Goal: Task Accomplishment & Management: Manage account settings

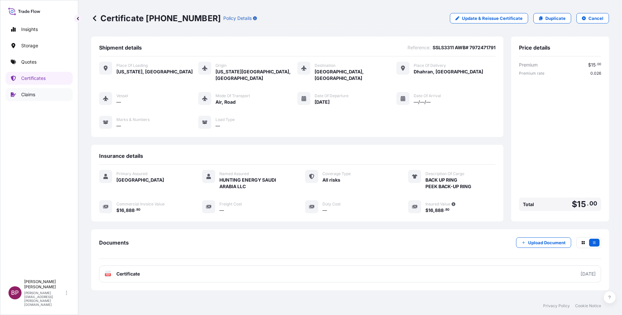
click at [34, 94] on p "Claims" at bounding box center [28, 94] width 14 height 7
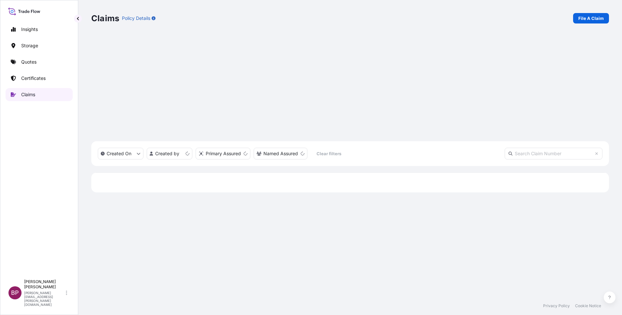
scroll to position [202, 510]
click at [593, 17] on p "File A Claim" at bounding box center [590, 18] width 25 height 7
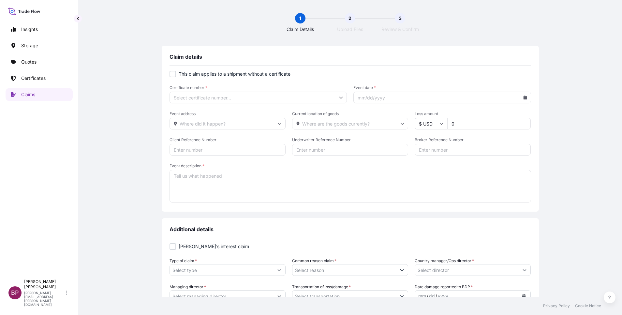
click at [339, 99] on icon at bounding box center [341, 98] width 4 height 4
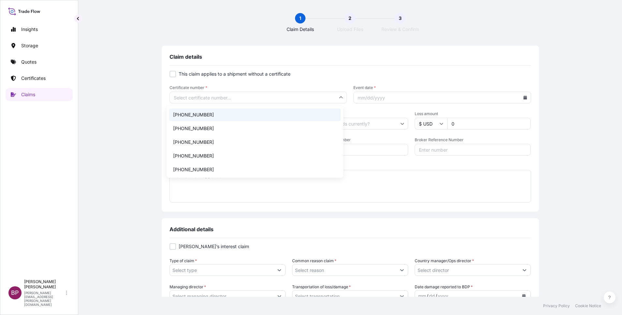
click at [251, 114] on li "[PHONE_NUMBER]" at bounding box center [255, 115] width 172 height 12
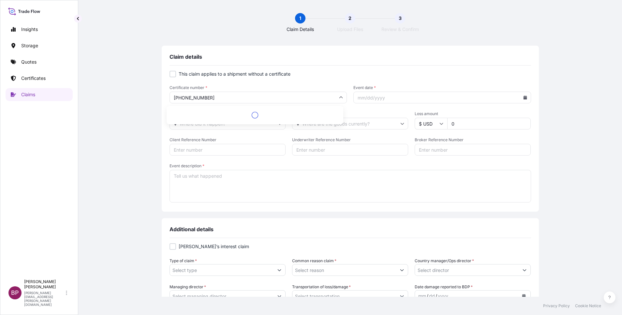
click at [207, 97] on input "[PHONE_NUMBER]" at bounding box center [259, 98] width 178 height 12
click at [224, 115] on li "31614-1732-1" at bounding box center [255, 115] width 172 height 12
type input "31614-1732-1"
click at [260, 124] on input "Event address" at bounding box center [228, 124] width 116 height 12
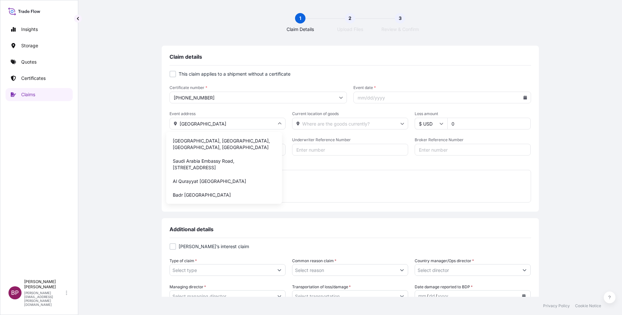
drag, startPoint x: 167, startPoint y: 122, endPoint x: 0, endPoint y: 114, distance: 167.1
click at [0, 119] on html "Insights Storage Quotes Certificates Claims BP Bobby Paul Kurian bobby.paul@psa…" at bounding box center [311, 157] width 622 height 315
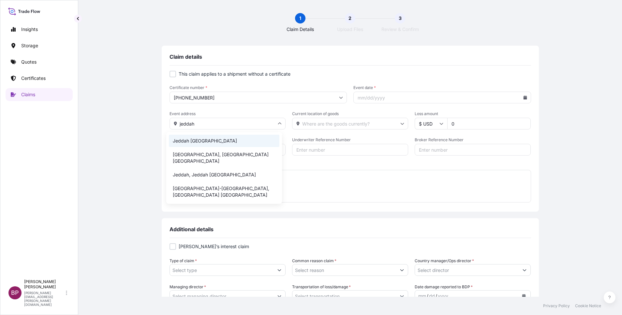
click at [211, 142] on li "Jeddah Saudi Arabia" at bounding box center [224, 141] width 111 height 12
type input "Jeddah Saudi Arabia"
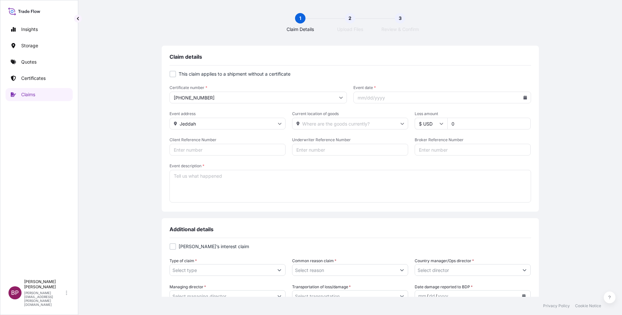
click at [374, 124] on input "Current location of goods" at bounding box center [350, 124] width 116 height 12
paste input "https://www.google.com/maps?q=24.5567787,46.4747308&z=17&hl=en"
type input "https://www.google.com/maps?q=24.5567787,46.4747308&z=17&hl=en"
drag, startPoint x: 451, startPoint y: 126, endPoint x: 371, endPoint y: 139, distance: 81.2
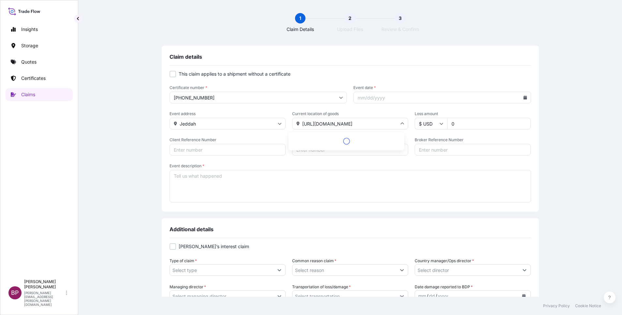
click at [376, 126] on div "Event address Jeddah Current location of goods https://www.google.com/maps?q=24…" at bounding box center [351, 120] width 362 height 18
type input "3262"
click at [522, 97] on div at bounding box center [442, 98] width 178 height 12
click at [523, 97] on icon at bounding box center [525, 98] width 4 height 4
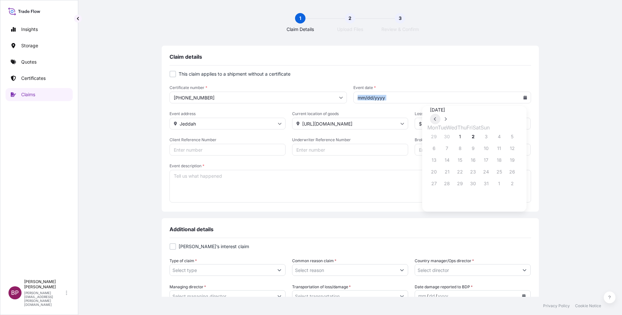
drag, startPoint x: 495, startPoint y: 117, endPoint x: 494, endPoint y: 133, distance: 16.0
click at [437, 117] on icon at bounding box center [435, 119] width 3 height 4
click at [429, 177] on button "22" at bounding box center [434, 172] width 10 height 10
type input "09/22/2025"
click at [271, 186] on textarea "Event description *" at bounding box center [351, 186] width 362 height 33
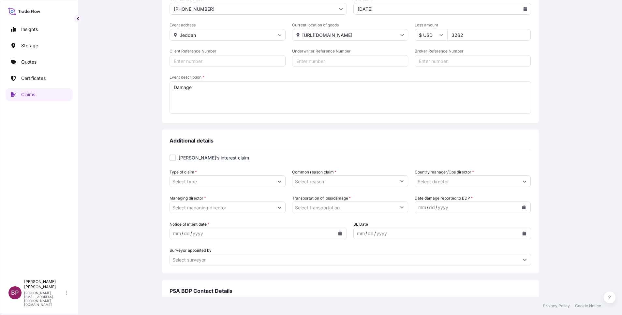
scroll to position [98, 0]
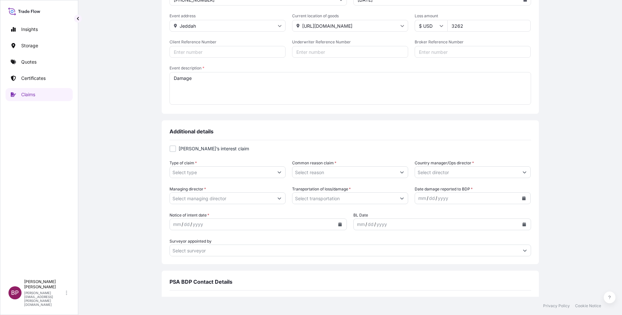
type textarea "Damage"
click at [277, 173] on icon "Show suggestions" at bounding box center [279, 172] width 4 height 4
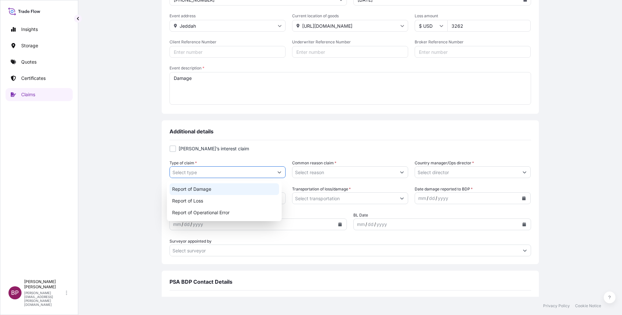
click at [214, 192] on div "Report of Damage" at bounding box center [225, 189] width 110 height 12
type input "Report of Damage"
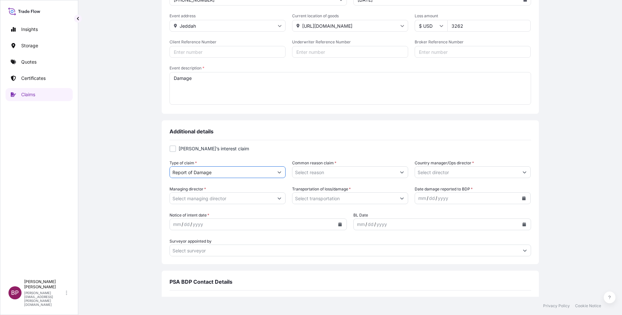
click at [384, 172] on input "Common reason claim *" at bounding box center [344, 172] width 104 height 12
click at [366, 172] on input "Common reason claim *" at bounding box center [344, 172] width 104 height 12
click at [400, 173] on icon "Show suggestions" at bounding box center [402, 172] width 4 height 4
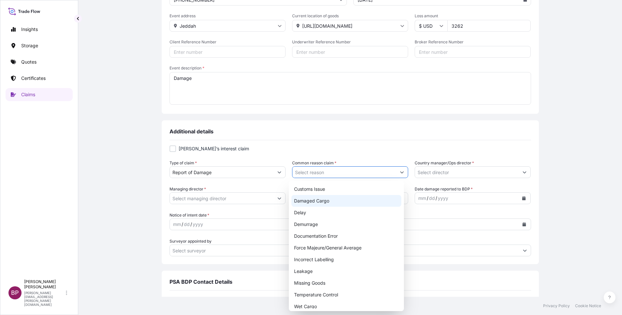
click at [322, 203] on div "Damaged Cargo" at bounding box center [347, 201] width 110 height 12
type input "Damaged Cargo"
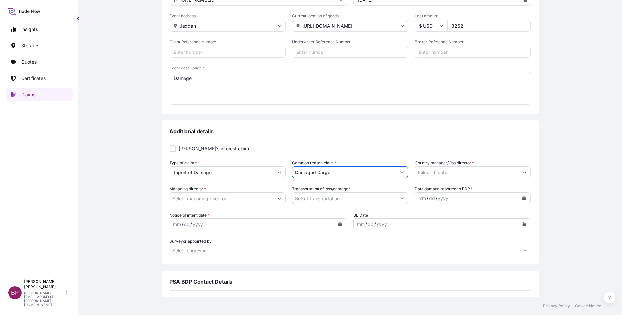
click at [519, 173] on button "Show suggestions" at bounding box center [525, 172] width 12 height 12
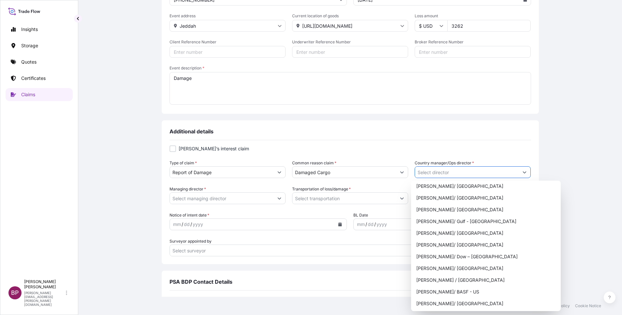
scroll to position [342, 0]
click at [467, 306] on div "Mohammad Ali Shahrouri / Saudi Arabia" at bounding box center [486, 305] width 144 height 12
type input "Mohammad Ali Shahrouri / Saudi Arabia"
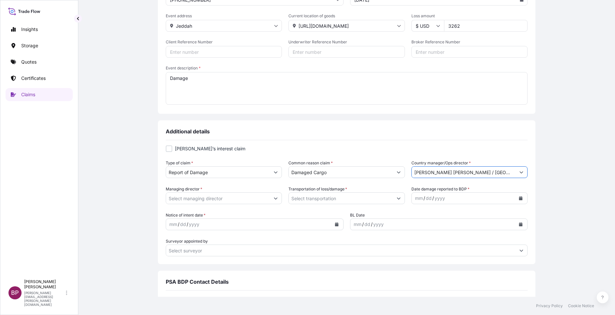
click at [276, 199] on button "Show suggestions" at bounding box center [276, 198] width 12 height 12
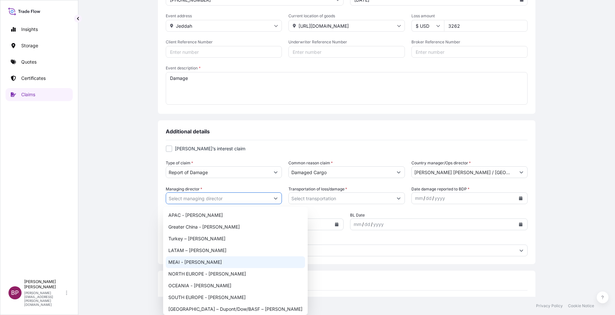
click at [206, 263] on div "MEAI - Mike Formoso" at bounding box center [235, 262] width 139 height 12
type input "MEAI - Mike Formoso"
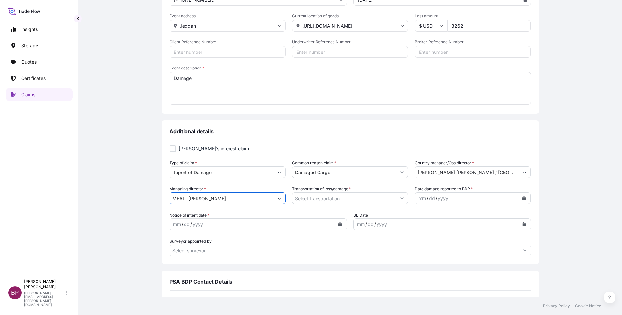
click at [383, 201] on input "Transportation of loss/damage *" at bounding box center [344, 198] width 104 height 12
click at [400, 198] on icon "Show suggestions" at bounding box center [402, 198] width 4 height 4
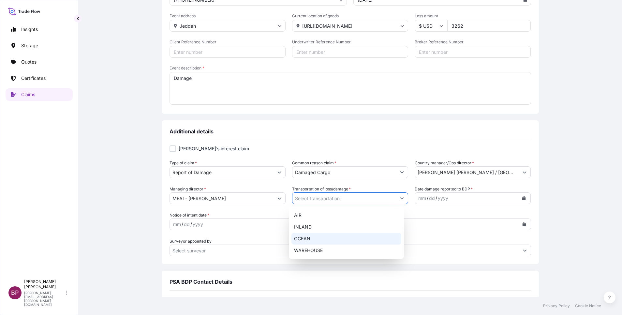
click at [335, 239] on div "OCEAN" at bounding box center [347, 239] width 110 height 12
type input "OCEAN"
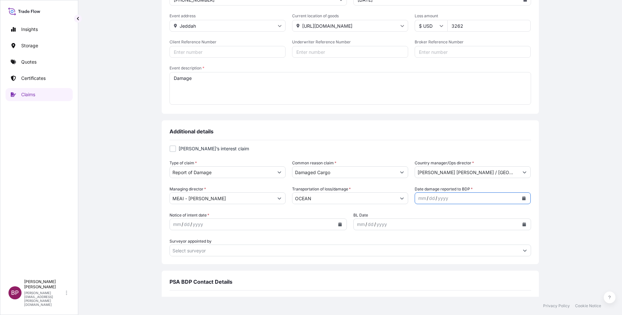
click at [522, 197] on icon "Calendar" at bounding box center [524, 198] width 4 height 4
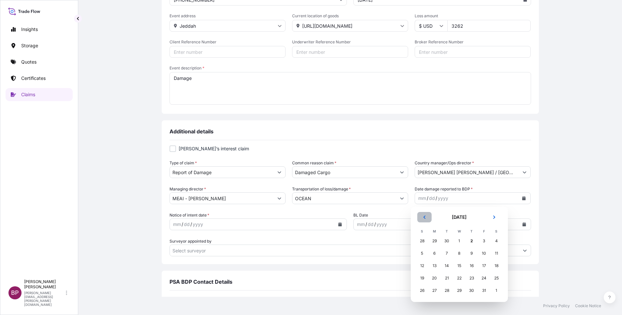
click at [427, 218] on button "Previous" at bounding box center [424, 217] width 14 height 10
click at [435, 291] on div "29" at bounding box center [435, 291] width 12 height 12
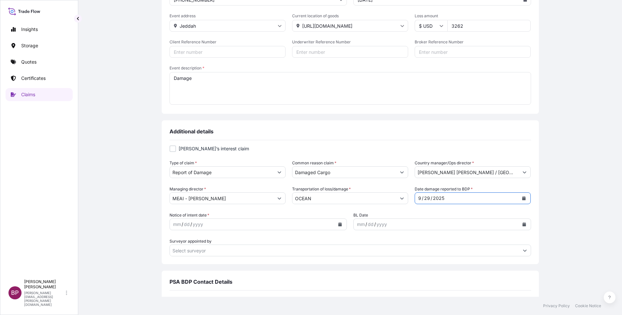
click at [338, 225] on icon "Calendar" at bounding box center [340, 224] width 4 height 4
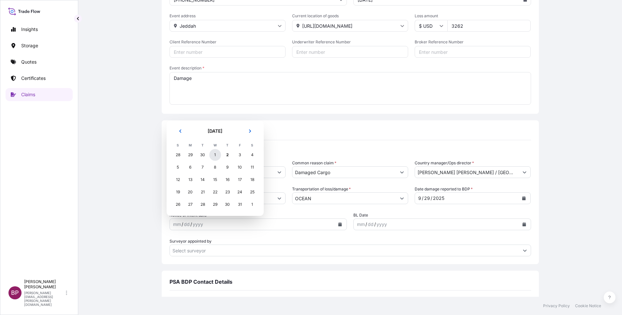
click at [214, 153] on div "1" at bounding box center [215, 155] width 12 height 12
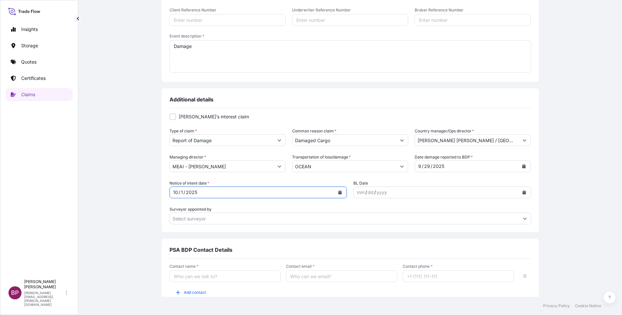
scroll to position [161, 0]
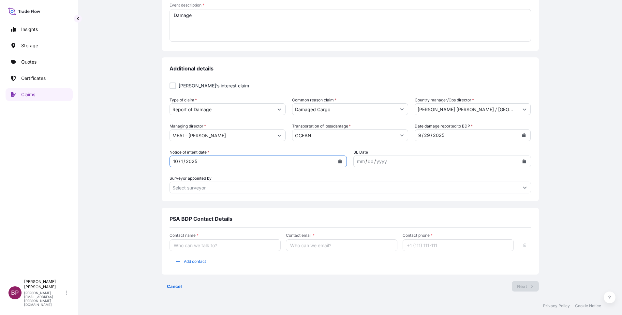
click at [251, 245] on input "Contact name *" at bounding box center [226, 245] width 112 height 12
type input "Bobby Kurian"
type input "bobby.paul@bdpint.com"
type input "+966544307690"
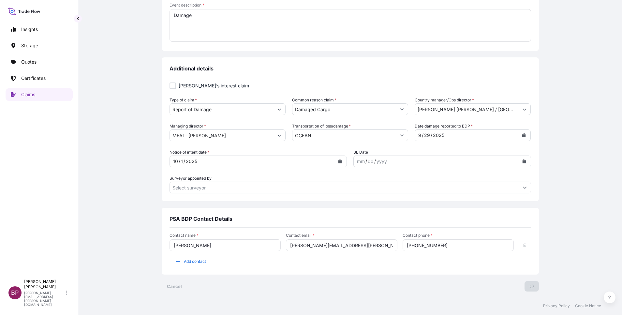
scroll to position [0, 0]
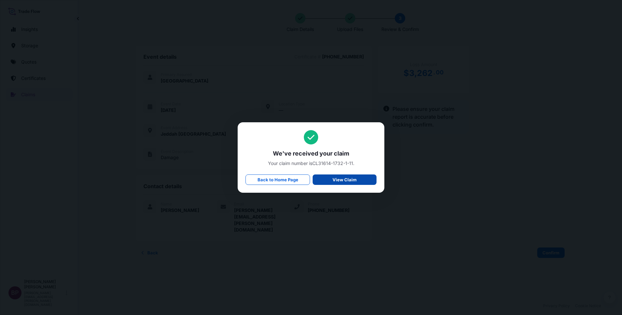
click at [340, 181] on p "View Claim" at bounding box center [345, 179] width 24 height 7
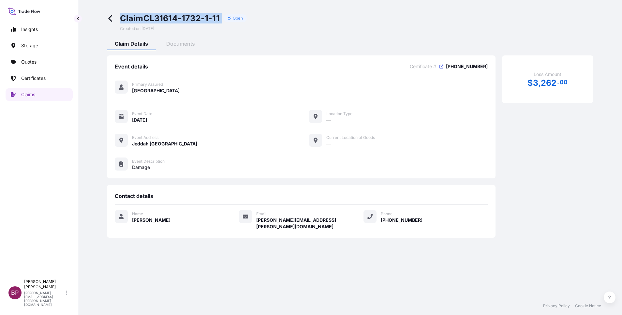
drag, startPoint x: 118, startPoint y: 19, endPoint x: 228, endPoint y: 21, distance: 109.2
click at [228, 21] on div "Claim CL31614-1732-1-11 Open Created on 10/02/2025" at bounding box center [177, 22] width 140 height 18
copy div "Claim CL31614-1732-1-11"
click at [36, 60] on p "Quotes" at bounding box center [28, 62] width 15 height 7
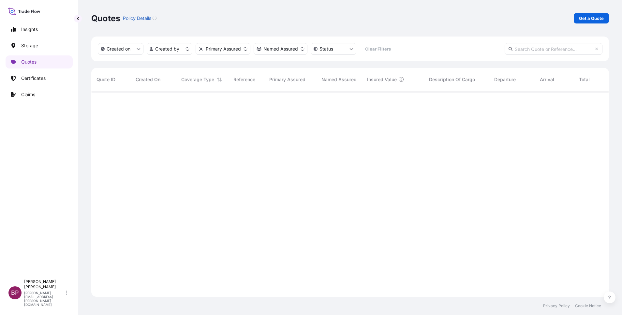
scroll to position [202, 510]
click at [585, 19] on p "Get a Quote" at bounding box center [591, 18] width 25 height 7
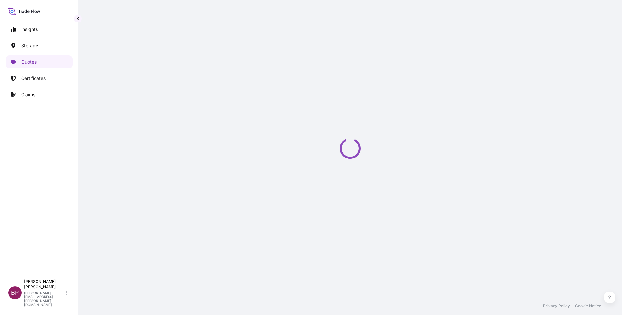
scroll to position [10, 0]
select select "Water"
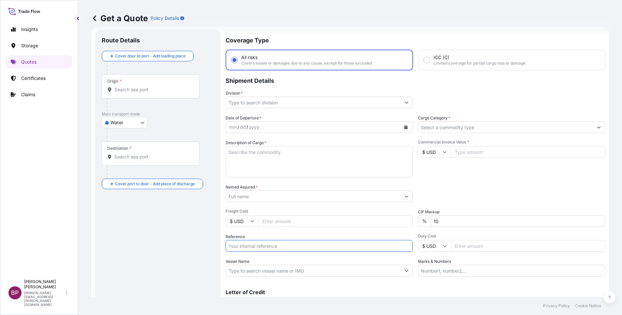
click at [268, 246] on input "Reference" at bounding box center [319, 246] width 187 height 12
paste input "SSLS3180"
type input "SSLS3180"
click at [292, 198] on input "Named Assured *" at bounding box center [313, 196] width 175 height 12
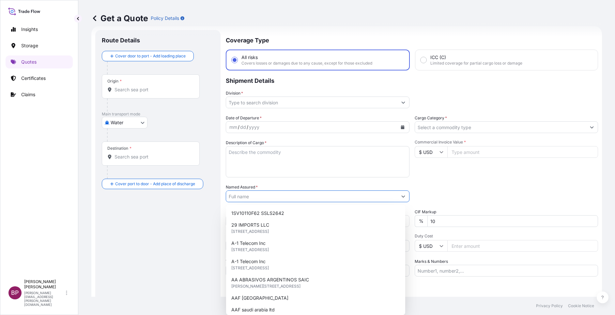
paste input "Hitachi Rail Solutions (CR 1010773405)"
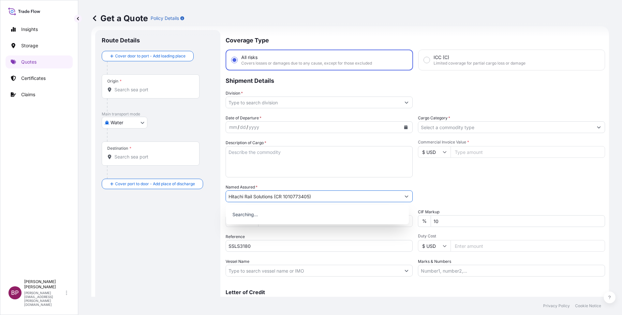
type input "Hitachi Rail Solutions (CR 1010773405)"
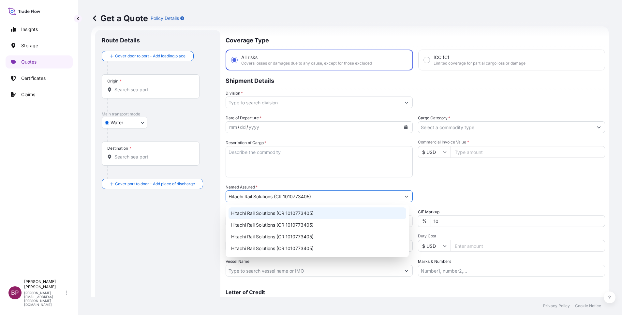
click at [311, 158] on textarea "Description of Cargo *" at bounding box center [319, 161] width 187 height 31
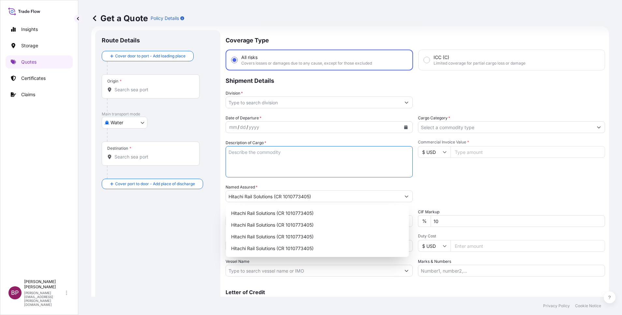
paste textarea "Point Machines"
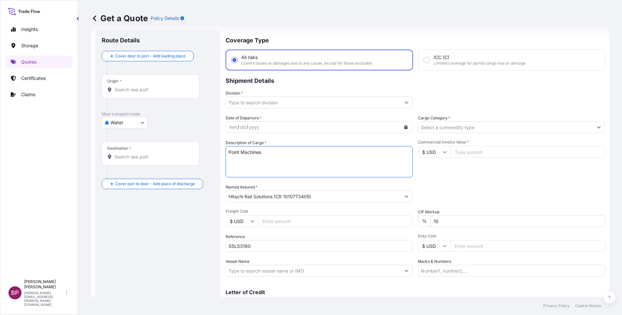
type textarea "Point Machines"
click at [443, 150] on icon at bounding box center [445, 152] width 4 height 4
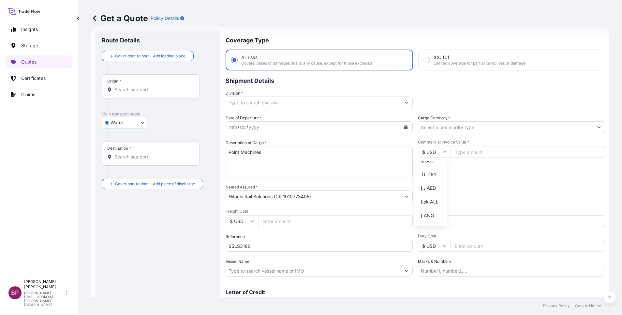
scroll to position [285, 0]
click at [431, 96] on div "﷼ SAR" at bounding box center [430, 90] width 27 height 12
type input "﷼ SAR"
click at [467, 150] on input "Commercial Invoice Value *" at bounding box center [528, 152] width 155 height 12
paste input "48000"
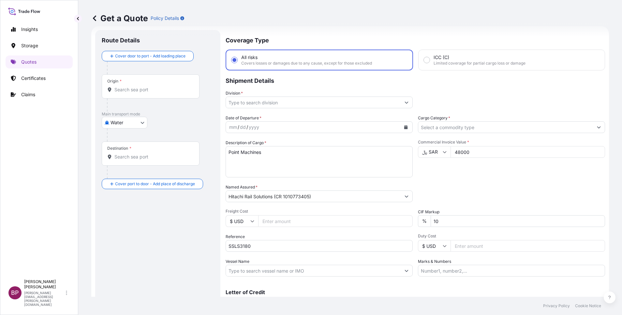
type input "48000"
click at [418, 220] on div "% 10" at bounding box center [511, 221] width 187 height 12
type input "0"
click at [142, 123] on body "0 Insights Storage Quotes Certificates Claims BP Bobby Paul Kurian bobby.paul@p…" at bounding box center [311, 157] width 622 height 315
click at [124, 140] on div "Air" at bounding box center [124, 140] width 40 height 12
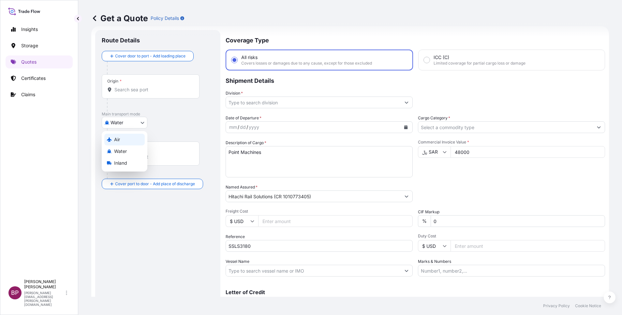
select select "Air"
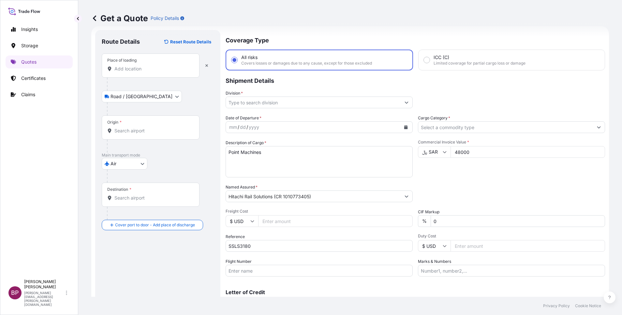
click at [144, 72] on div "Place of loading" at bounding box center [151, 65] width 98 height 24
click at [144, 72] on input "Place of loading" at bounding box center [152, 69] width 77 height 7
paste input "[GEOGRAPHIC_DATA]"
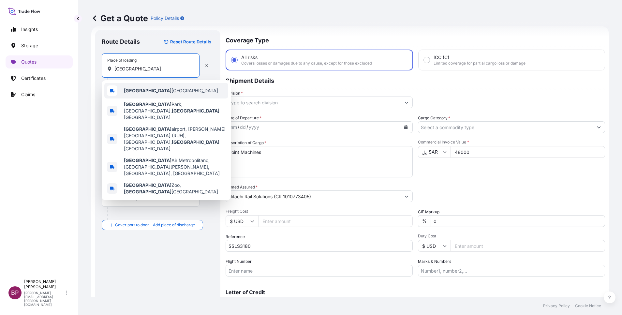
click at [163, 92] on span "[GEOGRAPHIC_DATA] [GEOGRAPHIC_DATA]" at bounding box center [171, 90] width 94 height 7
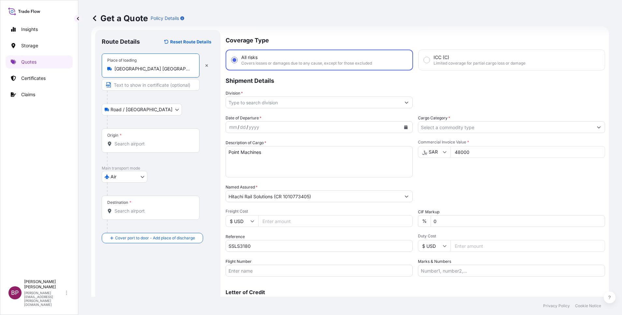
type input "[GEOGRAPHIC_DATA] [GEOGRAPHIC_DATA]"
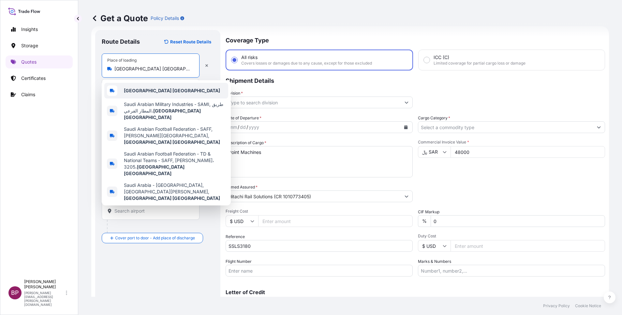
click at [156, 92] on b "[GEOGRAPHIC_DATA] [GEOGRAPHIC_DATA]" at bounding box center [172, 91] width 96 height 6
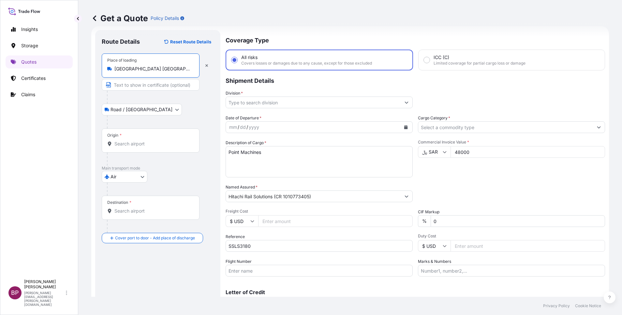
click at [148, 140] on div "Origin *" at bounding box center [151, 140] width 98 height 24
click at [148, 141] on input "Origin *" at bounding box center [152, 144] width 77 height 7
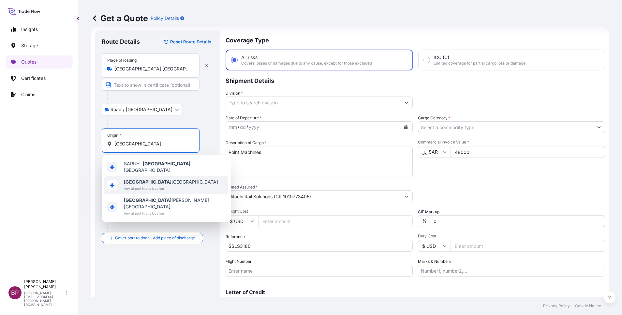
click at [160, 185] on span "Any airport in this location" at bounding box center [171, 188] width 94 height 7
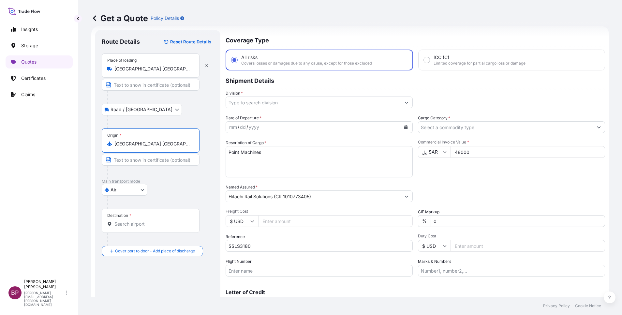
type input "[GEOGRAPHIC_DATA] [GEOGRAPHIC_DATA]"
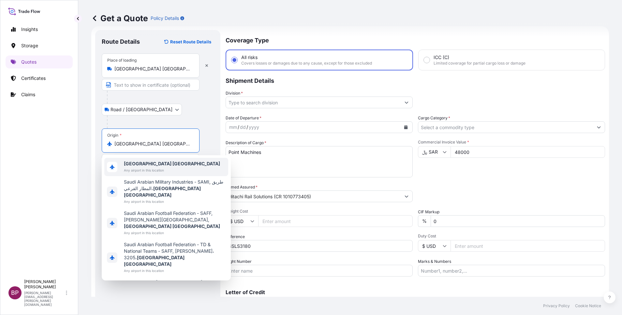
click at [149, 165] on b "[GEOGRAPHIC_DATA] [GEOGRAPHIC_DATA]" at bounding box center [172, 164] width 96 height 6
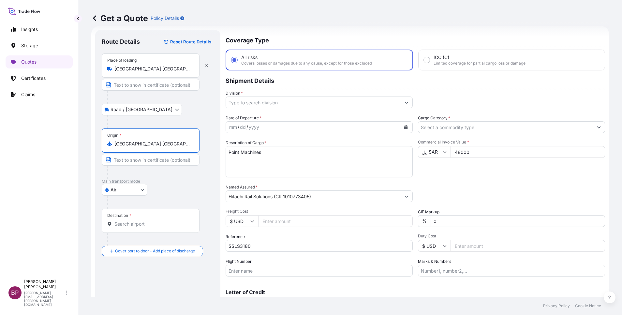
click at [156, 224] on input "Destination *" at bounding box center [152, 224] width 77 height 7
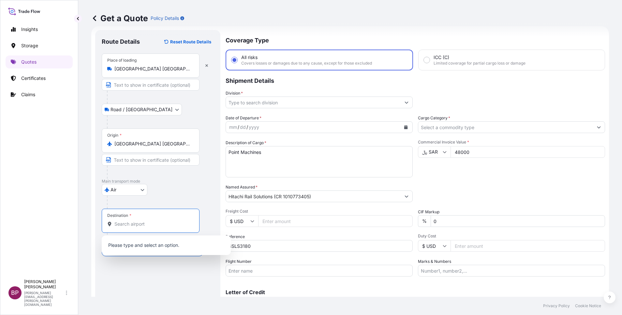
paste input "Frankfurt"
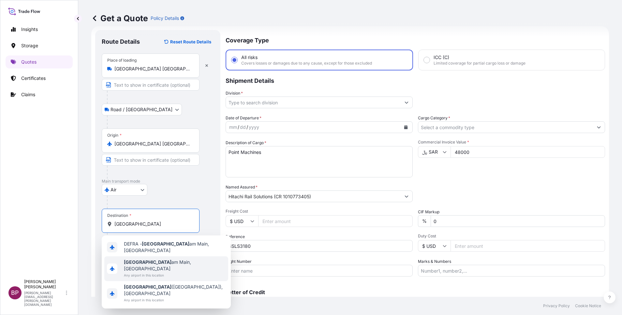
click at [166, 262] on span "Frankfurt am Main, Germany" at bounding box center [175, 265] width 102 height 13
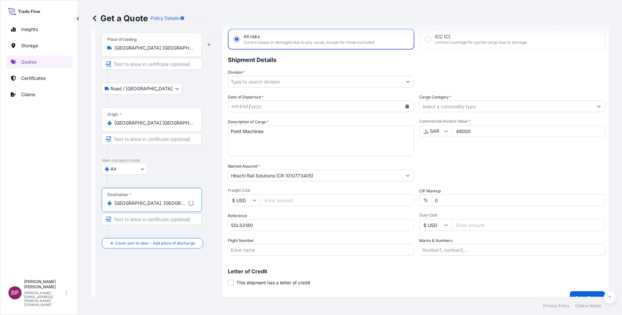
scroll to position [43, 0]
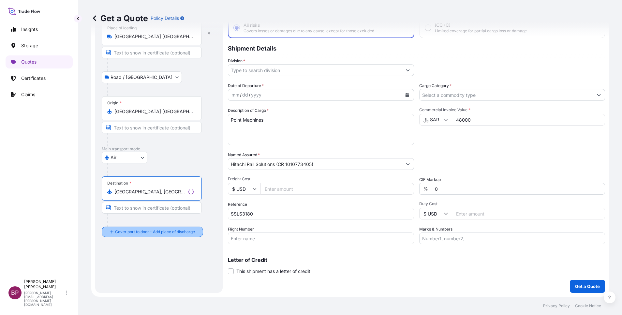
type input "Frankfurt am Main, Germany"
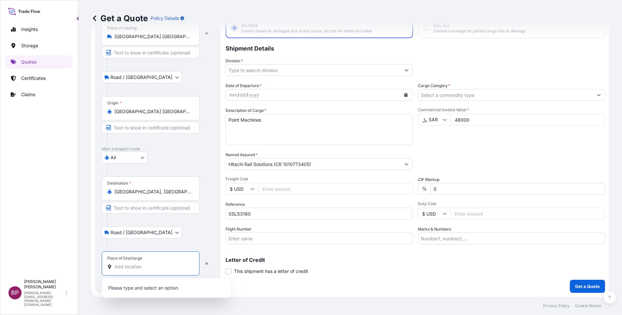
click at [155, 269] on input "Place of Discharge" at bounding box center [152, 266] width 77 height 7
paste input "Frankfurt"
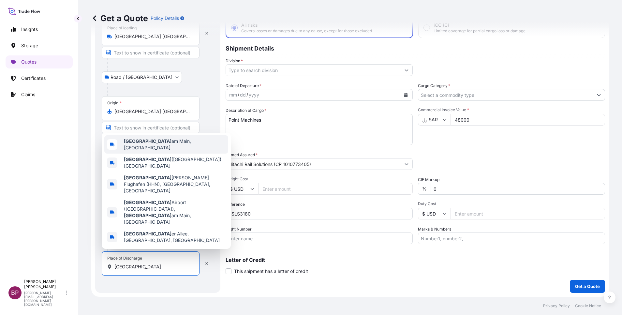
click at [155, 151] on span "Frankfurt am Main, Germany" at bounding box center [175, 144] width 102 height 13
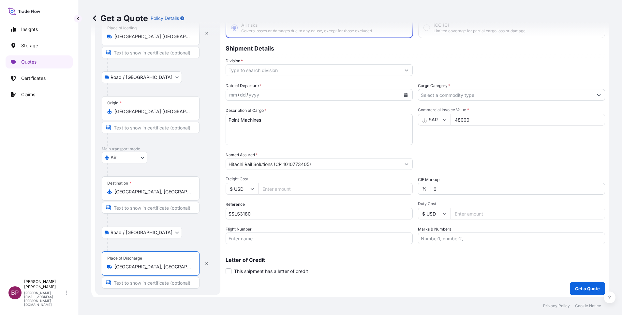
type input "Frankfurt am Main, Germany"
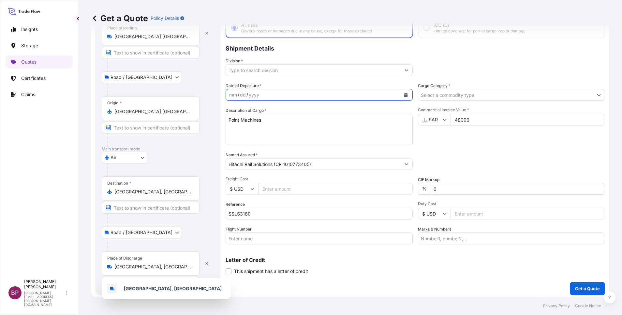
click at [404, 96] on icon "Calendar" at bounding box center [406, 95] width 4 height 4
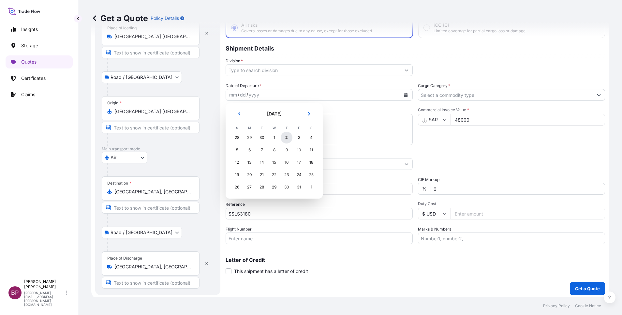
click at [286, 138] on div "2" at bounding box center [287, 138] width 12 height 12
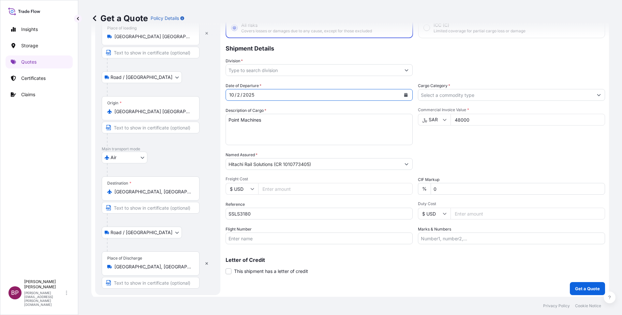
click at [464, 94] on input "Cargo Category *" at bounding box center [505, 95] width 175 height 12
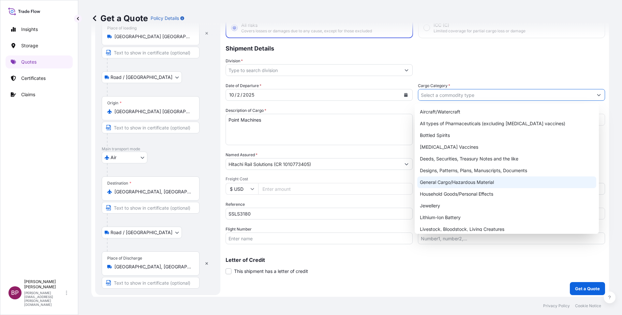
click at [467, 182] on div "General Cargo/Hazardous Material" at bounding box center [506, 182] width 179 height 12
type input "General Cargo/Hazardous Material"
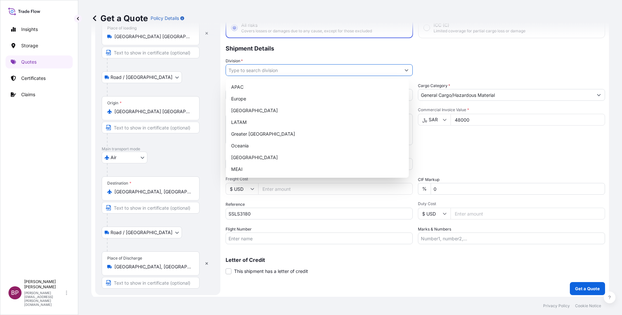
click at [401, 72] on button "Show suggestions" at bounding box center [407, 70] width 12 height 12
click at [260, 169] on div "MEAI" at bounding box center [318, 169] width 178 height 12
type input "MEAI"
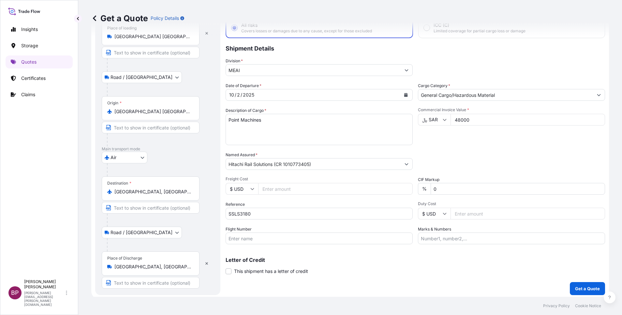
click at [475, 160] on div "Packing Category Type to search a container mode Please select a primary mode o…" at bounding box center [511, 161] width 187 height 18
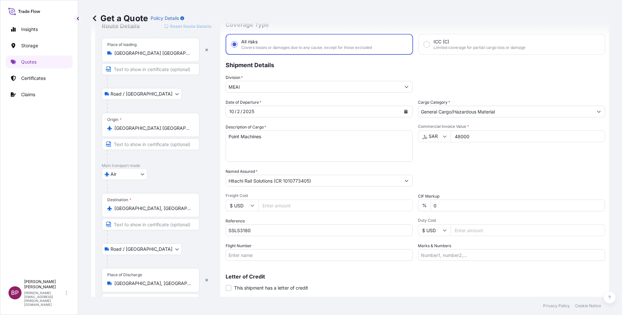
scroll to position [45, 0]
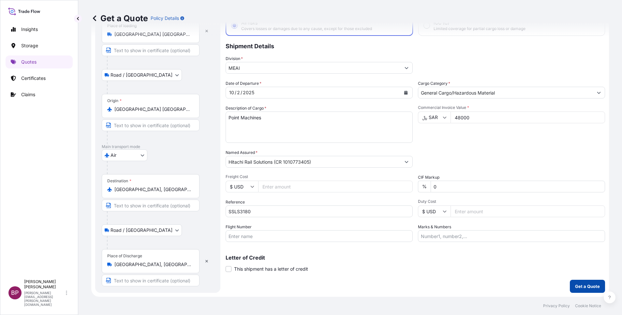
click at [575, 285] on p "Get a Quote" at bounding box center [587, 286] width 25 height 7
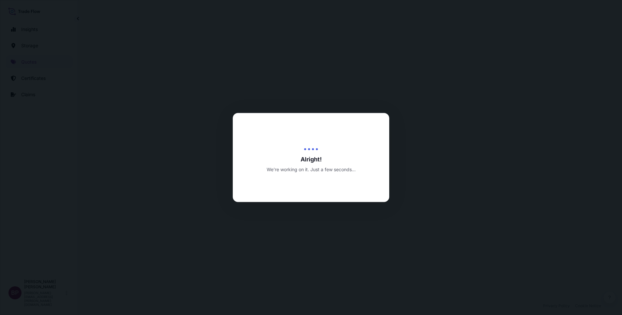
select select "Road / [GEOGRAPHIC_DATA]"
select select "Air"
select select "Road / [GEOGRAPHIC_DATA]"
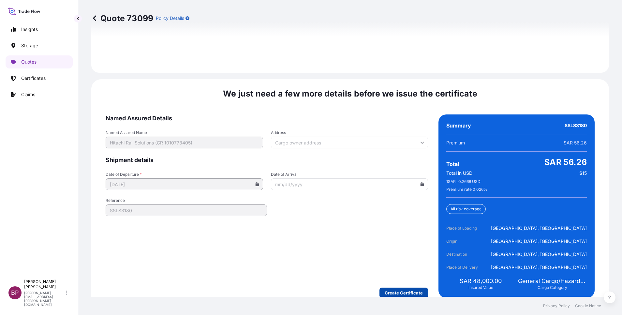
scroll to position [1000, 0]
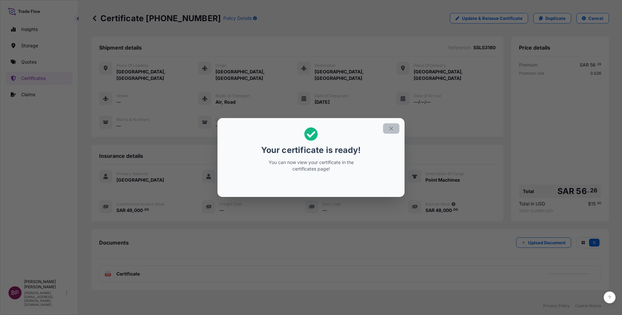
click at [389, 130] on icon "button" at bounding box center [391, 129] width 6 height 6
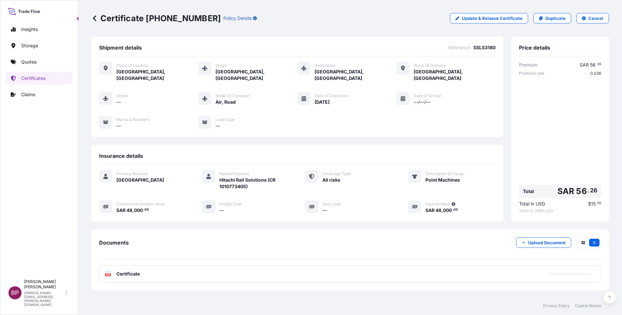
scroll to position [28, 0]
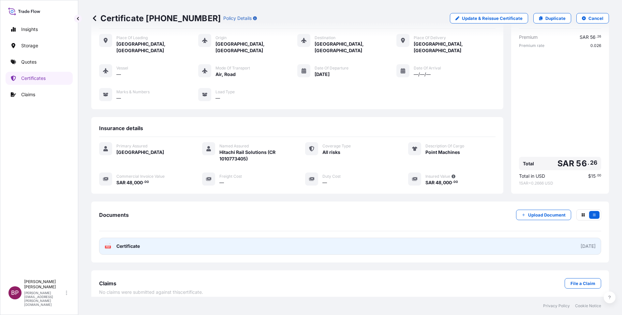
click at [130, 243] on span "Certificate" at bounding box center [127, 246] width 23 height 7
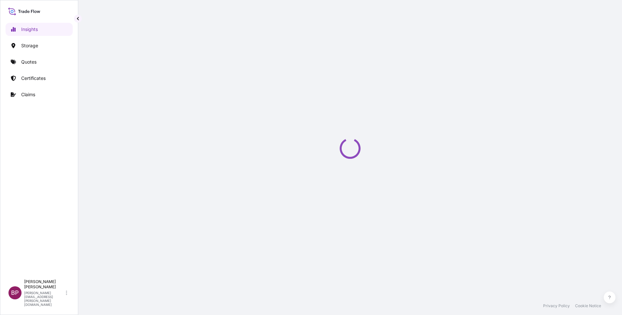
select select "2025"
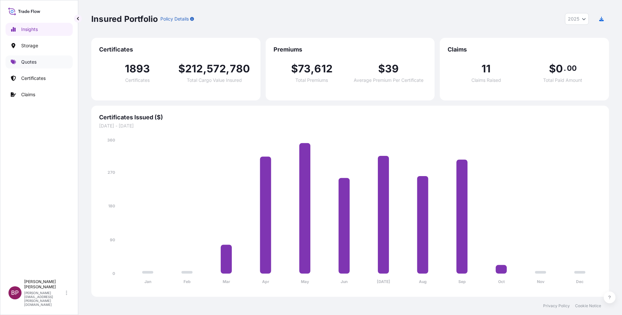
click at [35, 60] on p "Quotes" at bounding box center [28, 62] width 15 height 7
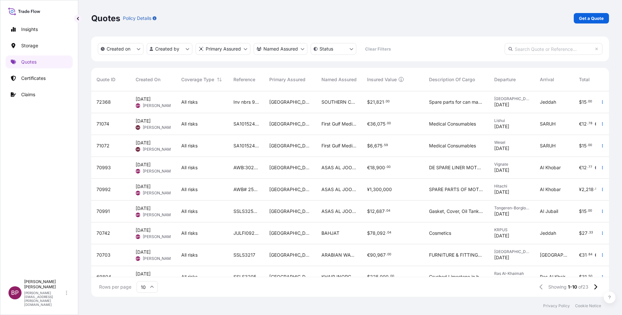
scroll to position [202, 510]
click at [592, 19] on p "Get a Quote" at bounding box center [591, 18] width 25 height 7
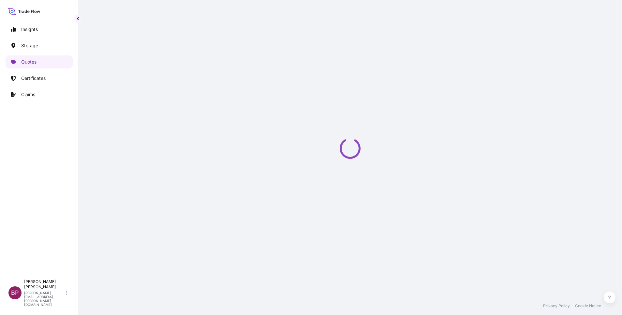
scroll to position [10, 0]
select select "Water"
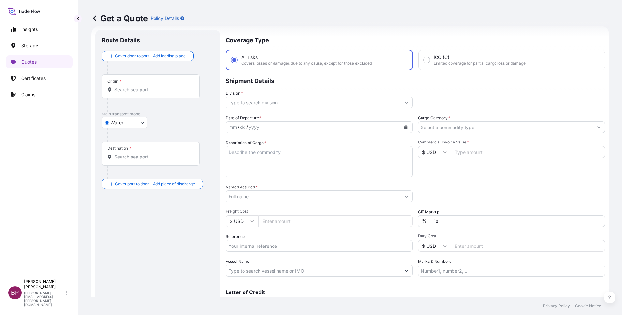
click at [277, 247] on input "Reference" at bounding box center [319, 246] width 187 height 12
paste input "SSLS3297"
type input "SSLS3297"
click at [276, 194] on input "Named Assured *" at bounding box center [313, 196] width 175 height 12
paste input "Saudi Snacks Foods Co Ltd"
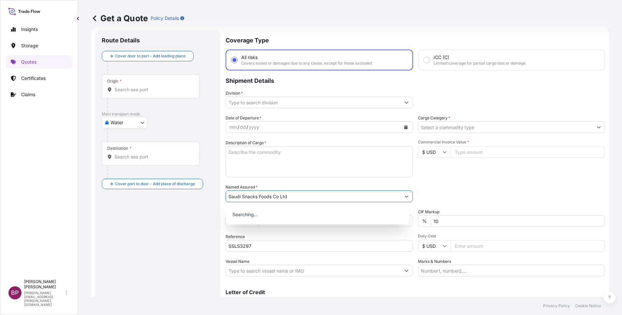
type input "Saudi Snacks Foods Co Ltd"
click at [465, 128] on input "Cargo Category *" at bounding box center [505, 127] width 175 height 12
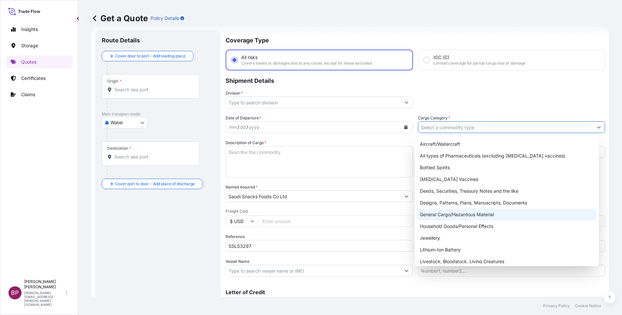
click at [448, 212] on div "General Cargo/Hazardous Material" at bounding box center [506, 215] width 179 height 12
type input "General Cargo/Hazardous Material"
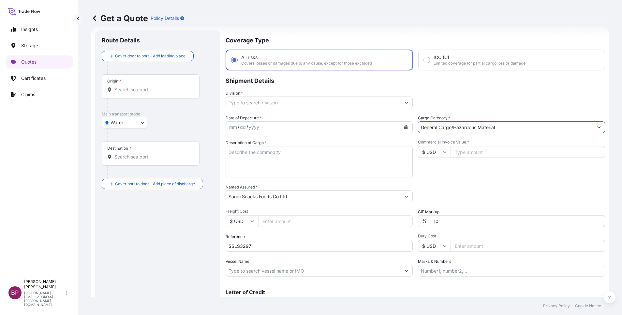
click at [467, 150] on input "Commercial Invoice Value *" at bounding box center [528, 152] width 155 height 12
paste input "1193170.98"
type input "1193170.98"
drag, startPoint x: 438, startPoint y: 222, endPoint x: 367, endPoint y: 208, distance: 72.3
click at [382, 212] on div "Date of Departure * mm / dd / yyyy Cargo Category * General Cargo/Hazardous Mat…" at bounding box center [416, 196] width 380 height 162
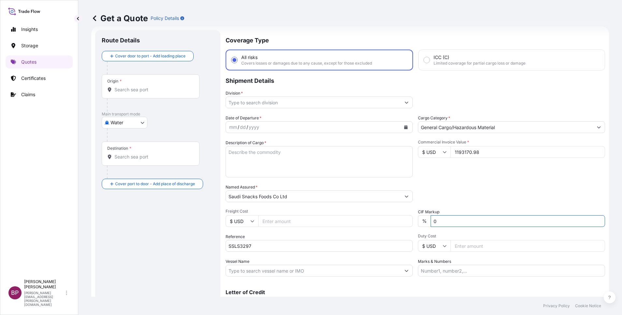
type input "0"
click at [310, 157] on textarea "Description of Cargo *" at bounding box center [319, 161] width 187 height 31
paste textarea "Industrial Equipment"
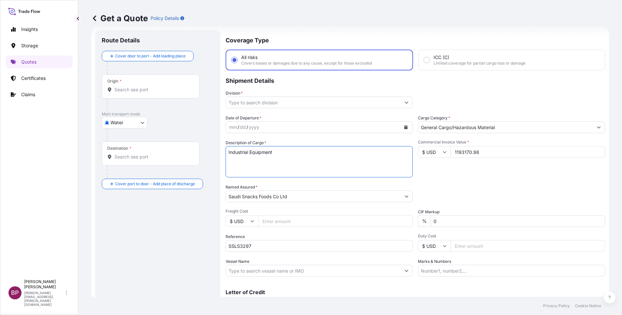
type textarea "Industrial Equipment"
click at [404, 127] on icon "Calendar" at bounding box center [406, 127] width 4 height 4
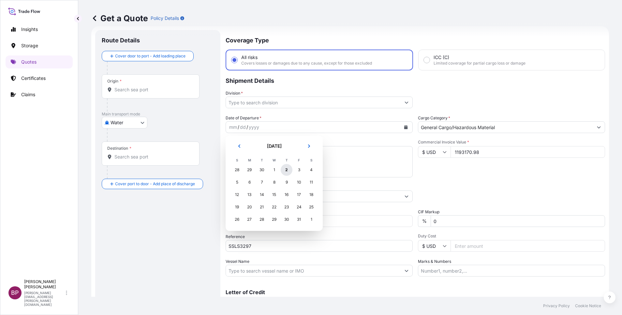
click at [286, 169] on div "2" at bounding box center [287, 170] width 12 height 12
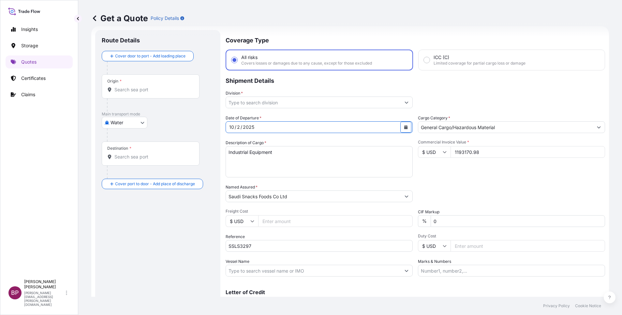
click at [405, 102] on icon "Show suggestions" at bounding box center [407, 102] width 4 height 4
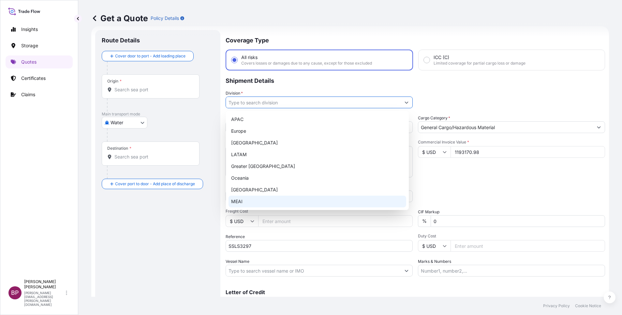
click at [269, 199] on div "MEAI" at bounding box center [318, 202] width 178 height 12
type input "MEAI"
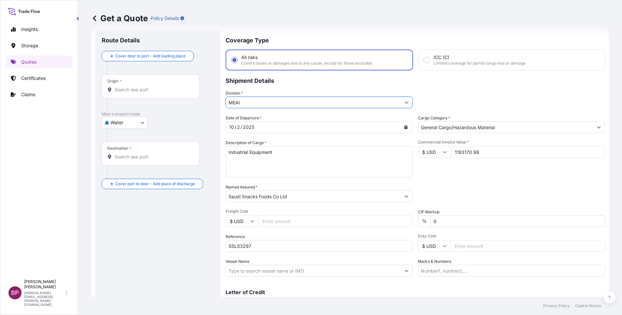
click at [136, 121] on body "8 options available. Insights Storage Quotes Certificates Claims BP Bobby Paul …" at bounding box center [311, 157] width 622 height 315
click at [127, 164] on span "Inland" at bounding box center [120, 163] width 13 height 7
select select "Inland"
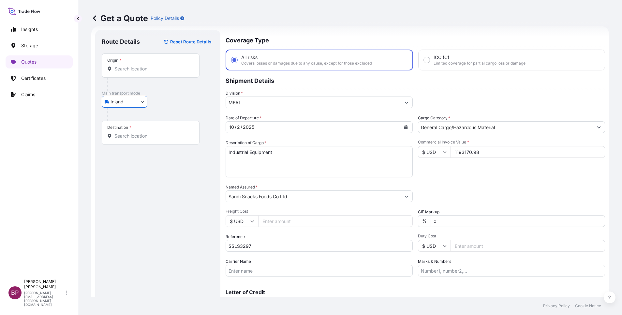
click at [168, 69] on input "Origin *" at bounding box center [152, 69] width 77 height 7
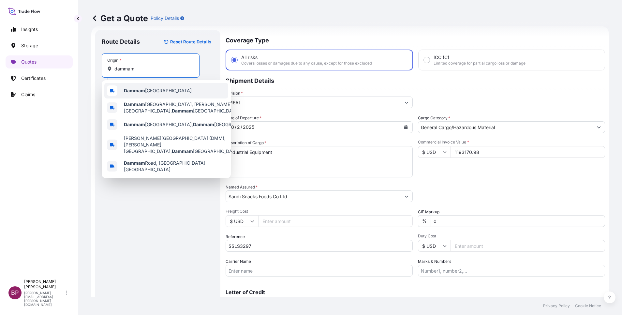
click at [144, 94] on div "Dammam Saudi Arabia" at bounding box center [166, 91] width 124 height 16
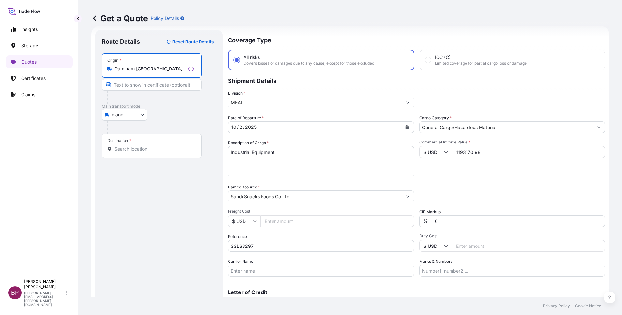
type input "Dammam Saudi Arabia"
click at [140, 152] on input "Destination *" at bounding box center [153, 149] width 79 height 7
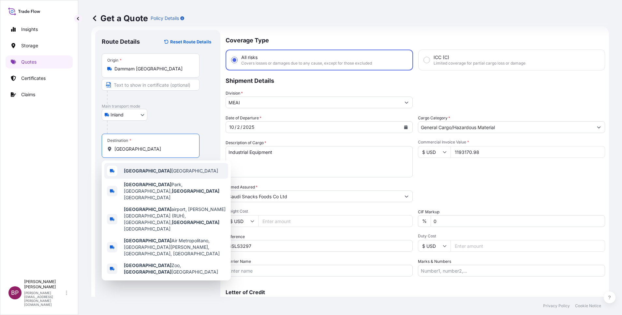
click at [166, 172] on span "[GEOGRAPHIC_DATA] [GEOGRAPHIC_DATA]" at bounding box center [171, 171] width 94 height 7
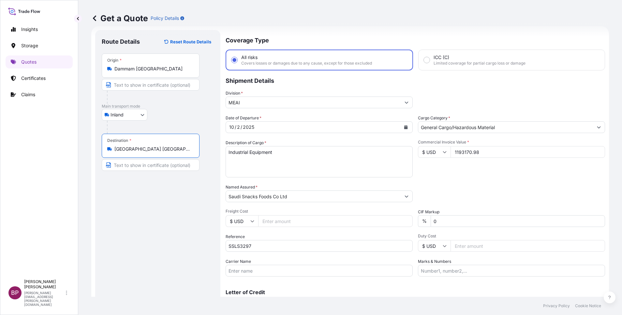
type input "[GEOGRAPHIC_DATA] [GEOGRAPHIC_DATA]"
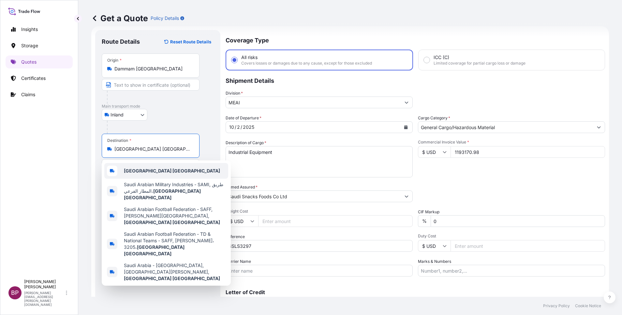
click at [162, 173] on b "[GEOGRAPHIC_DATA] [GEOGRAPHIC_DATA]" at bounding box center [172, 171] width 96 height 6
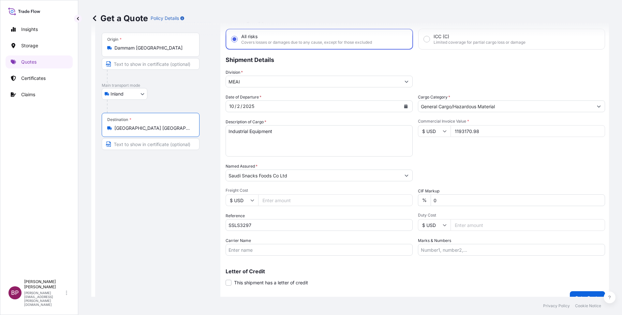
scroll to position [43, 0]
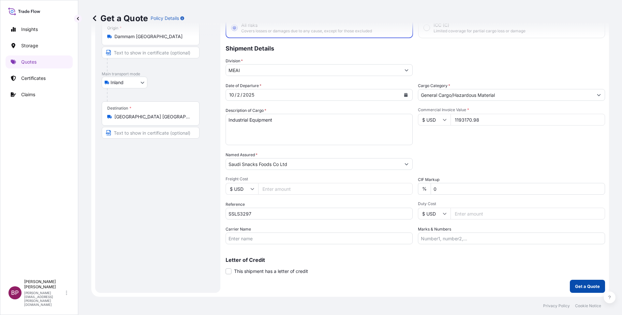
click at [583, 287] on p "Get a Quote" at bounding box center [587, 286] width 25 height 7
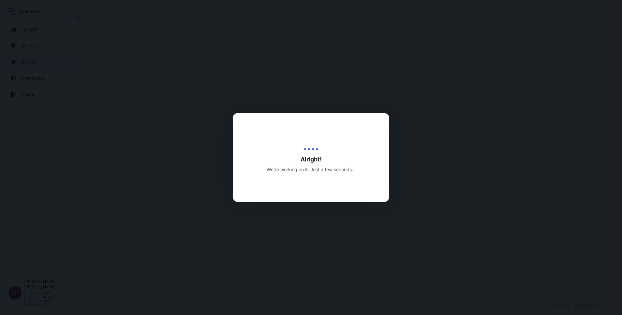
select select "Inland"
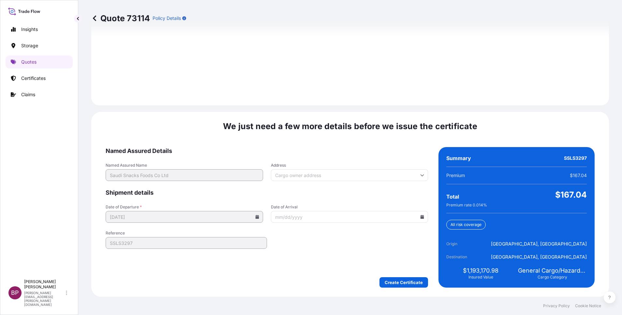
scroll to position [914, 0]
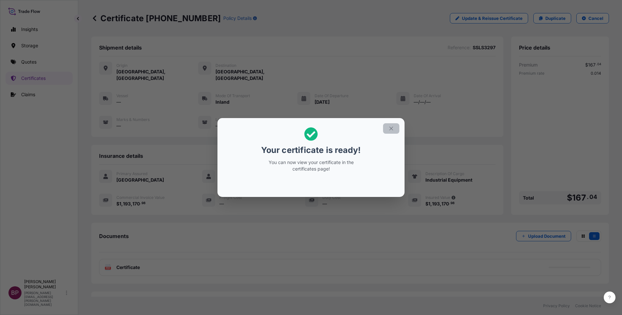
click at [393, 130] on icon "button" at bounding box center [391, 129] width 4 height 4
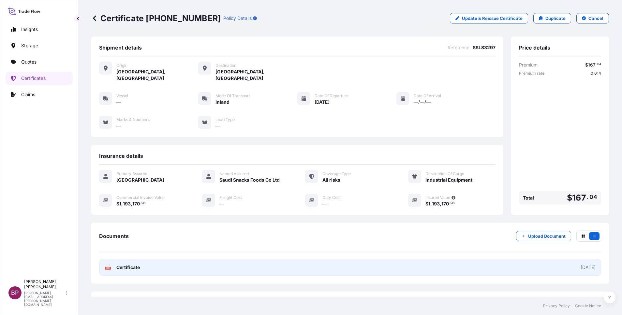
click at [132, 264] on span "Certificate" at bounding box center [127, 267] width 23 height 7
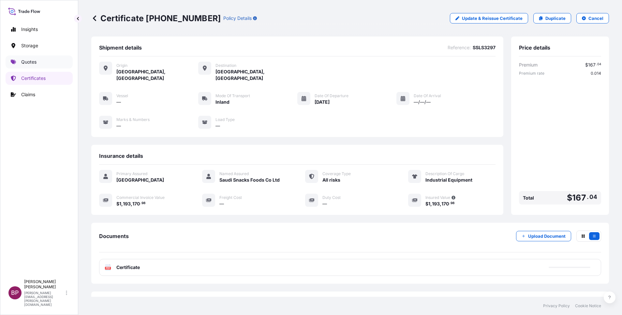
click at [32, 63] on p "Quotes" at bounding box center [28, 62] width 15 height 7
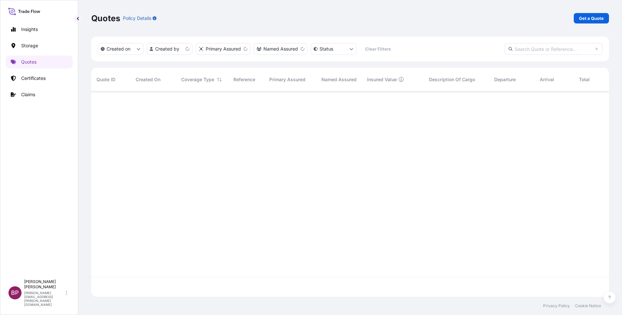
scroll to position [202, 510]
click at [590, 17] on p "Get a Quote" at bounding box center [591, 18] width 25 height 7
select select "Water"
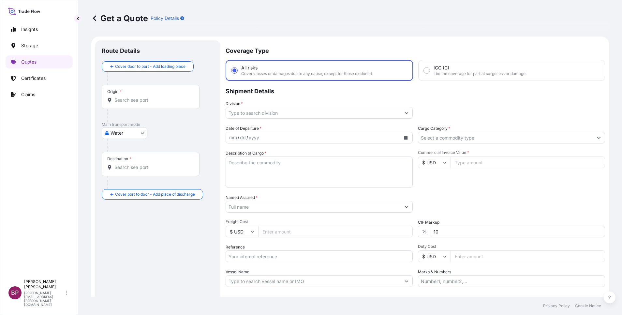
scroll to position [10, 0]
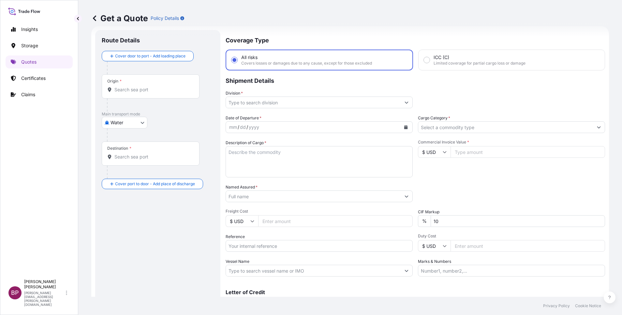
click at [480, 125] on input "Cargo Category *" at bounding box center [505, 127] width 175 height 12
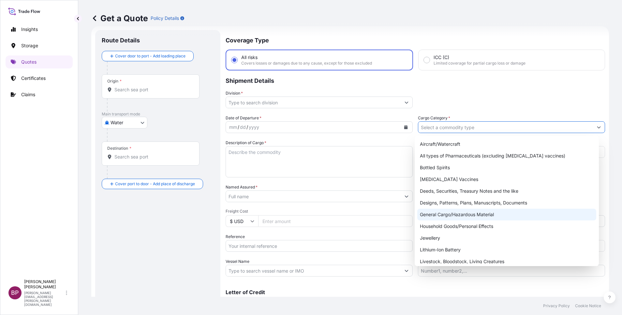
click at [454, 216] on div "General Cargo/Hazardous Material" at bounding box center [506, 215] width 179 height 12
type input "General Cargo/Hazardous Material"
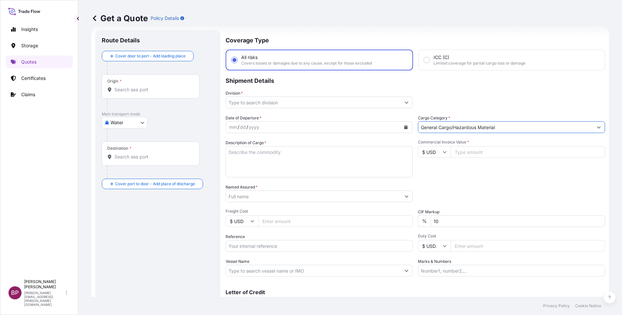
click at [405, 103] on icon "Show suggestions" at bounding box center [407, 102] width 4 height 4
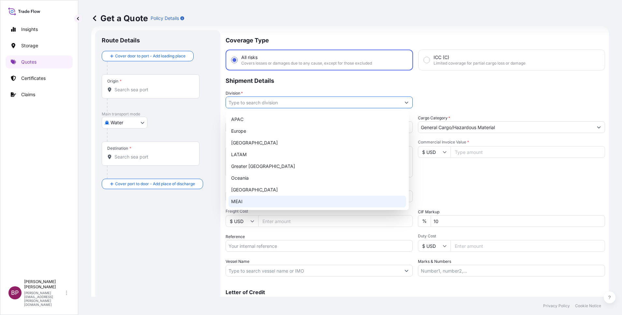
click at [265, 202] on div "MEAI" at bounding box center [318, 202] width 178 height 12
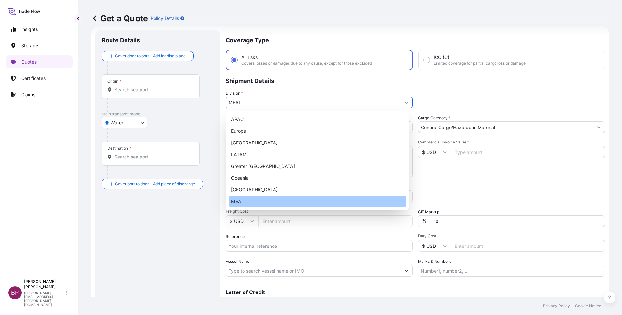
type input "MEAI"
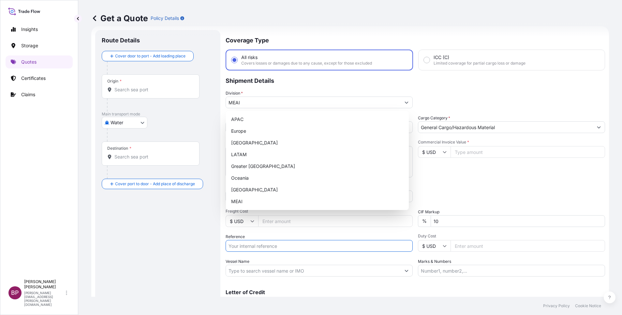
click at [263, 248] on input "Reference" at bounding box center [319, 246] width 187 height 12
paste input "SSLS3351A"
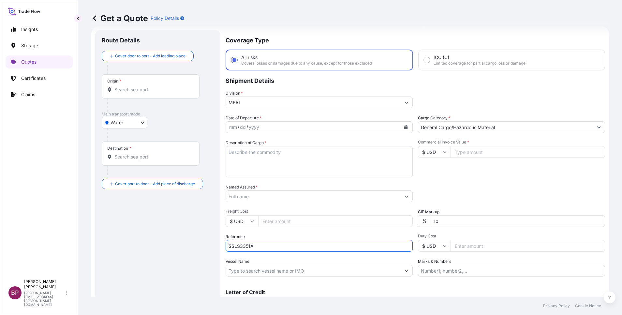
type input "SSLS3351A"
click at [286, 198] on input "Named Assured *" at bounding box center [313, 196] width 175 height 12
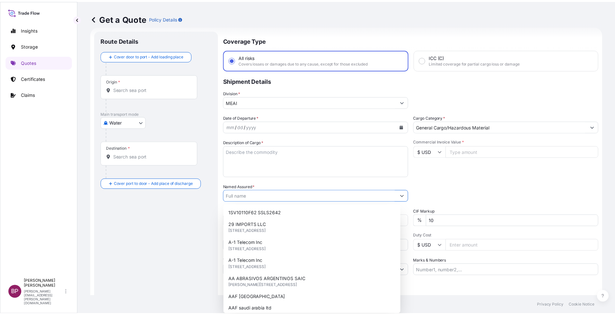
paste input "GOMACO"
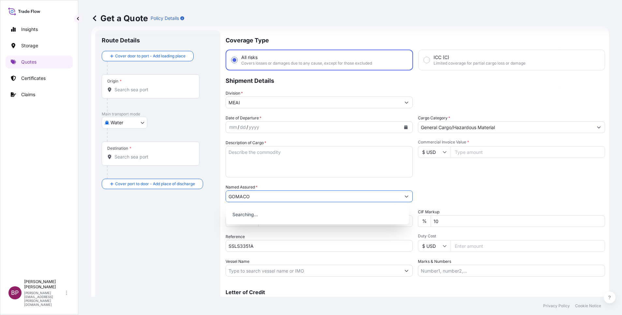
type input "GOMACO"
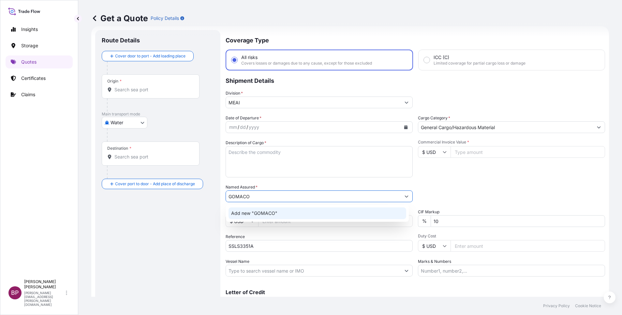
click at [305, 162] on textarea "Description of Cargo *" at bounding box center [319, 161] width 187 height 31
paste textarea "MACHINE"
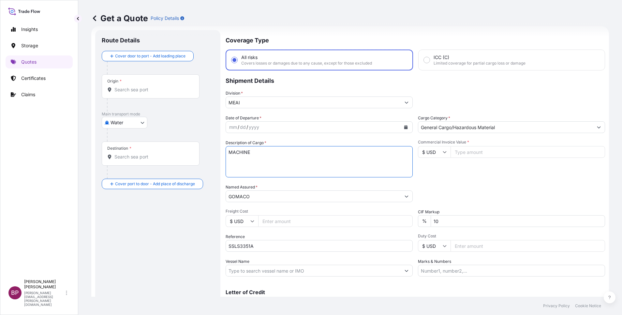
type textarea "MACHINE"
click at [443, 153] on icon at bounding box center [445, 152] width 4 height 4
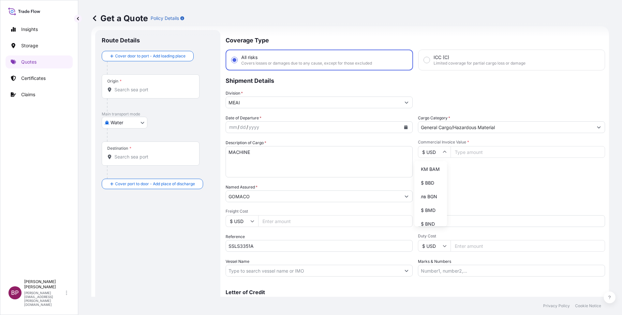
scroll to position [342, 0]
drag, startPoint x: 430, startPoint y: 184, endPoint x: 466, endPoint y: 166, distance: 40.2
click at [430, 80] on div "د.إ AED" at bounding box center [430, 74] width 27 height 12
type input "د.إ AED"
click at [484, 155] on input "Commercial Invoice Value *" at bounding box center [528, 152] width 155 height 12
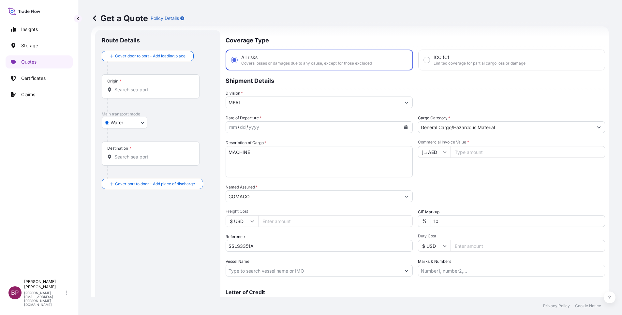
paste input "110717.19"
type input "110717.19"
drag, startPoint x: 445, startPoint y: 220, endPoint x: 321, endPoint y: 202, distance: 125.5
click at [332, 204] on div "Date of Departure * mm / dd / yyyy Cargo Category * General Cargo/Hazardous Mat…" at bounding box center [416, 196] width 380 height 162
type input "0"
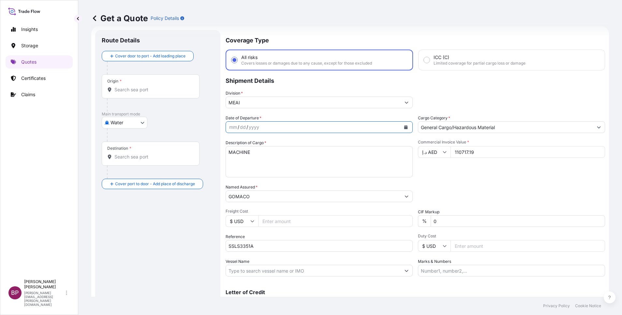
click at [404, 127] on icon "Calendar" at bounding box center [406, 127] width 4 height 4
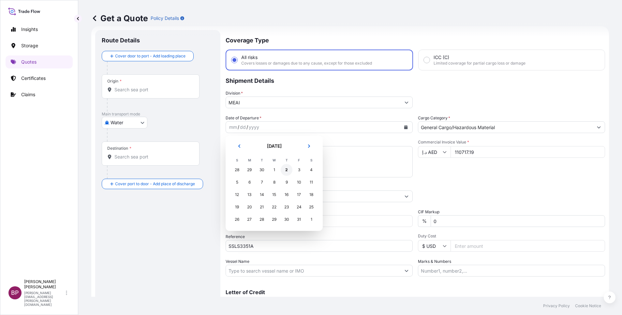
click at [287, 171] on div "2" at bounding box center [287, 170] width 12 height 12
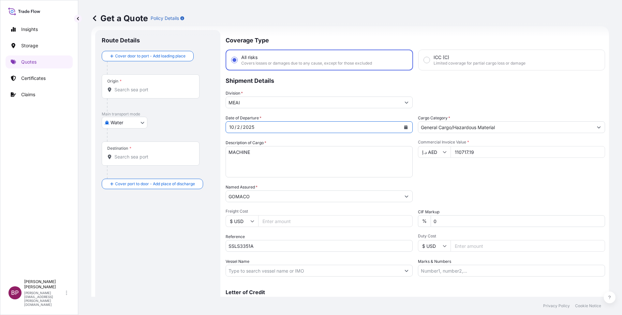
click at [140, 123] on body "0 Selected Date: Thursday, October 2, 2025 Insights Storage Quotes Certificates…" at bounding box center [311, 157] width 622 height 315
click at [127, 162] on span "Inland" at bounding box center [120, 163] width 13 height 7
select select "Inland"
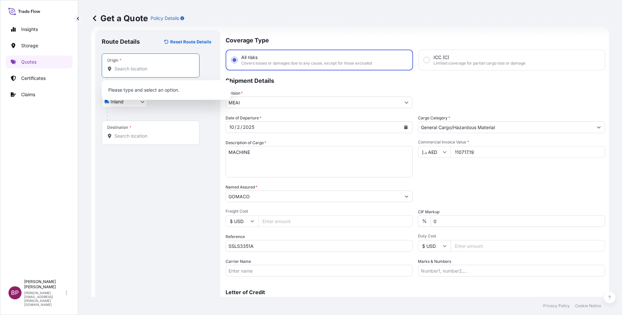
click at [140, 68] on input "Origin *" at bounding box center [152, 69] width 77 height 7
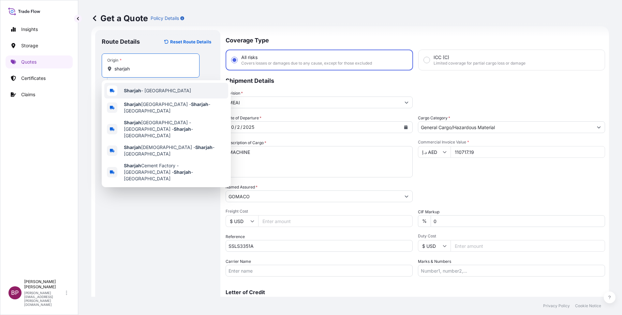
click at [178, 88] on span "Sharjah - [GEOGRAPHIC_DATA]" at bounding box center [157, 90] width 67 height 7
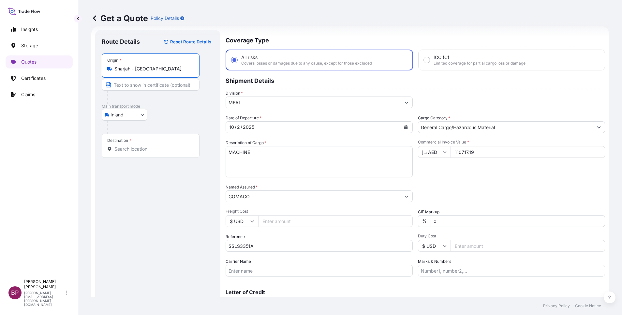
type input "Sharjah - [GEOGRAPHIC_DATA]"
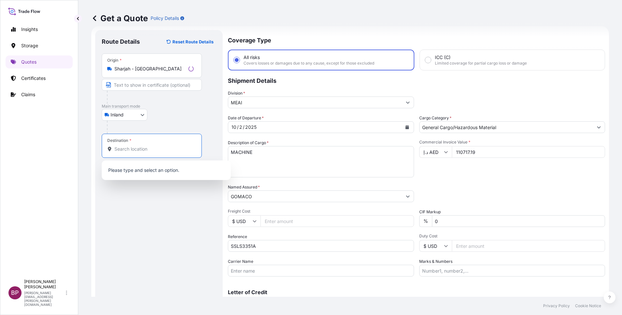
click at [154, 151] on input "Destination *" at bounding box center [153, 149] width 79 height 7
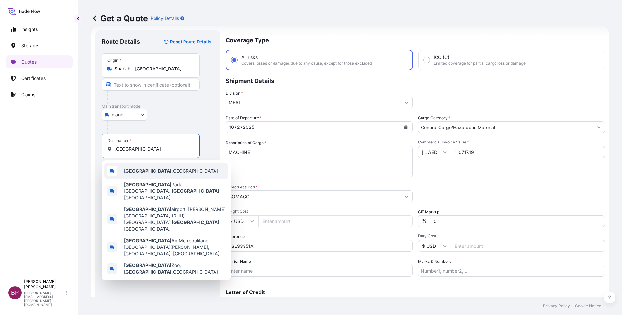
click at [149, 173] on span "[GEOGRAPHIC_DATA] [GEOGRAPHIC_DATA]" at bounding box center [171, 171] width 94 height 7
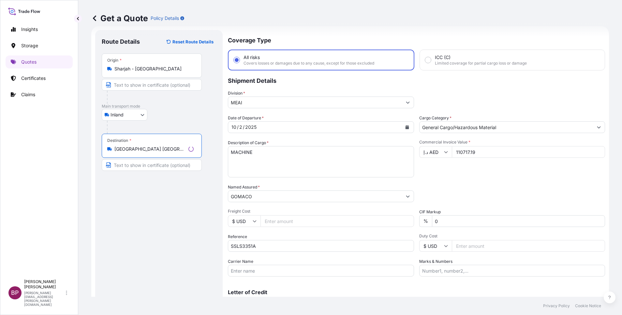
type input "[GEOGRAPHIC_DATA] [GEOGRAPHIC_DATA]"
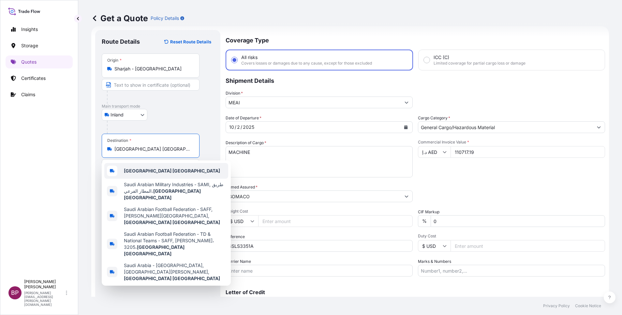
click at [163, 168] on b "[GEOGRAPHIC_DATA] [GEOGRAPHIC_DATA]" at bounding box center [172, 171] width 96 height 6
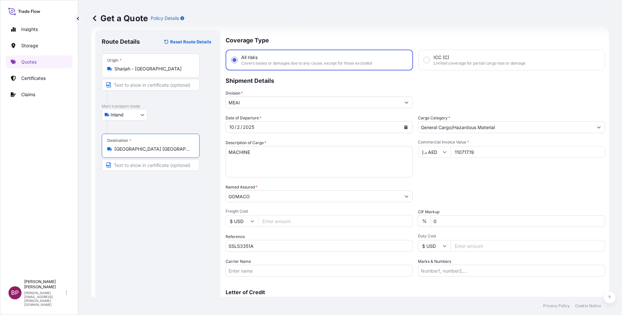
scroll to position [43, 0]
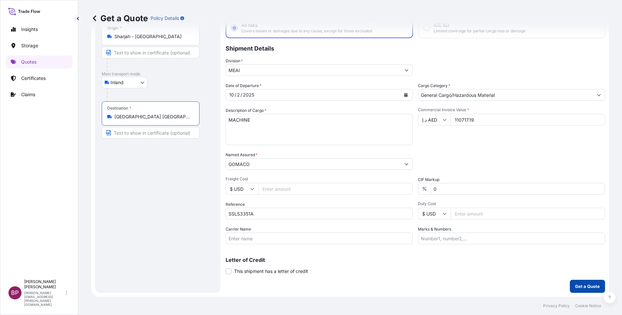
click at [581, 289] on p "Get a Quote" at bounding box center [587, 286] width 25 height 7
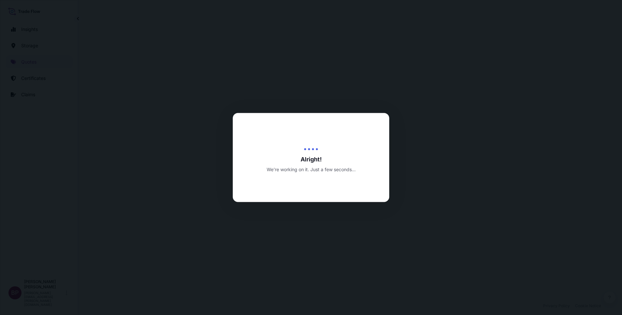
select select "Inland"
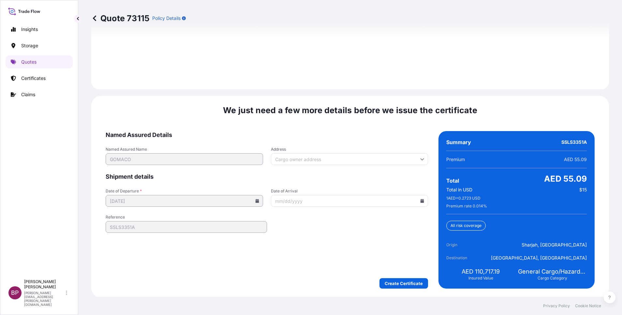
scroll to position [948, 0]
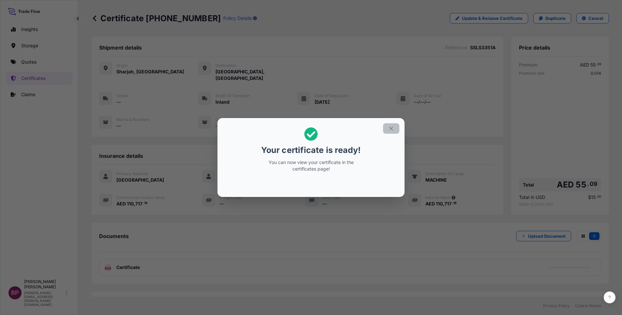
click at [392, 129] on icon "button" at bounding box center [391, 129] width 6 height 6
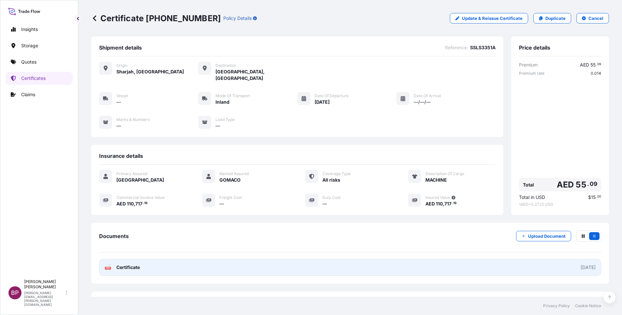
click at [133, 264] on span "Certificate" at bounding box center [127, 267] width 23 height 7
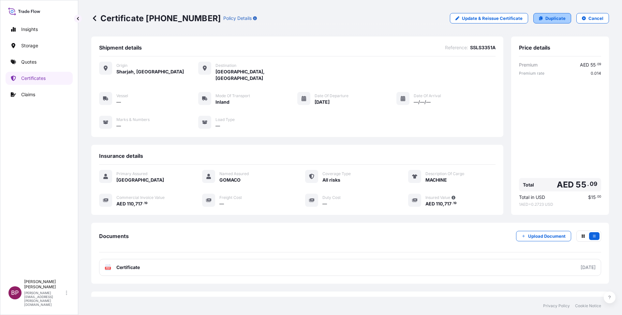
click at [555, 20] on p "Duplicate" at bounding box center [556, 18] width 20 height 7
select select "Inland"
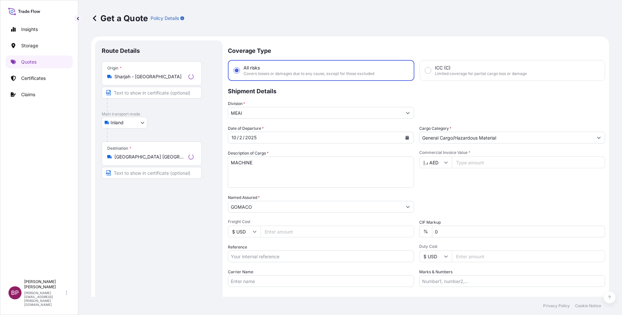
scroll to position [10, 0]
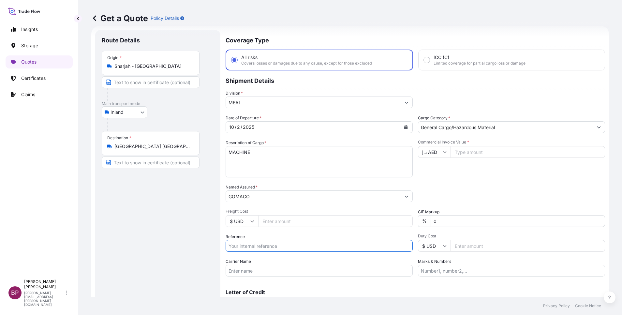
click at [277, 246] on input "Reference" at bounding box center [319, 246] width 187 height 12
paste input "SSLS3351B"
type input "SSLS3351B"
click at [477, 149] on input "Commercial Invoice Value *" at bounding box center [528, 152] width 155 height 12
paste input "109004.38"
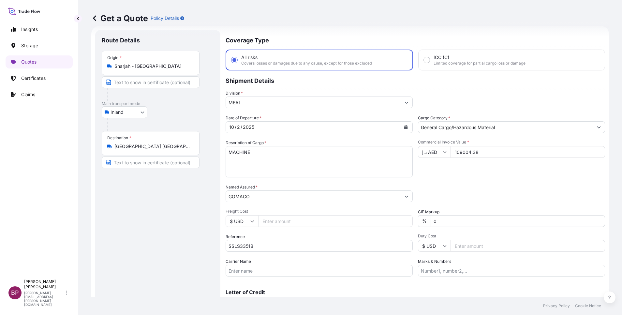
type input "109004.38"
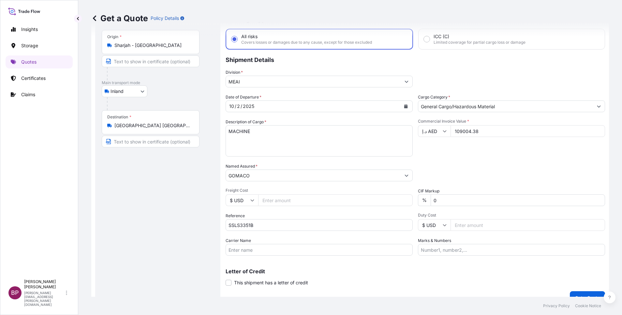
scroll to position [43, 0]
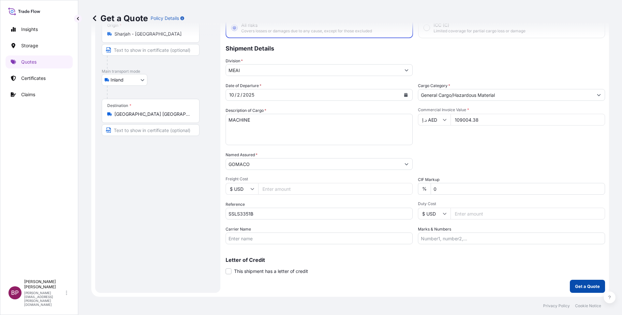
click at [579, 287] on p "Get a Quote" at bounding box center [587, 286] width 25 height 7
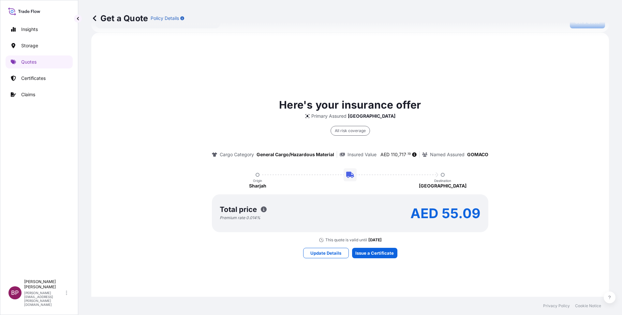
scroll to position [333, 0]
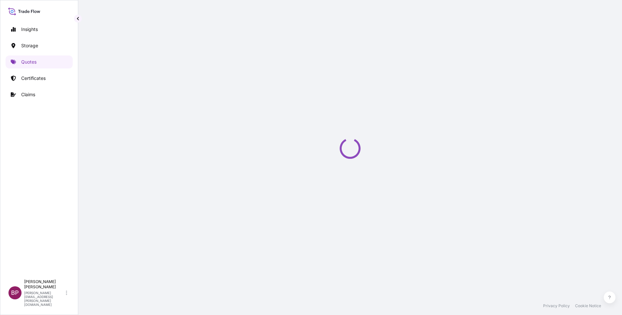
click at [386, 228] on div "Loading" at bounding box center [350, 148] width 518 height 297
select select "Inland"
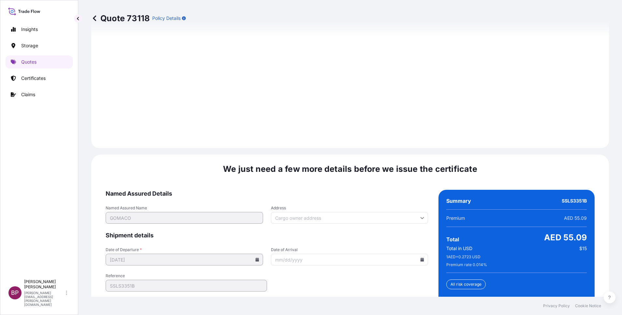
scroll to position [948, 0]
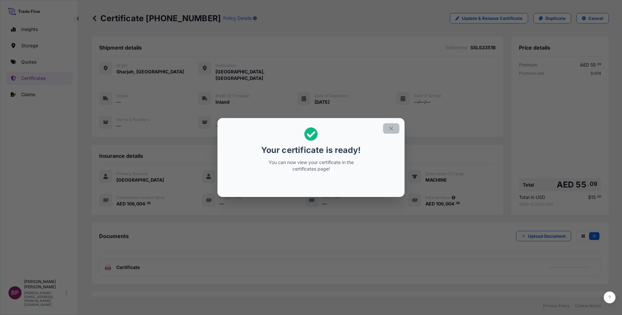
click at [391, 128] on icon "button" at bounding box center [391, 129] width 6 height 6
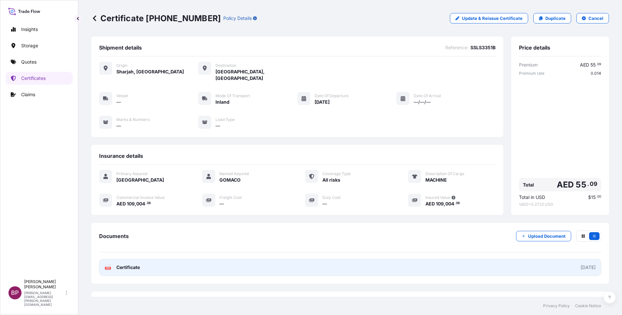
click at [132, 264] on span "Certificate" at bounding box center [127, 267] width 23 height 7
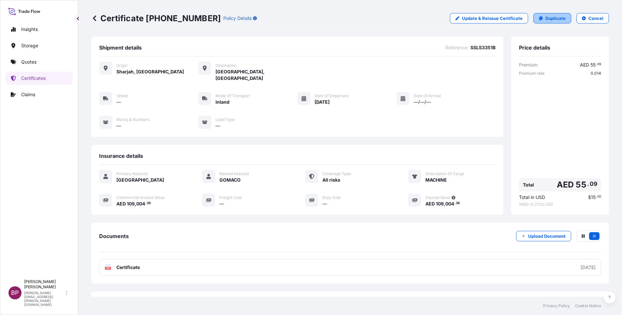
click at [547, 20] on p "Duplicate" at bounding box center [556, 18] width 20 height 7
select select "Inland"
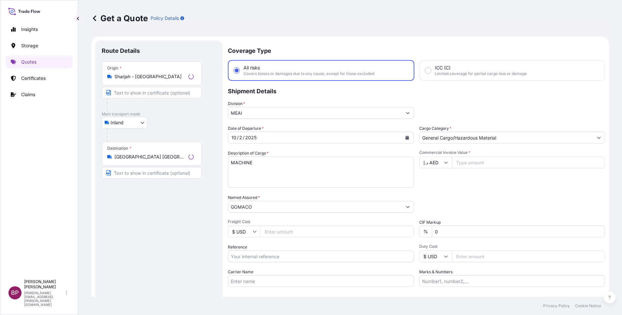
scroll to position [10, 0]
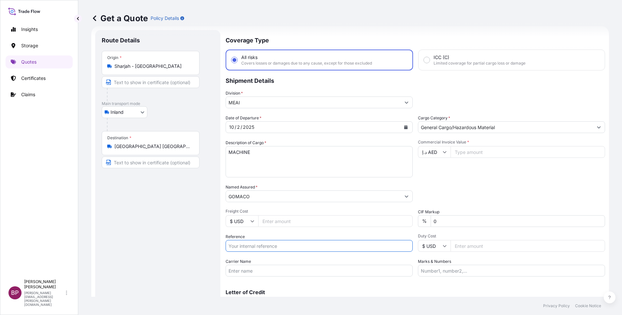
drag, startPoint x: 256, startPoint y: 246, endPoint x: 272, endPoint y: 244, distance: 16.4
click at [256, 246] on input "Reference" at bounding box center [319, 246] width 187 height 12
paste input "SSLS3351C"
type input "SSLS3351C"
click at [473, 152] on input "Commercial Invoice Value *" at bounding box center [528, 152] width 155 height 12
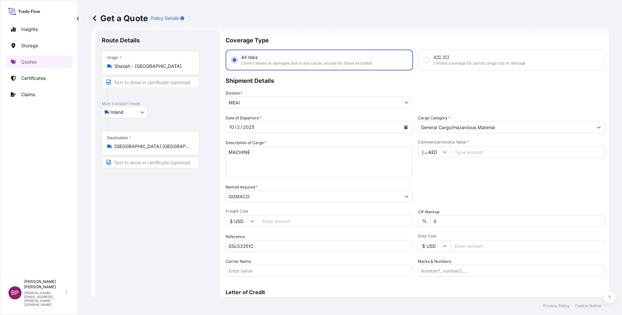
paste input "716173.64"
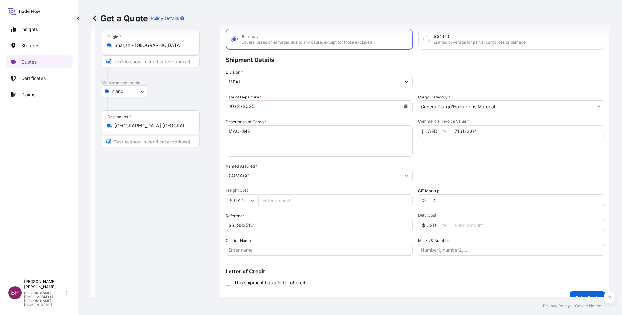
scroll to position [43, 0]
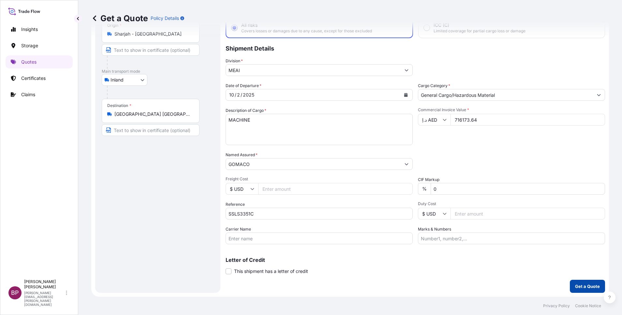
type input "716173.64"
click at [581, 286] on p "Get a Quote" at bounding box center [587, 286] width 25 height 7
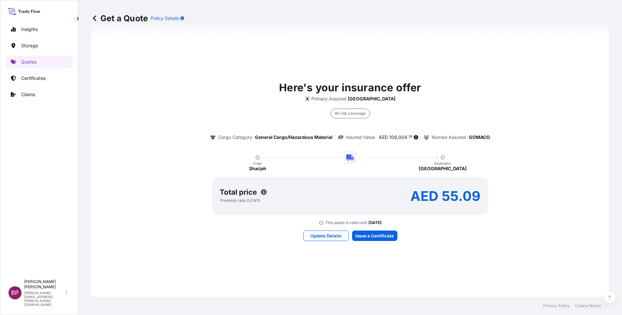
scroll to position [333, 0]
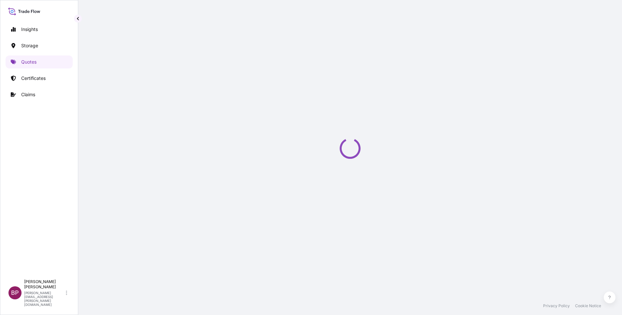
click at [384, 226] on div "Loading" at bounding box center [350, 148] width 518 height 297
select select "Inland"
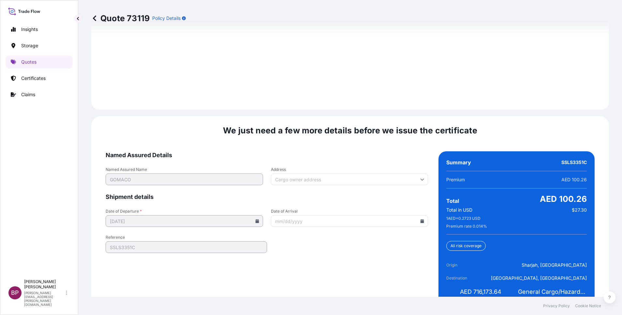
scroll to position [948, 0]
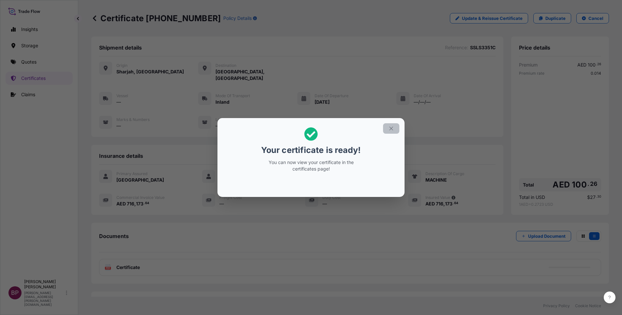
click at [393, 130] on icon "button" at bounding box center [391, 129] width 6 height 6
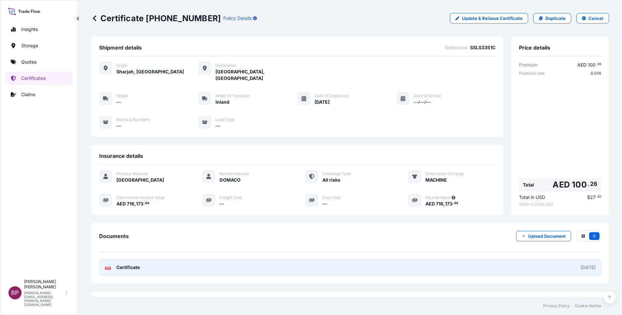
click at [137, 264] on span "Certificate" at bounding box center [127, 267] width 23 height 7
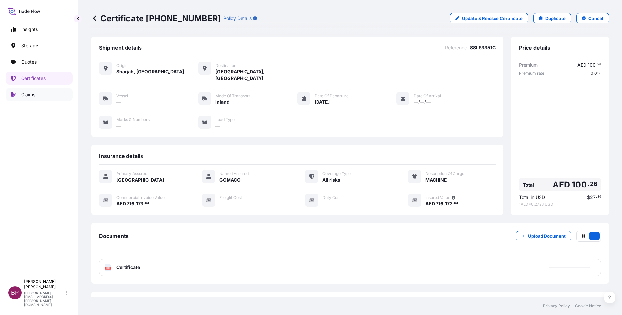
click at [32, 96] on p "Claims" at bounding box center [28, 94] width 14 height 7
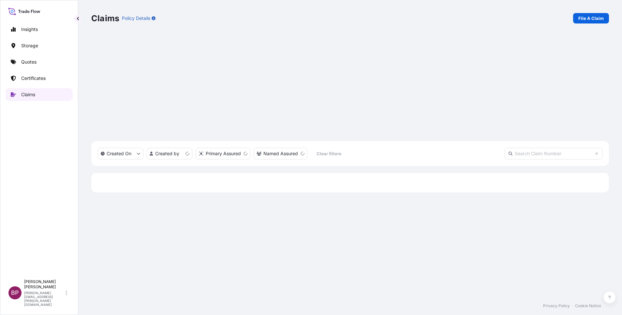
scroll to position [202, 510]
click at [33, 92] on p "Claims" at bounding box center [28, 94] width 14 height 7
click at [597, 18] on p "File A Claim" at bounding box center [590, 18] width 25 height 7
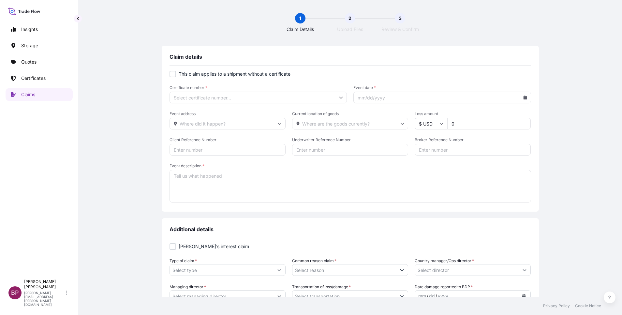
click at [223, 96] on input "Certificate number *" at bounding box center [259, 98] width 178 height 12
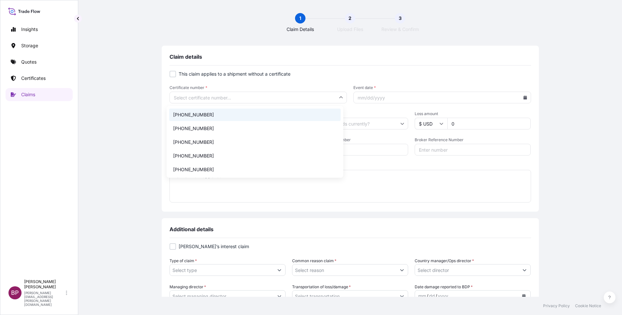
click at [213, 113] on li "[PHONE_NUMBER]" at bounding box center [255, 115] width 172 height 12
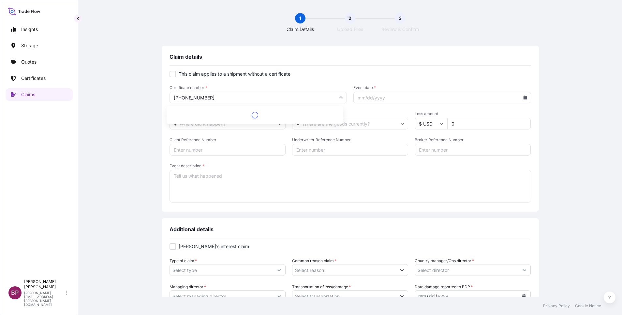
click at [209, 96] on input "[PHONE_NUMBER]" at bounding box center [259, 98] width 178 height 12
click at [203, 98] on input "[PHONE_NUMBER]" at bounding box center [259, 98] width 178 height 12
click at [208, 114] on li "31614-1730-1" at bounding box center [255, 115] width 172 height 12
type input "31614-1730-1"
click at [219, 124] on input "Event address" at bounding box center [228, 124] width 116 height 12
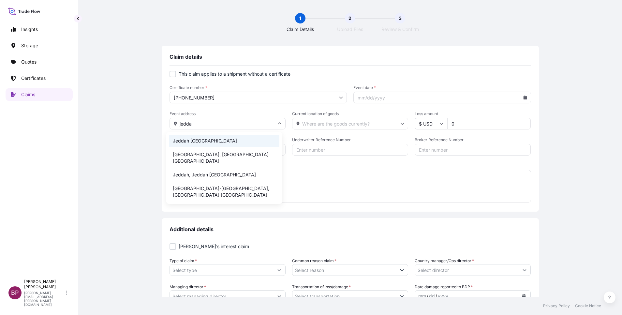
click at [217, 141] on li "Jeddah Saudi Arabia" at bounding box center [224, 141] width 111 height 12
type input "Jeddah Saudi Arabia"
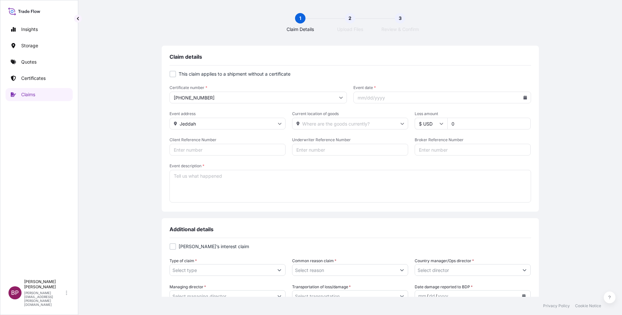
click at [325, 123] on input "Current location of goods" at bounding box center [350, 124] width 116 height 12
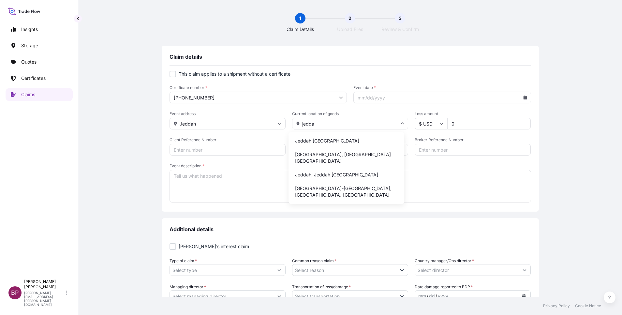
click at [335, 141] on li "Jeddah Saudi Arabia" at bounding box center [346, 141] width 111 height 12
type input "Jeddah Saudi Arabia"
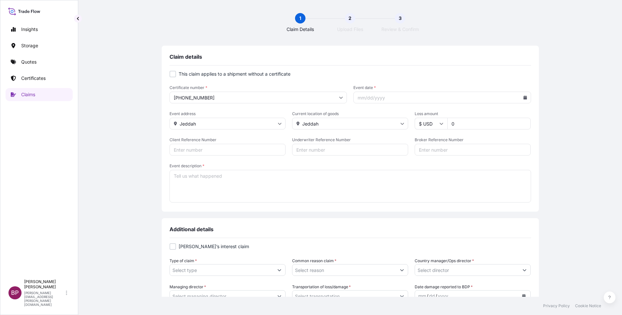
click at [466, 127] on input "0" at bounding box center [488, 124] width 83 height 12
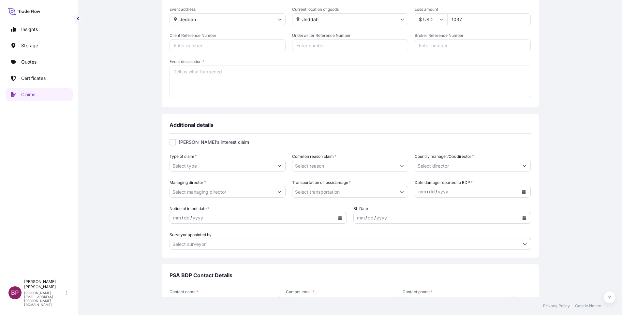
scroll to position [147, 0]
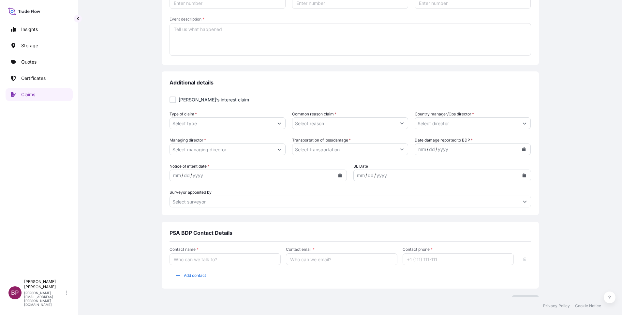
type input "1037"
click at [277, 125] on icon "Show suggestions" at bounding box center [279, 123] width 4 height 4
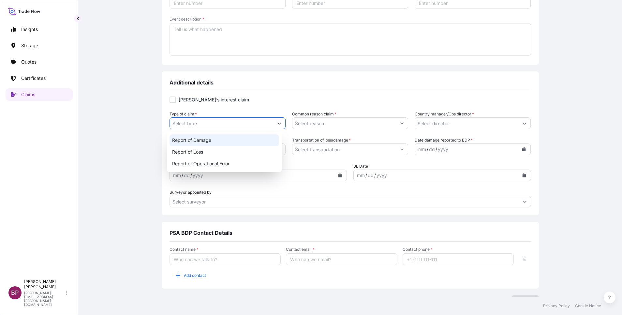
click at [223, 142] on div "Report of Damage" at bounding box center [225, 140] width 110 height 12
type input "Report of Damage"
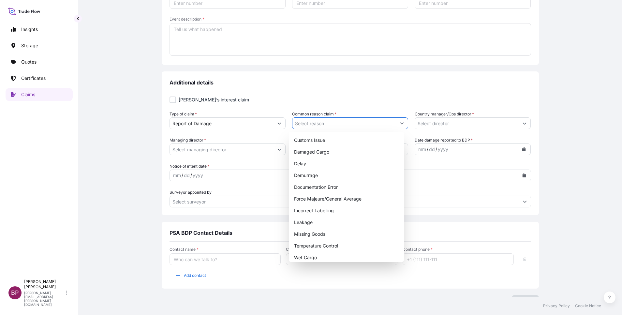
click at [400, 124] on icon "Show suggestions" at bounding box center [402, 123] width 4 height 4
click at [337, 153] on div "Damaged Cargo" at bounding box center [347, 152] width 110 height 12
type input "Damaged Cargo"
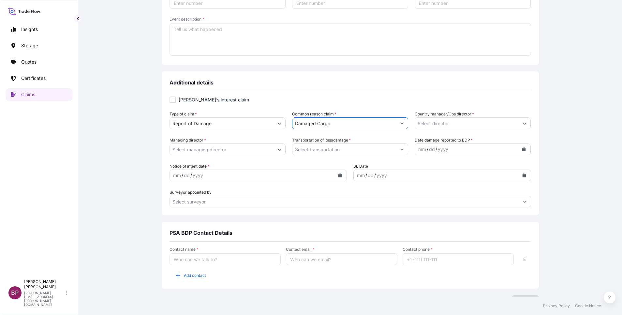
click at [471, 123] on input "Country manager/Ops director *" at bounding box center [467, 123] width 104 height 12
click at [521, 126] on button "Show suggestions" at bounding box center [525, 123] width 12 height 12
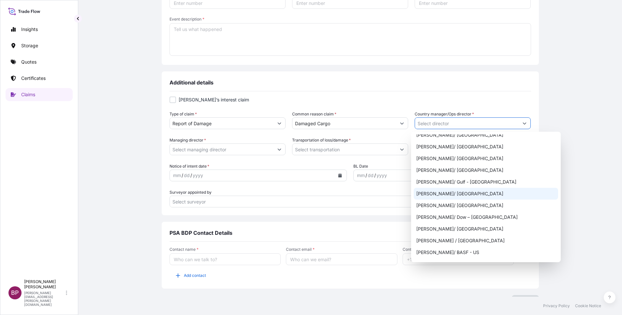
scroll to position [342, 0]
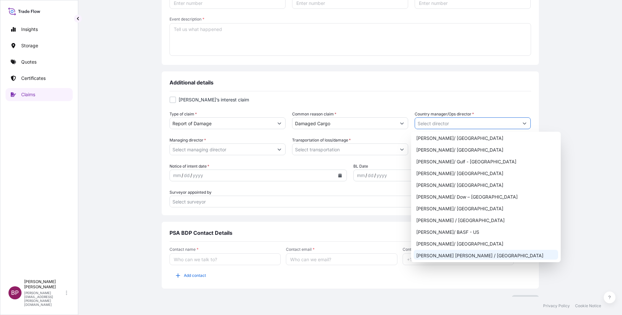
click at [460, 253] on div "Mohammad Ali Shahrouri / Saudi Arabia" at bounding box center [486, 256] width 144 height 12
type input "Mohammad Ali Shahrouri / Saudi Arabia"
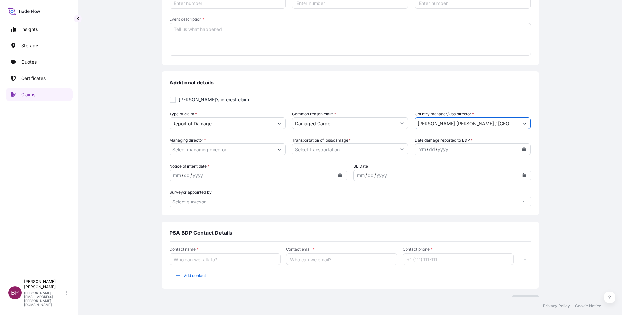
click at [274, 150] on button "Show suggestions" at bounding box center [280, 149] width 12 height 12
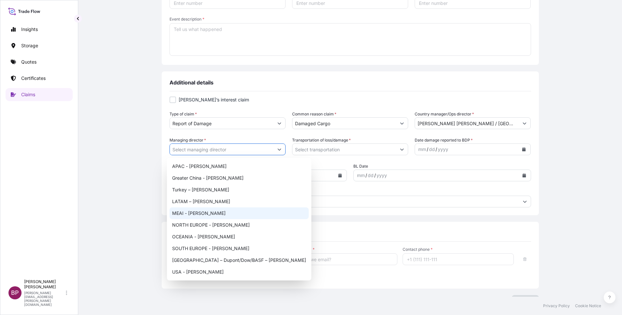
click at [213, 213] on div "MEAI - Mike Formoso" at bounding box center [239, 213] width 139 height 12
type input "MEAI - Mike Formoso"
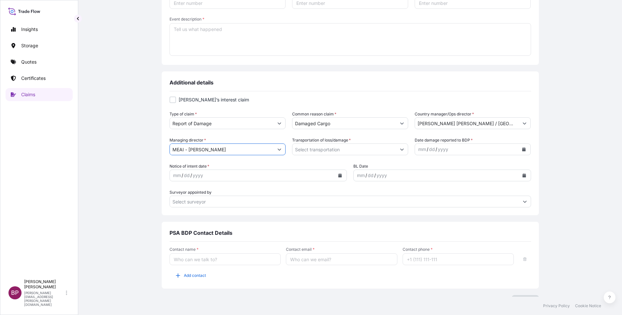
click at [396, 149] on button "Show suggestions" at bounding box center [402, 149] width 12 height 12
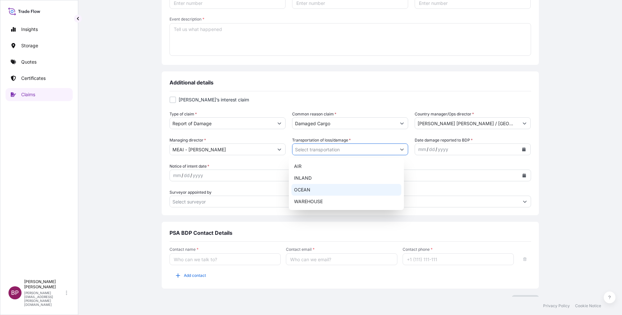
click at [314, 191] on div "OCEAN" at bounding box center [347, 190] width 110 height 12
type input "OCEAN"
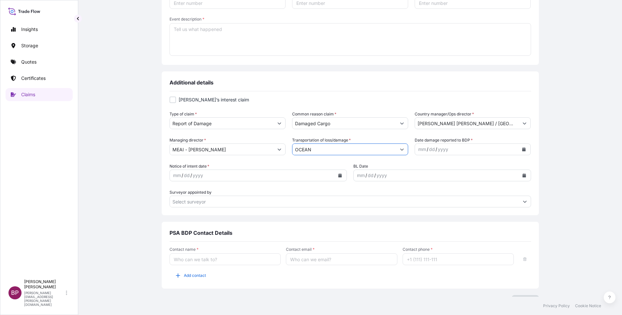
click at [522, 150] on icon "Calendar" at bounding box center [524, 149] width 4 height 4
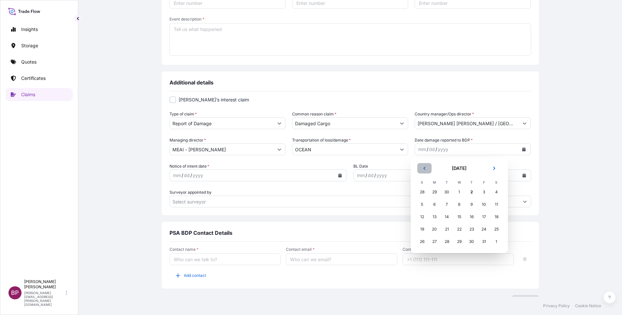
click at [426, 168] on icon "Previous" at bounding box center [425, 168] width 4 height 4
click at [498, 231] on div "27" at bounding box center [497, 229] width 12 height 12
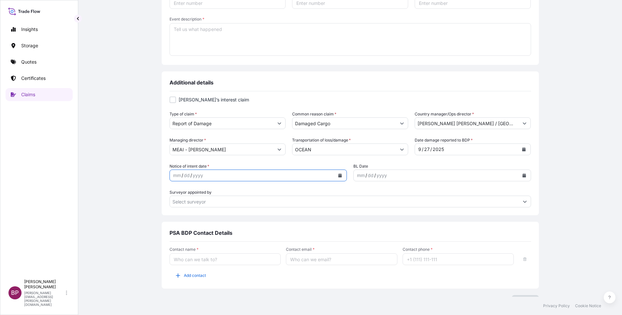
click at [337, 177] on button "Calendar" at bounding box center [340, 175] width 10 height 10
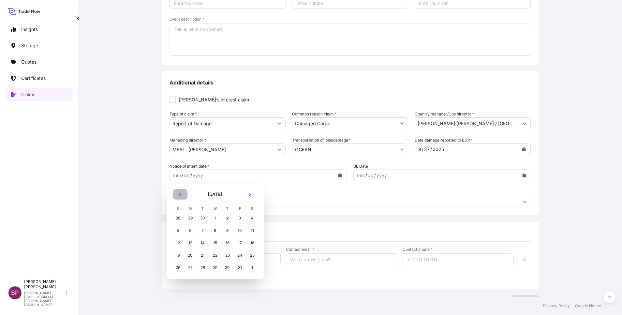
click at [184, 193] on button "Previous" at bounding box center [180, 194] width 14 height 10
click at [204, 269] on div "30" at bounding box center [203, 268] width 12 height 12
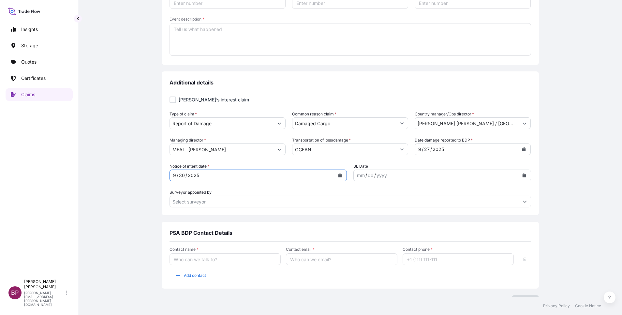
click at [208, 260] on input "Contact name *" at bounding box center [226, 259] width 112 height 12
type input "Bobby Kurian"
type input "bobby.paul@bdpint.com"
type input "+966544307690"
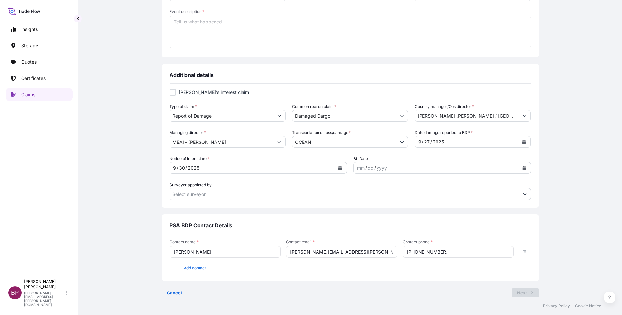
scroll to position [161, 0]
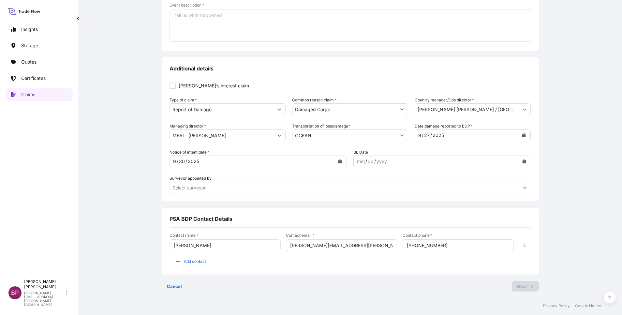
click at [414, 271] on div "Contact name * Bobby Kurian Contact email * bobby.paul@bdpint.com Contact phone…" at bounding box center [351, 253] width 362 height 51
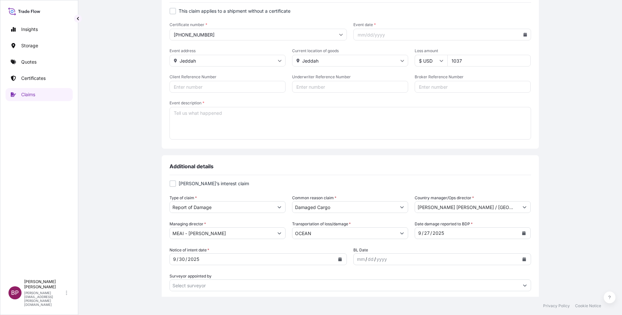
scroll to position [14, 0]
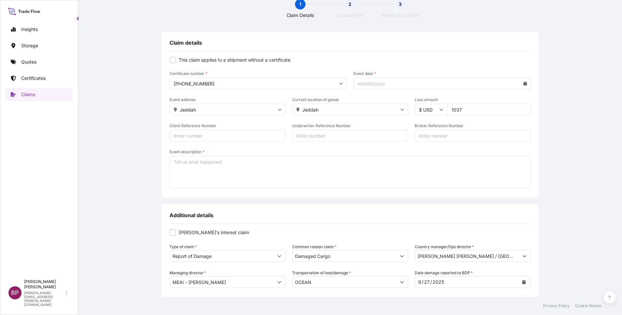
click at [523, 83] on icon at bounding box center [525, 84] width 4 height 4
click at [441, 101] on button at bounding box center [435, 105] width 10 height 10
click at [501, 163] on button "27" at bounding box center [499, 158] width 10 height 10
click at [523, 84] on icon at bounding box center [525, 84] width 4 height 4
click at [429, 163] on button "22" at bounding box center [434, 158] width 10 height 10
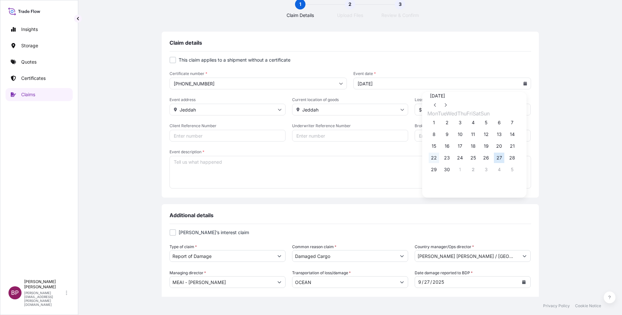
type input "09/22/2025"
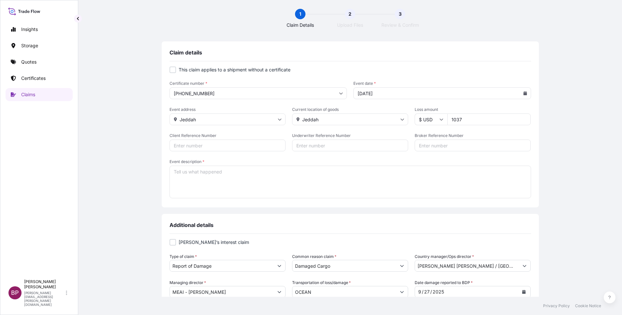
scroll to position [0, 0]
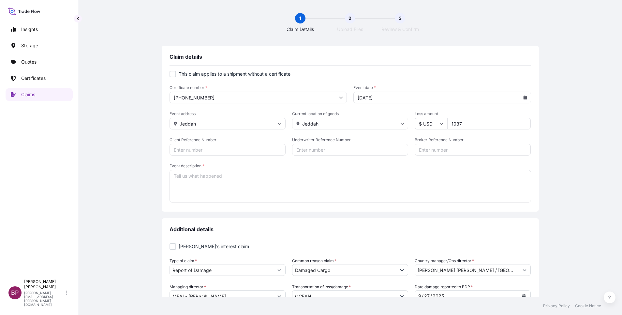
click at [224, 151] on input "Client Reference Number" at bounding box center [228, 150] width 116 height 12
type input "SSLS3117"
click at [329, 153] on input "Underwriter Reference Number" at bounding box center [350, 150] width 116 height 12
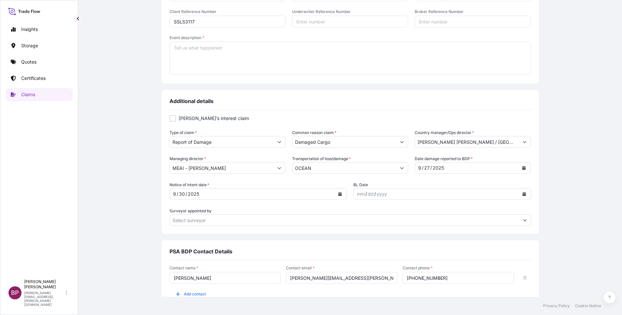
scroll to position [161, 0]
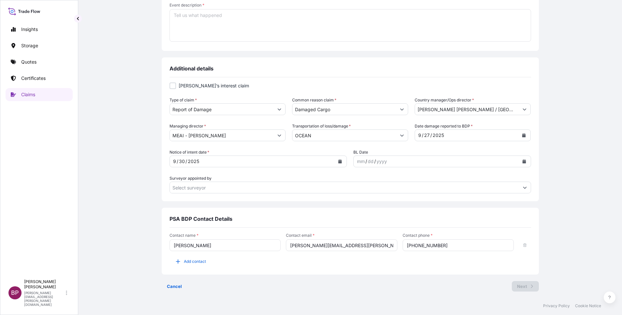
click at [449, 246] on input "+966544307690" at bounding box center [459, 245] width 112 height 12
click at [171, 85] on div at bounding box center [173, 85] width 7 height 7
checkbox input "true"
click at [383, 187] on input "Surveyor appointed by" at bounding box center [344, 188] width 349 height 12
click at [382, 187] on input "Surveyor appointed by" at bounding box center [344, 188] width 349 height 12
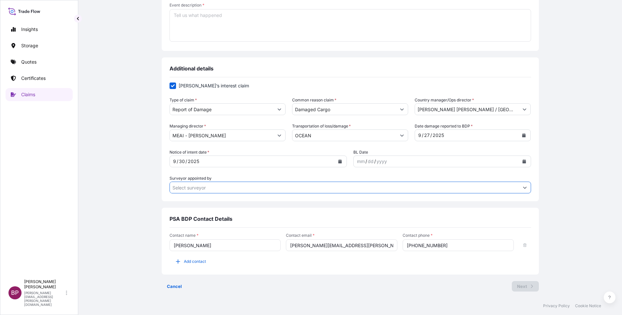
click at [213, 242] on input "Bobby Kurian" at bounding box center [226, 245] width 112 height 12
click at [422, 273] on div "Contact name * Bobby Kurian Contact email * bobby.paul@bdpint.com Contact phone…" at bounding box center [351, 253] width 362 height 51
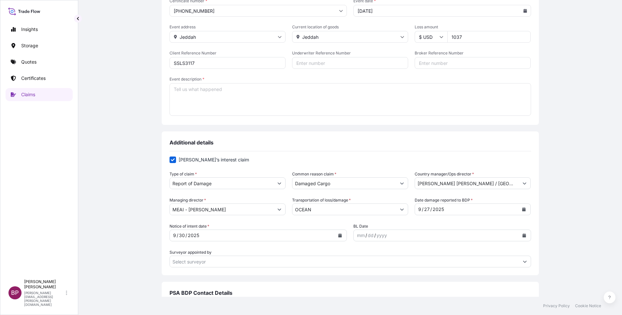
scroll to position [0, 0]
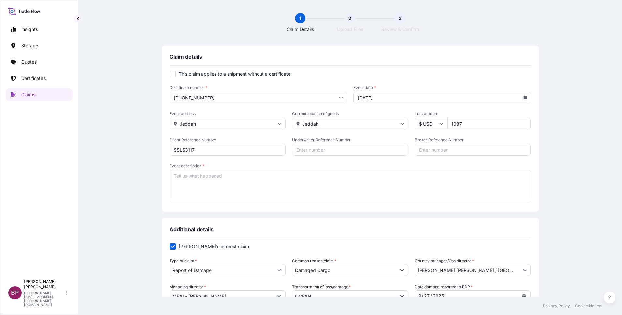
click at [393, 125] on input "Jeddah" at bounding box center [350, 124] width 116 height 12
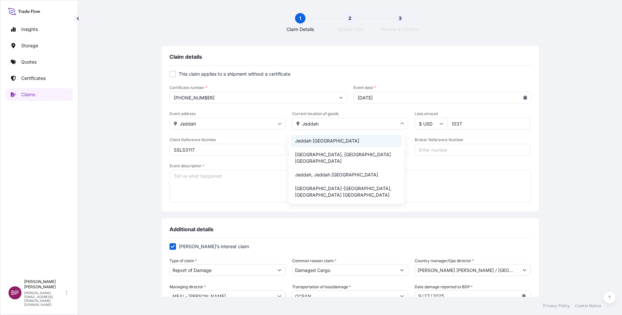
click at [341, 142] on li "Jeddah Saudi Arabia" at bounding box center [346, 141] width 111 height 12
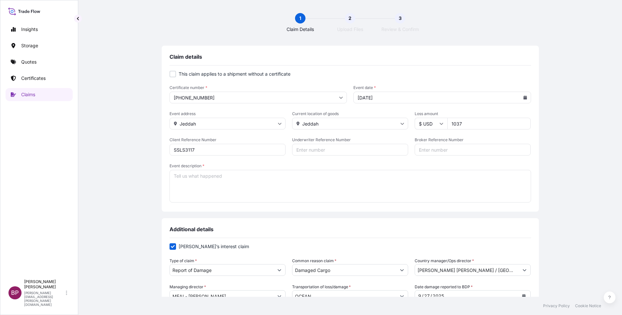
click at [395, 121] on input "Jeddah" at bounding box center [350, 124] width 116 height 12
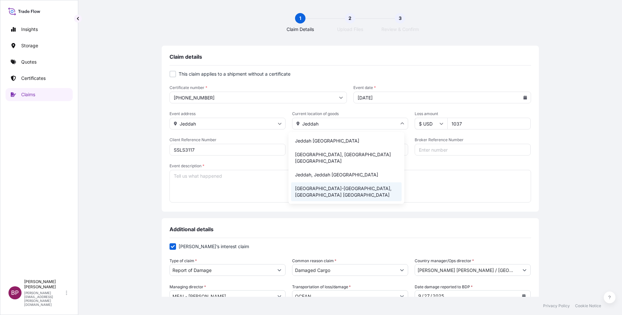
click at [333, 189] on li "Jeddah International Airport-Accurate, Jeddah Saudi Arabia" at bounding box center [346, 191] width 111 height 19
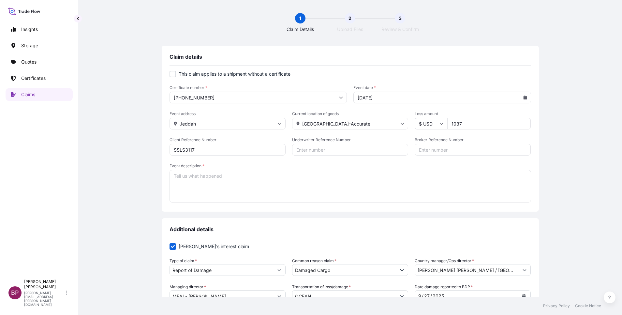
click at [400, 124] on icon at bounding box center [402, 124] width 4 height 4
type input "J"
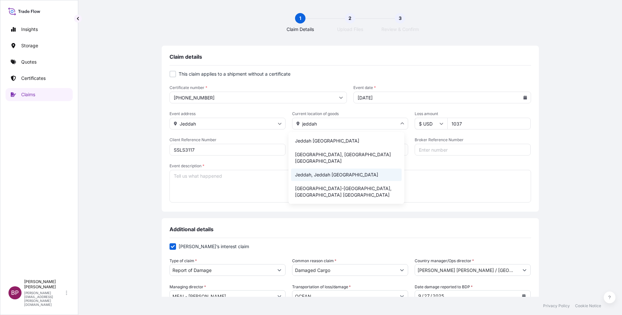
click at [336, 175] on li "Jeddah, Jeddah Saudi Arabia" at bounding box center [346, 175] width 111 height 12
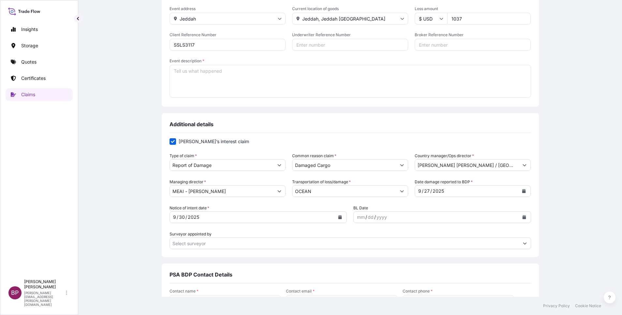
type input "Jeddah"
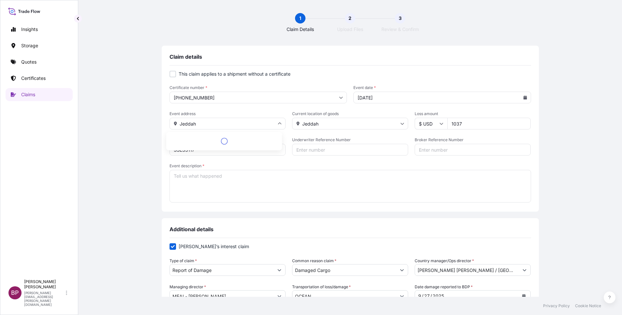
click at [207, 125] on input "Jeddah" at bounding box center [228, 124] width 116 height 12
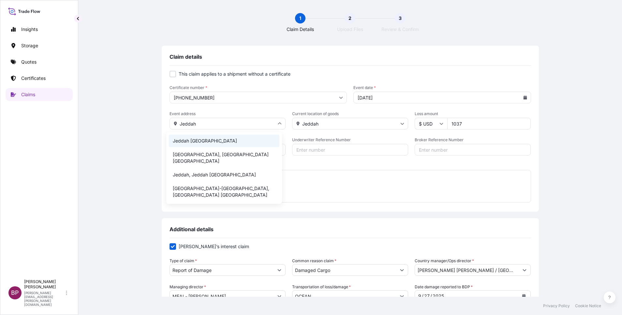
click at [225, 140] on li "Jeddah Saudi Arabia" at bounding box center [224, 141] width 111 height 12
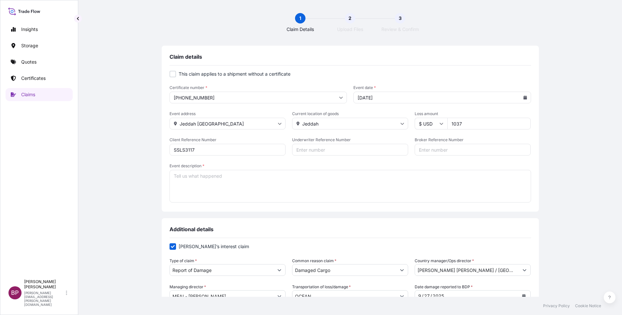
type input "Jeddah"
click at [472, 124] on input "1037" at bounding box center [488, 124] width 83 height 12
click at [462, 151] on input "Broker Reference Number" at bounding box center [473, 150] width 116 height 12
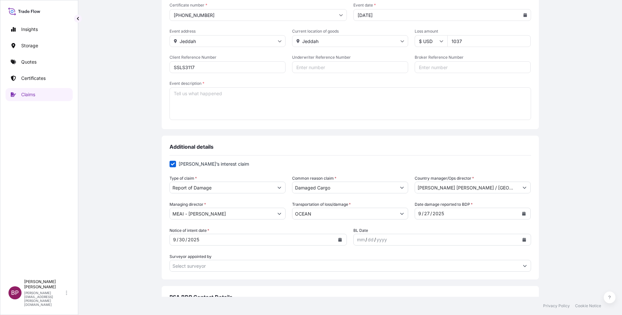
scroll to position [161, 0]
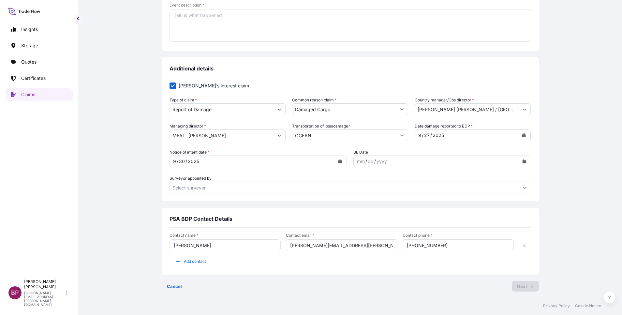
click at [522, 163] on icon "Calendar" at bounding box center [524, 161] width 4 height 4
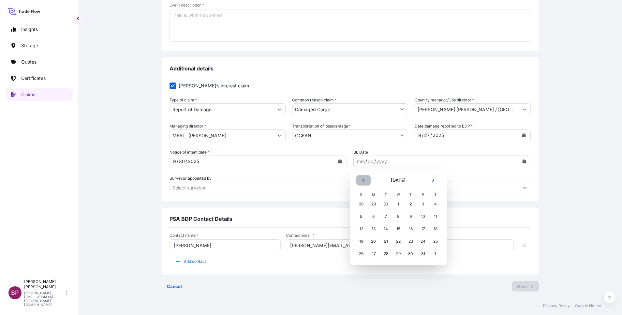
click at [363, 182] on icon "Previous" at bounding box center [364, 180] width 4 height 4
click at [410, 217] on div "11" at bounding box center [411, 217] width 12 height 12
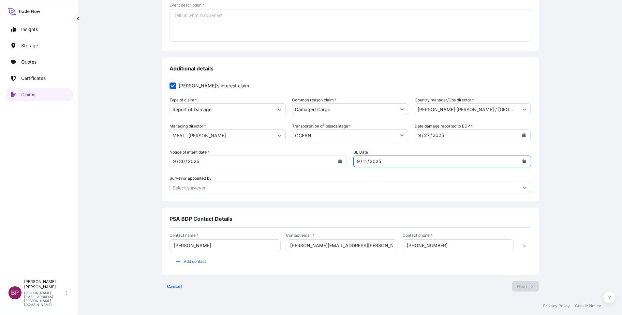
scroll to position [0, 0]
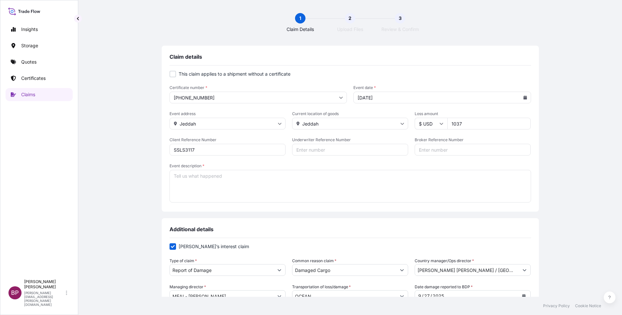
click at [223, 95] on input "31614-1730-1" at bounding box center [259, 98] width 178 height 12
click at [197, 115] on li "31614-1730-1" at bounding box center [255, 115] width 172 height 12
click at [466, 123] on input "1037" at bounding box center [488, 124] width 83 height 12
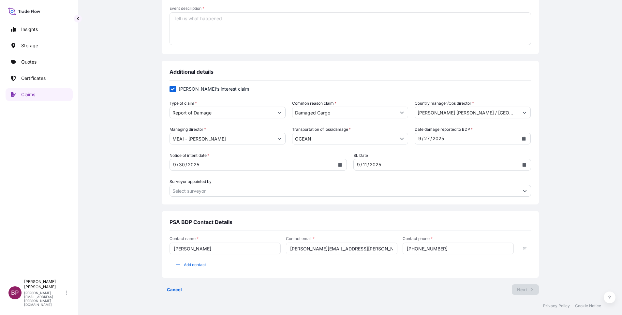
scroll to position [161, 0]
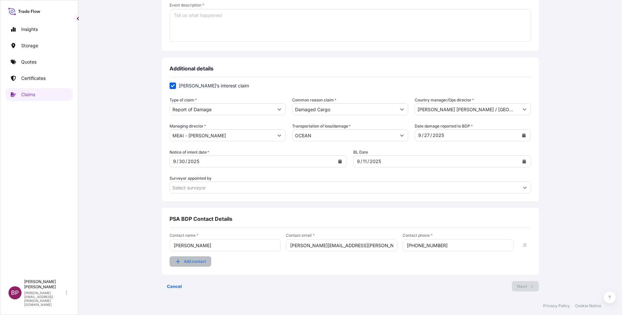
click at [185, 262] on span "Add contact" at bounding box center [195, 261] width 22 height 7
click at [455, 247] on input "+966544307690" at bounding box center [459, 245] width 112 height 12
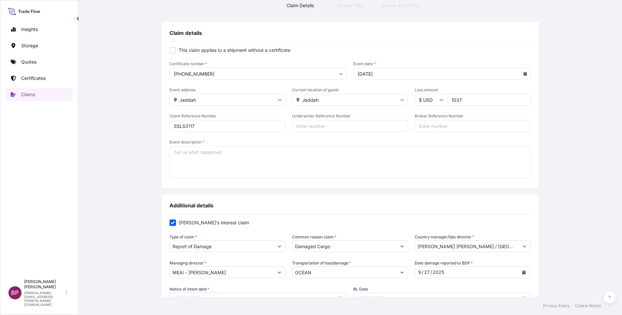
scroll to position [0, 0]
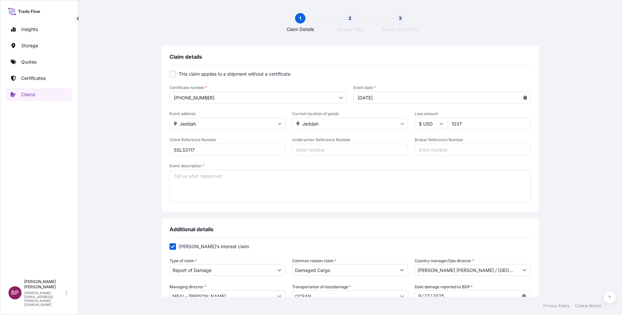
click at [246, 193] on textarea "Event description *" at bounding box center [351, 186] width 362 height 33
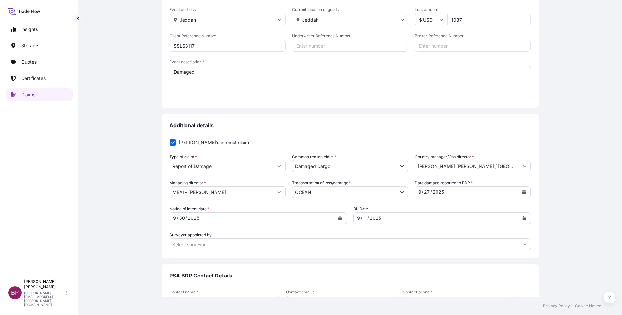
scroll to position [161, 0]
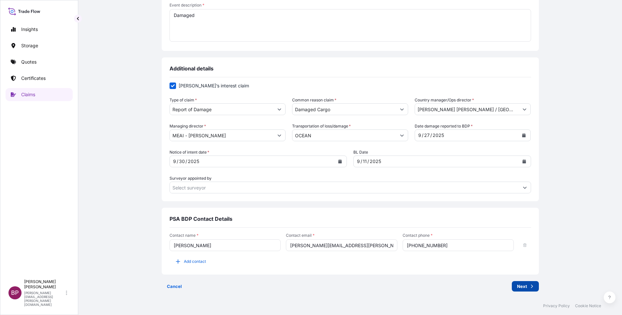
type textarea "Damaged"
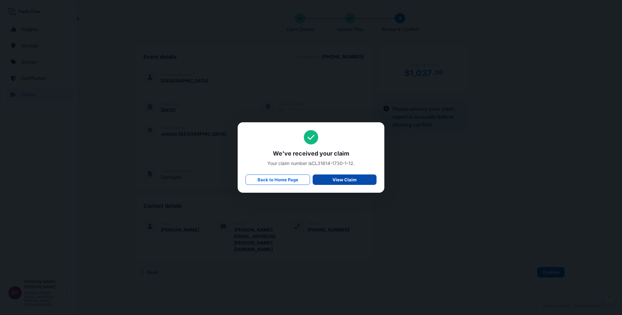
click at [346, 183] on p "View Claim" at bounding box center [345, 179] width 24 height 7
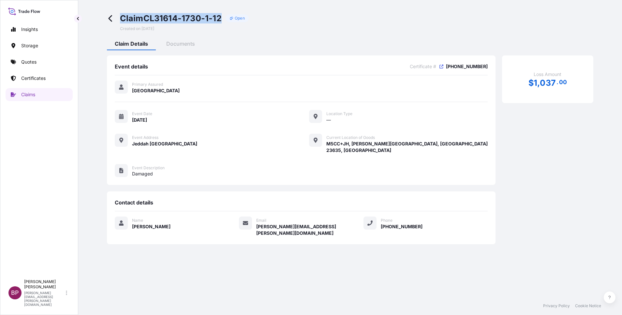
drag, startPoint x: 122, startPoint y: 19, endPoint x: 222, endPoint y: 19, distance: 100.4
click at [222, 19] on span "Claim CL31614-1730-1-12" at bounding box center [171, 18] width 102 height 10
copy span "Claim CL31614-1730-1-12"
click at [25, 65] on p "Quotes" at bounding box center [28, 62] width 15 height 7
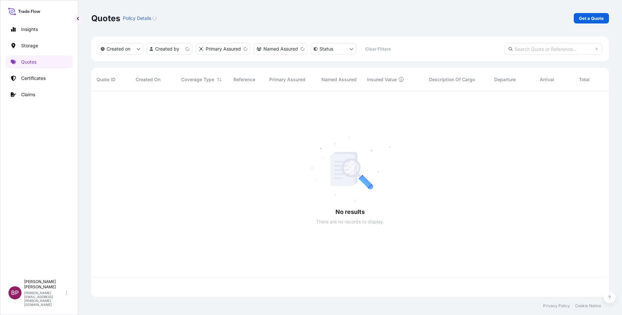
scroll to position [202, 510]
click at [593, 19] on p "Get a Quote" at bounding box center [591, 18] width 25 height 7
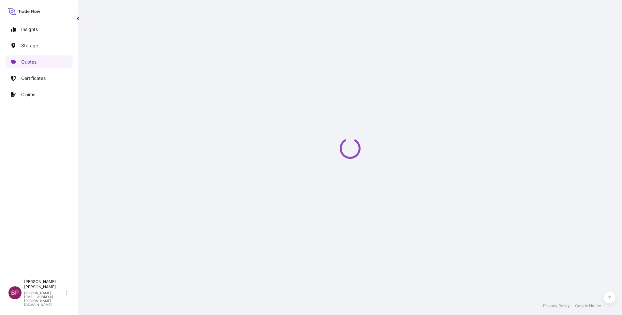
select select "Water"
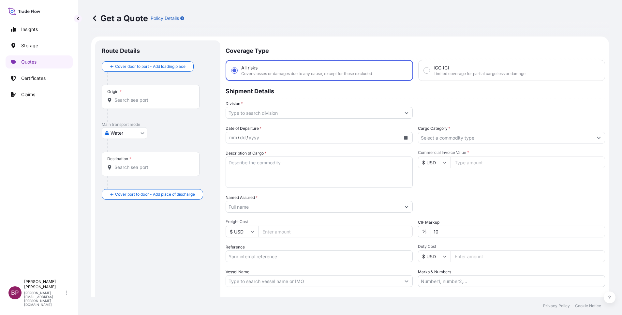
scroll to position [10, 0]
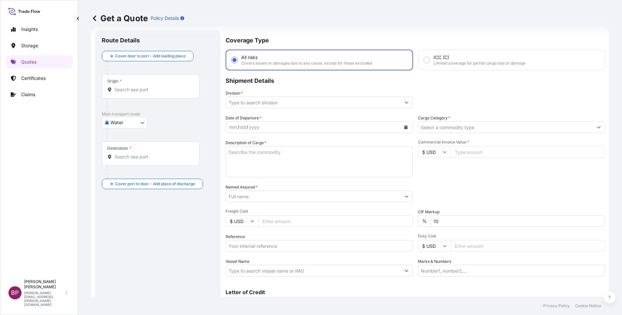
click at [262, 248] on input "Reference" at bounding box center [319, 246] width 187 height 12
paste input "SSLS3363 B/L# HLCUPN4250958149"
type input "SSLS3363 B/L# HLCUPN4250958149"
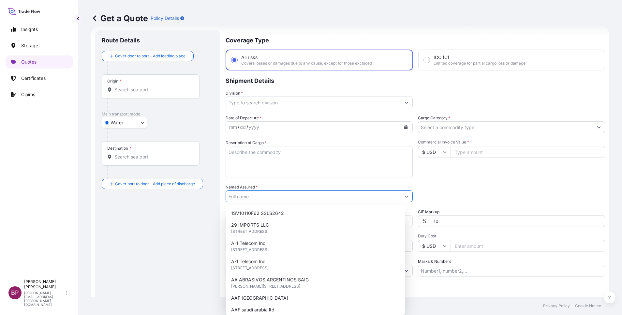
click at [273, 195] on input "Named Assured *" at bounding box center [313, 196] width 175 height 12
paste input "ROYAL FUTURES COMPANY LIMITED"
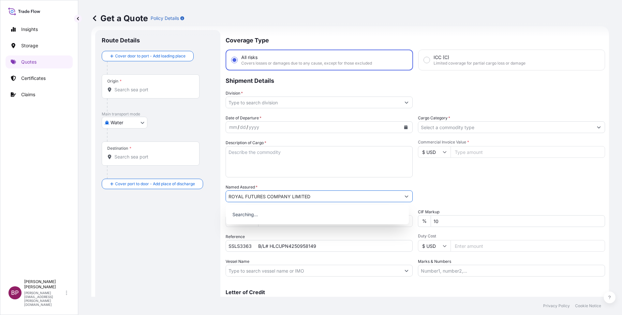
type input "ROYAL FUTURES COMPANY LIMITED"
click at [287, 170] on textarea "Description of Cargo *" at bounding box center [319, 161] width 187 height 31
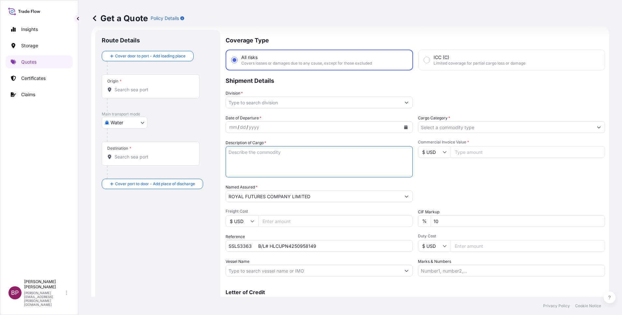
paste textarea "FROZEN BONELESS BEEF"
type textarea "FROZEN BONELESS BEEF"
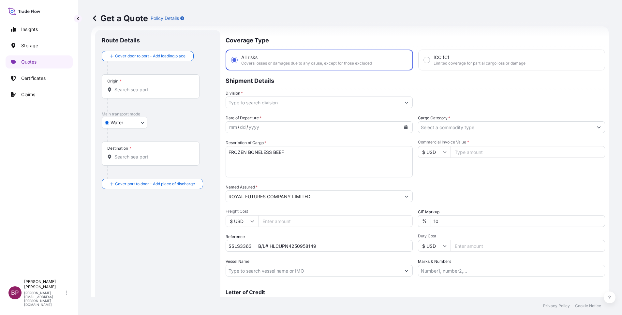
click at [472, 152] on input "Commercial Invoice Value *" at bounding box center [528, 152] width 155 height 12
paste input "126044.30"
type input "126044.30"
drag, startPoint x: 442, startPoint y: 221, endPoint x: 366, endPoint y: 219, distance: 76.3
click at [366, 219] on div "Date of Departure * mm / dd / yyyy Cargo Category * Description of Cargo * FROZ…" at bounding box center [416, 196] width 380 height 162
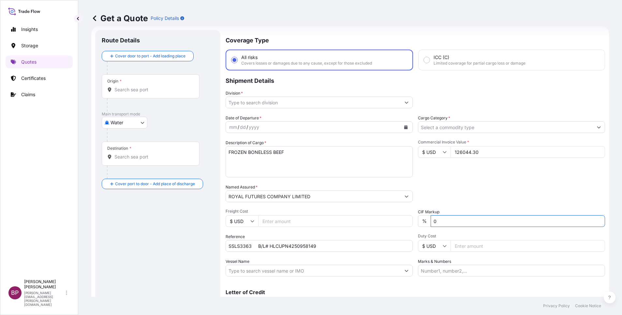
type input "0"
click at [494, 128] on input "Cargo Category *" at bounding box center [505, 127] width 175 height 12
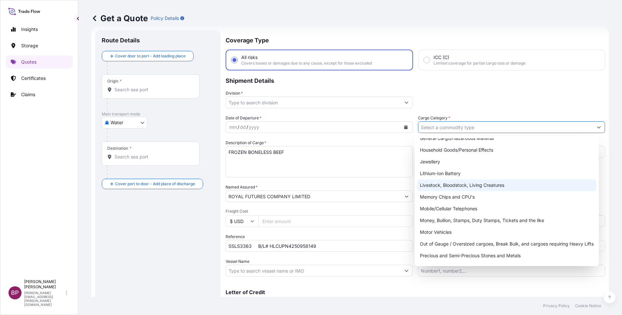
scroll to position [98, 0]
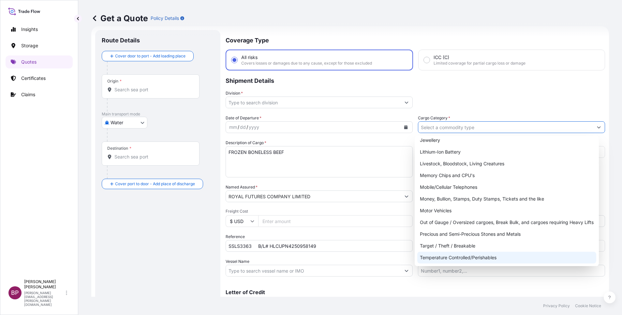
click at [468, 259] on div "Temperature Controlled/Perishables" at bounding box center [506, 258] width 179 height 12
type input "Temperature Controlled/Perishables"
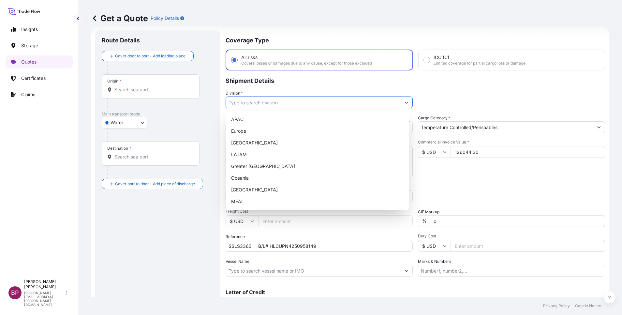
click at [401, 105] on button "Show suggestions" at bounding box center [407, 103] width 12 height 12
click at [239, 203] on div "MEAI" at bounding box center [318, 202] width 178 height 12
type input "MEAI"
click at [450, 172] on div "Commercial Invoice Value * $ USD 126044.30" at bounding box center [511, 159] width 187 height 38
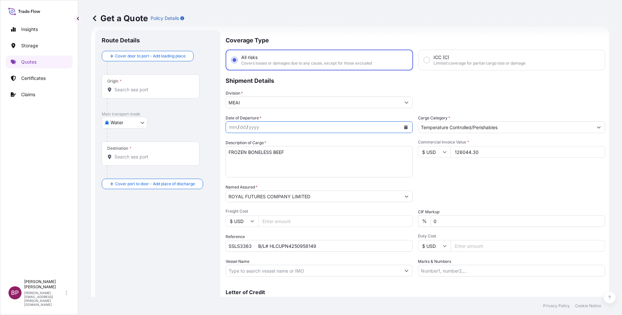
click at [403, 129] on button "Calendar" at bounding box center [406, 127] width 10 height 10
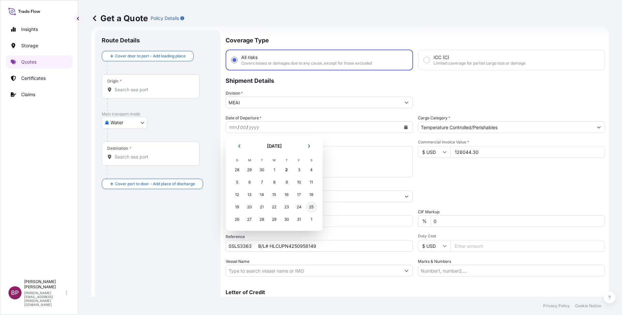
click at [312, 206] on div "25" at bounding box center [312, 207] width 12 height 12
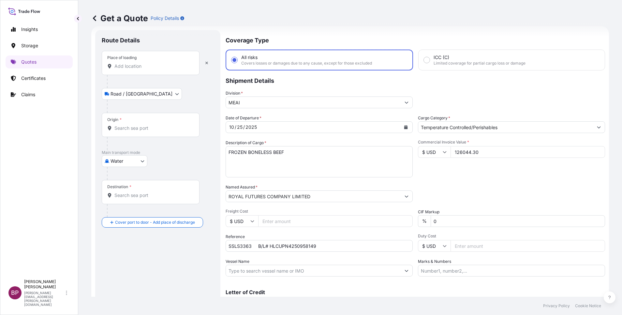
click at [150, 67] on input "Place of loading" at bounding box center [152, 66] width 77 height 7
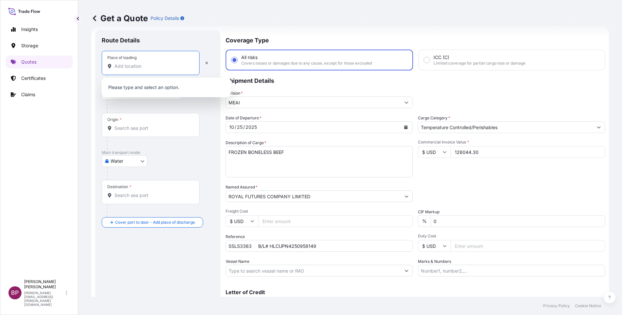
paste input "PARANAGUA"
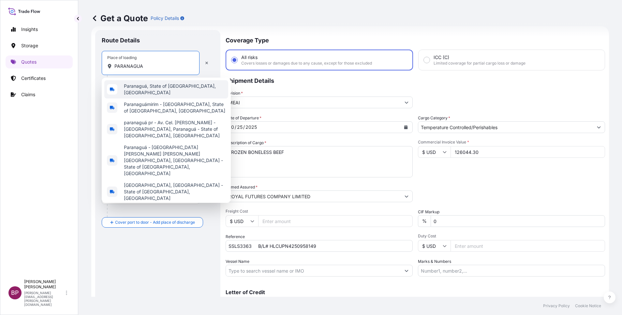
click at [169, 90] on span "Paranaguá, State of Paraná, Brazil" at bounding box center [175, 89] width 102 height 13
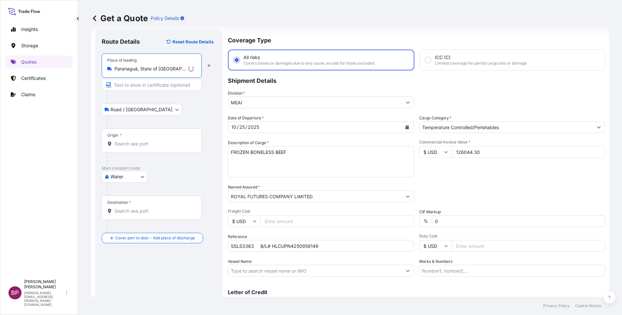
type input "Paranaguá, State of Paraná, Brazil"
click at [143, 146] on input "Origin *" at bounding box center [153, 144] width 79 height 7
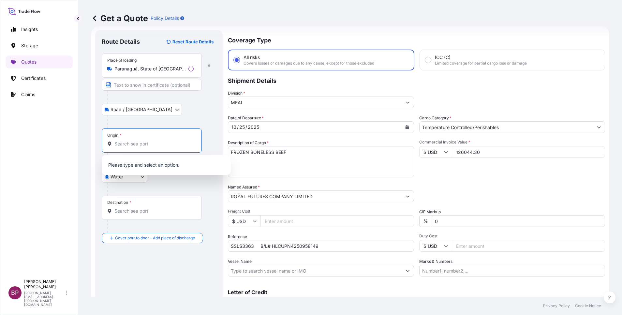
paste input "PARANAGUA"
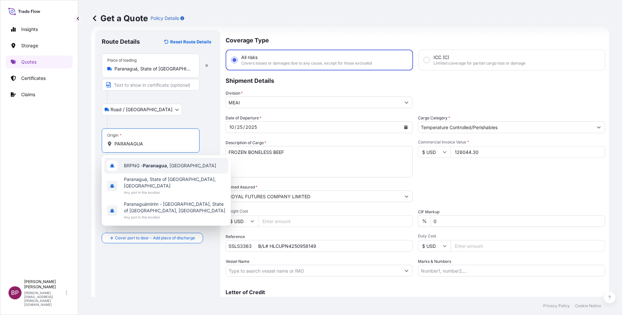
click at [169, 168] on span "BRPNG - Paranagua , Brazil" at bounding box center [170, 165] width 92 height 7
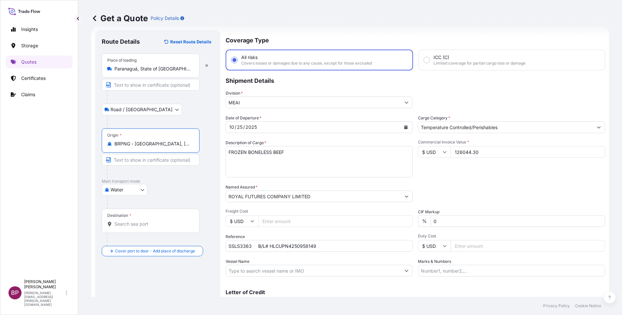
type input "BRPNG - Paranagua, Brazil"
click at [148, 221] on input "Destination *" at bounding box center [152, 224] width 77 height 7
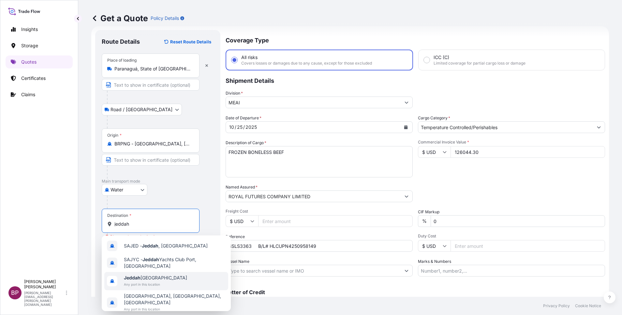
click at [152, 283] on span "Any port in this location" at bounding box center [155, 284] width 63 height 7
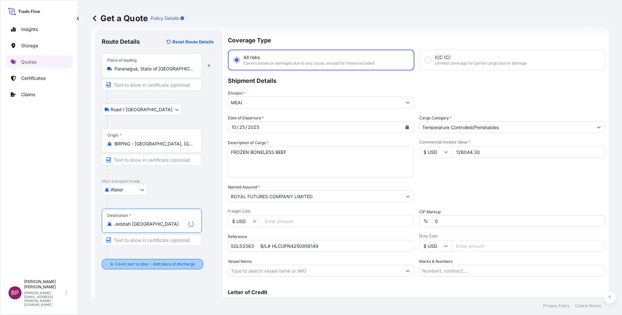
type input "Jeddah Saudi Arabia"
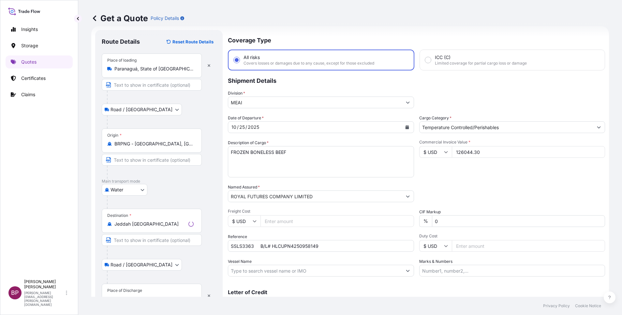
click at [136, 291] on div "Place of Discharge" at bounding box center [124, 290] width 35 height 5
click at [136, 296] on input "Place of Discharge" at bounding box center [153, 299] width 79 height 7
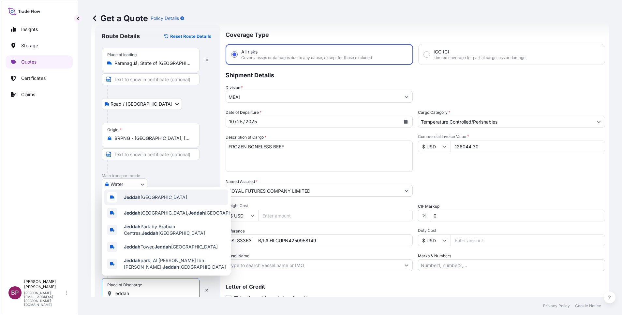
click at [158, 195] on span "Jeddah Saudi Arabia" at bounding box center [155, 197] width 63 height 7
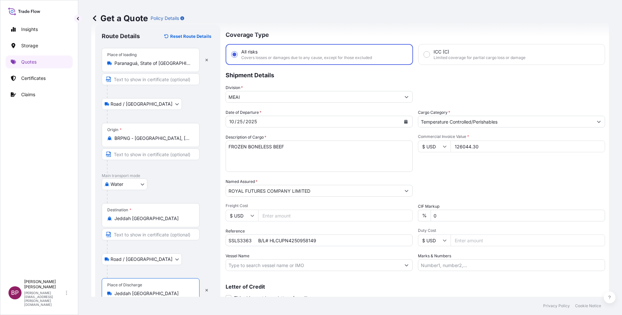
type input "Jeddah Saudi Arabia"
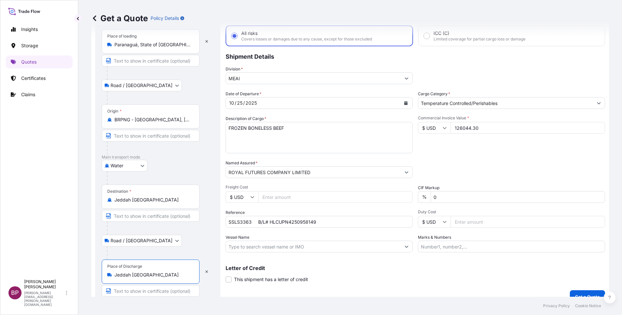
scroll to position [45, 0]
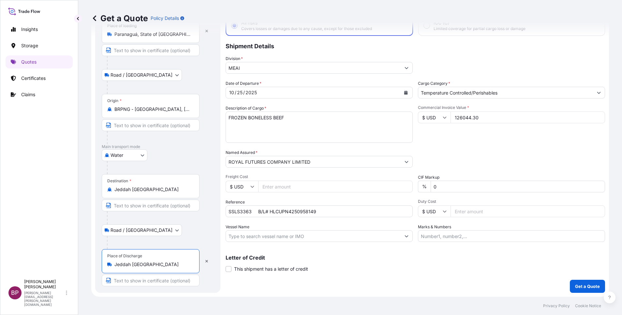
click at [370, 269] on div "Letter of Credit This shipment has a letter of credit Letter of credit * Letter…" at bounding box center [416, 263] width 380 height 17
click at [575, 288] on p "Get a Quote" at bounding box center [587, 286] width 25 height 7
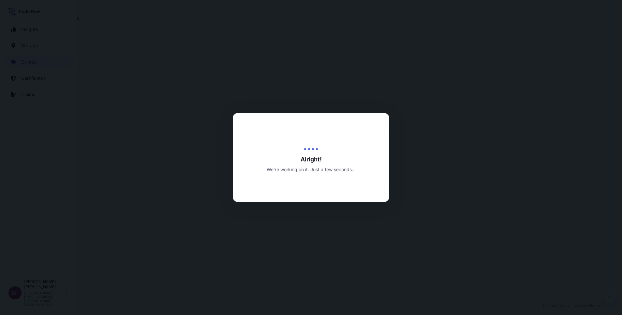
select select "Road / [GEOGRAPHIC_DATA]"
select select "Water"
select select "Road / [GEOGRAPHIC_DATA]"
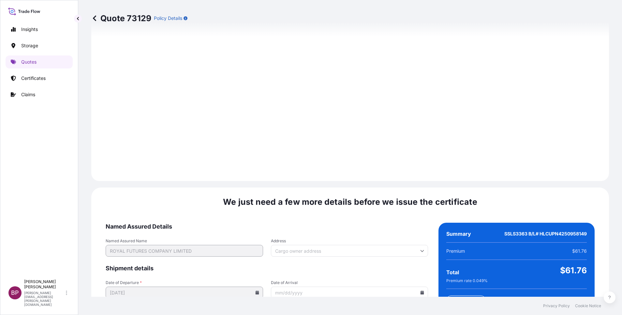
scroll to position [1070, 0]
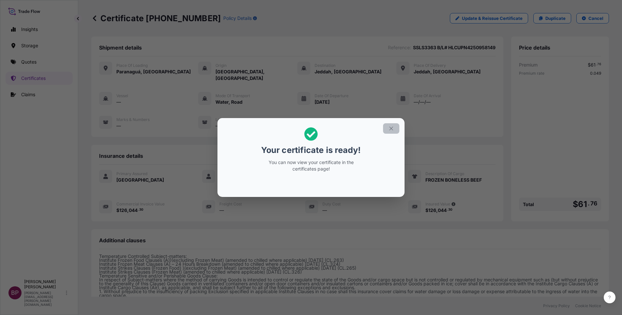
click at [390, 128] on icon "button" at bounding box center [391, 129] width 6 height 6
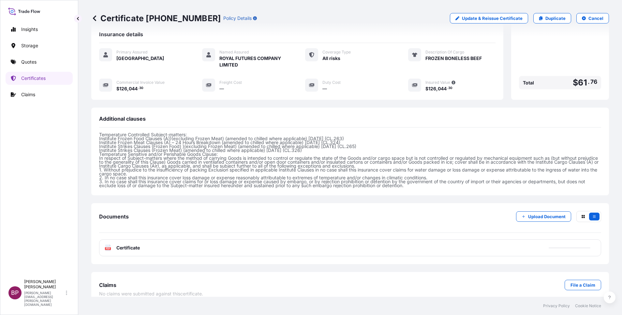
scroll to position [123, 0]
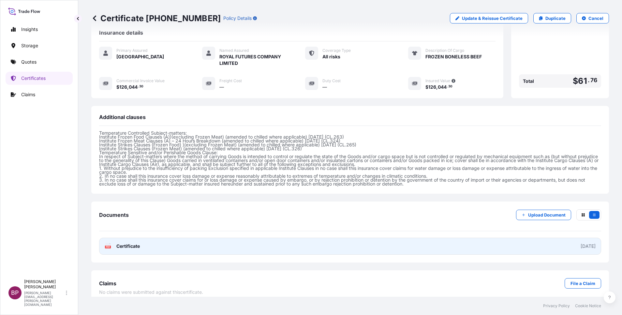
click at [132, 243] on span "Certificate" at bounding box center [127, 246] width 23 height 7
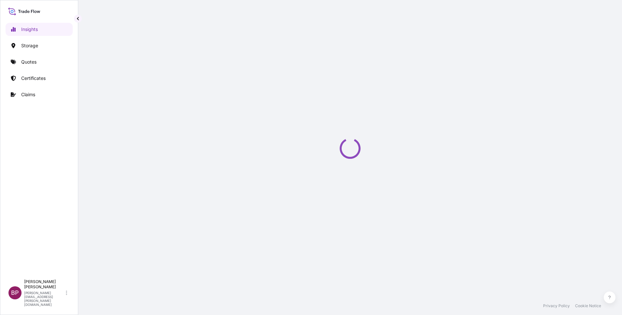
select select "2025"
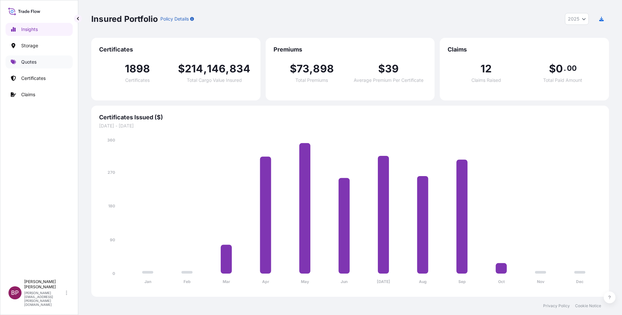
click at [33, 61] on p "Quotes" at bounding box center [28, 62] width 15 height 7
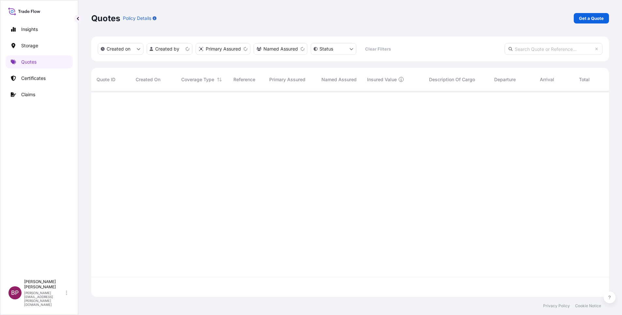
scroll to position [202, 510]
click at [591, 16] on p "Get a Quote" at bounding box center [591, 18] width 25 height 7
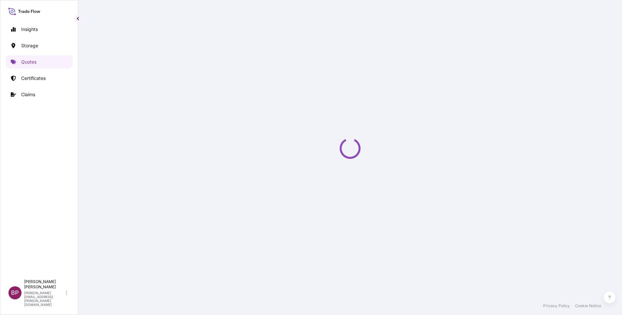
select select "Water"
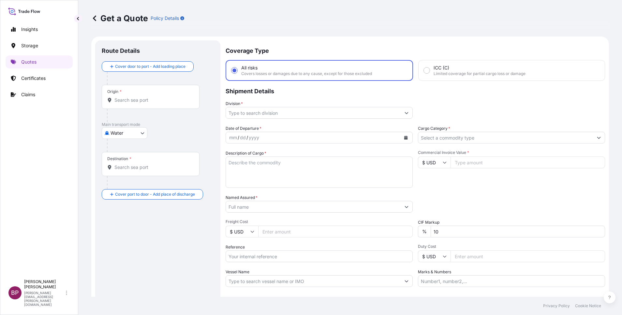
scroll to position [10, 0]
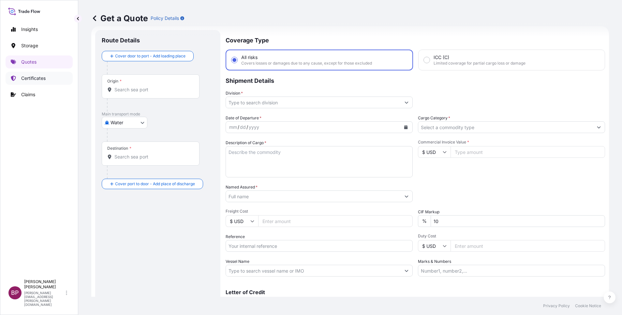
click at [30, 79] on p "Certificates" at bounding box center [33, 78] width 24 height 7
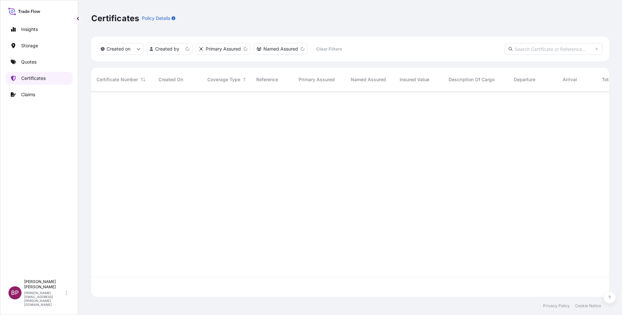
scroll to position [202, 510]
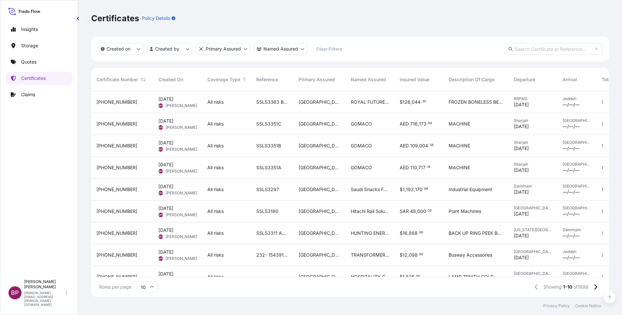
click at [381, 172] on div "GOMACO" at bounding box center [370, 168] width 49 height 22
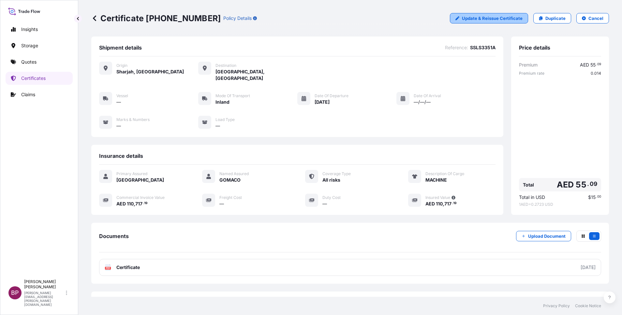
click at [506, 19] on p "Update & Reissue Certificate" at bounding box center [492, 18] width 61 height 7
select select "Inland"
select select "31614"
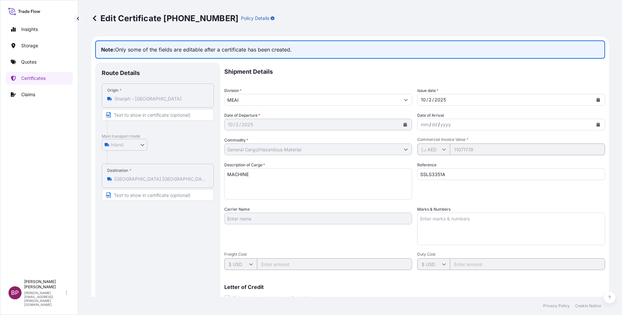
click at [96, 17] on icon at bounding box center [94, 18] width 7 height 7
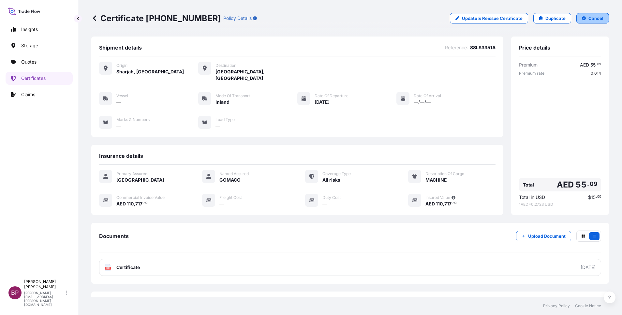
click at [589, 20] on p "Cancel" at bounding box center [596, 18] width 15 height 7
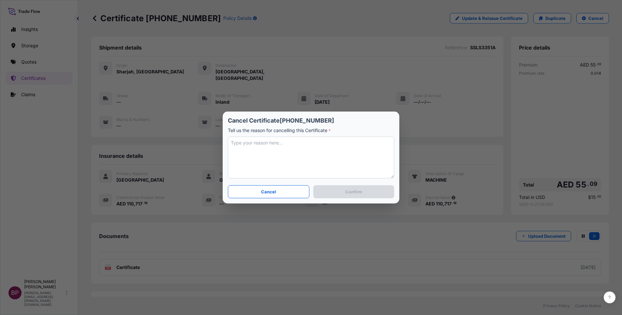
click at [306, 147] on textarea at bounding box center [311, 158] width 166 height 42
drag, startPoint x: 305, startPoint y: 147, endPoint x: 132, endPoint y: 136, distance: 173.2
click at [130, 137] on div "Cancel Certificate [PHONE_NUMBER] Tell us the reason for cancelling this Certif…" at bounding box center [311, 157] width 622 height 315
type textarea "Incorrect name. Re issuing."
click at [350, 190] on p "Confirm" at bounding box center [353, 191] width 17 height 7
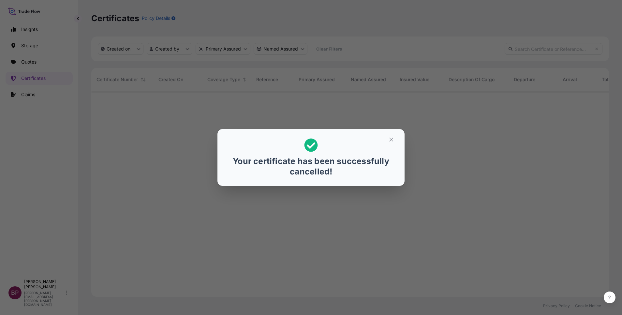
scroll to position [202, 510]
click at [392, 141] on icon "button" at bounding box center [391, 140] width 6 height 6
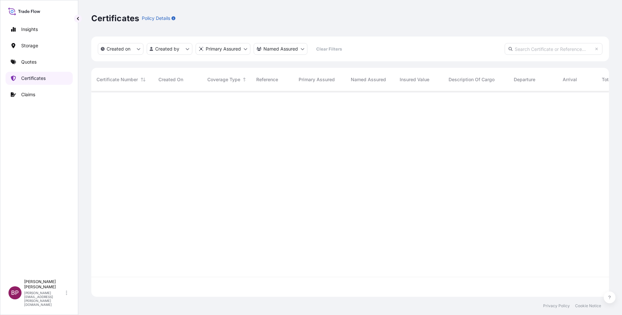
click at [35, 80] on p "Certificates" at bounding box center [33, 78] width 24 height 7
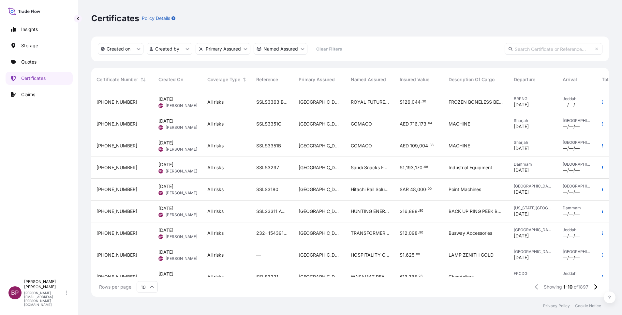
click at [292, 151] on div "SSLS3351B" at bounding box center [272, 146] width 42 height 22
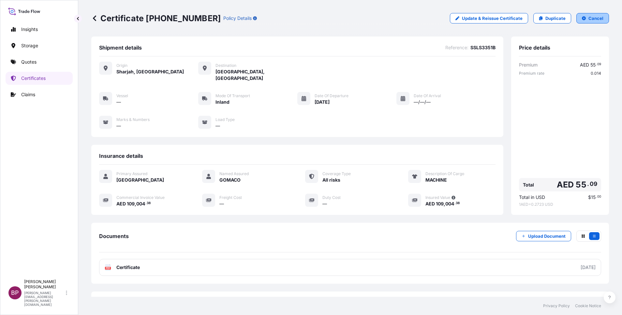
click at [597, 17] on button "Cancel" at bounding box center [592, 18] width 33 height 10
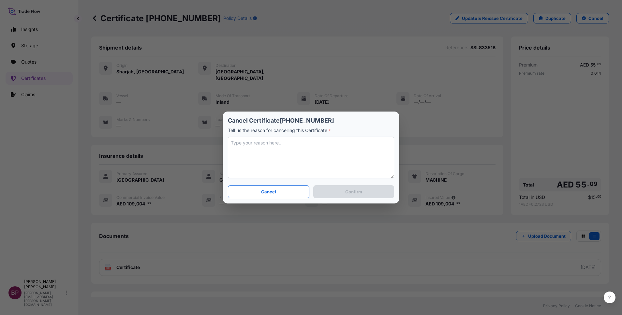
click at [291, 152] on textarea at bounding box center [311, 158] width 166 height 42
paste textarea "Incorrect name. Re issuing."
type textarea "Incorrect name. Re issuing."
click at [357, 191] on p "Confirm" at bounding box center [353, 191] width 17 height 7
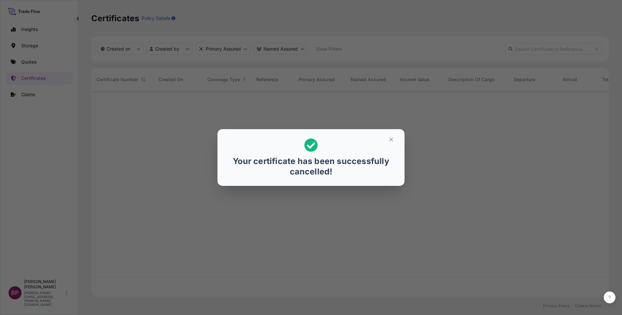
scroll to position [202, 510]
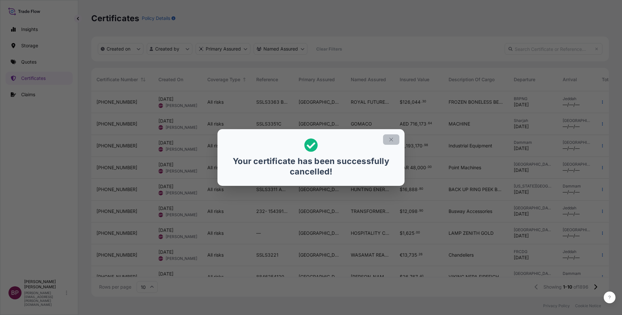
click at [391, 141] on icon "button" at bounding box center [391, 140] width 6 height 6
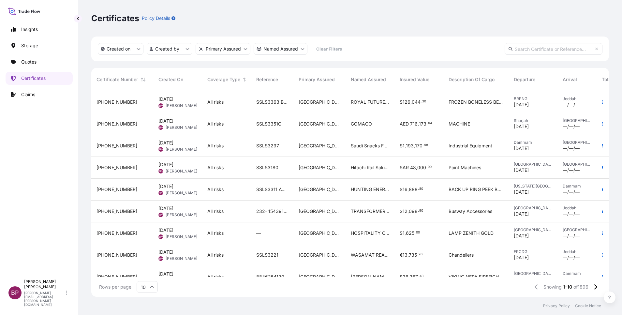
click at [323, 129] on div "[GEOGRAPHIC_DATA]" at bounding box center [319, 124] width 52 height 22
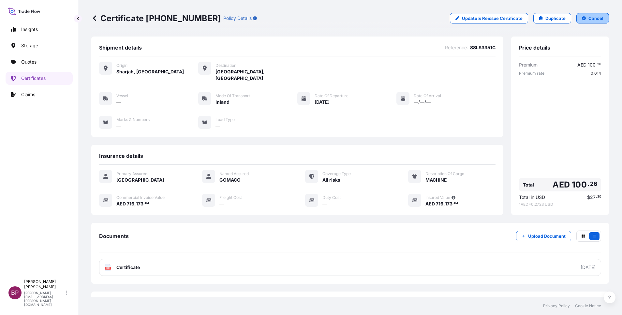
click at [589, 21] on p "Cancel" at bounding box center [596, 18] width 15 height 7
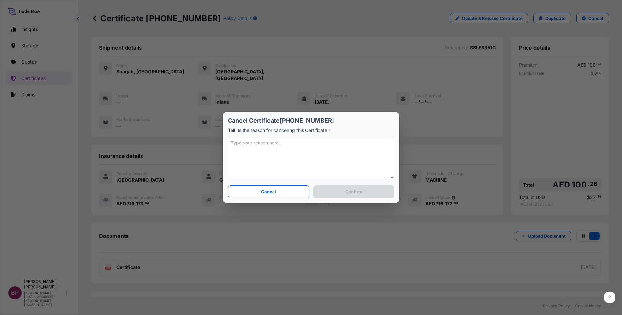
drag, startPoint x: 308, startPoint y: 145, endPoint x: 312, endPoint y: 161, distance: 17.0
click at [309, 143] on textarea at bounding box center [311, 158] width 166 height 42
paste textarea "Incorrect name. Re issuing."
type textarea "Incorrect name. Re issuing."
click at [350, 192] on p "Confirm" at bounding box center [353, 191] width 17 height 7
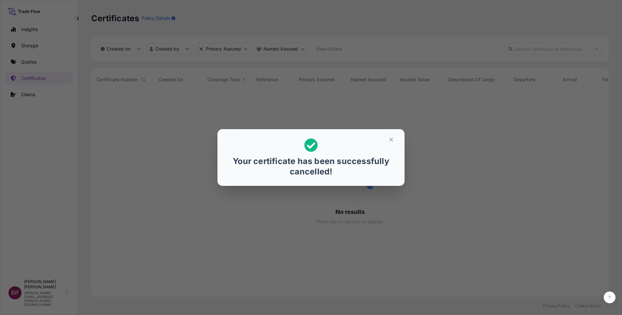
scroll to position [202, 510]
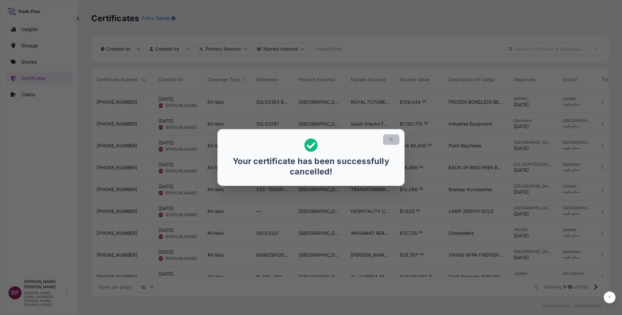
click at [392, 141] on icon "button" at bounding box center [391, 140] width 6 height 6
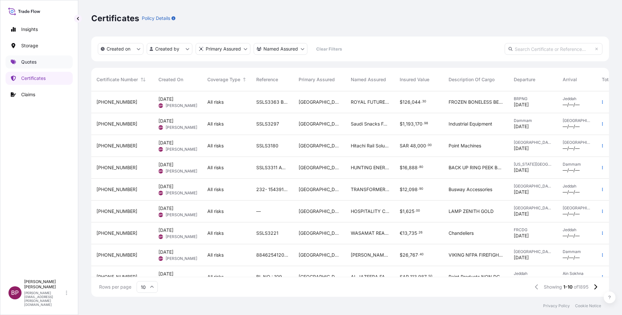
click at [30, 62] on p "Quotes" at bounding box center [28, 62] width 15 height 7
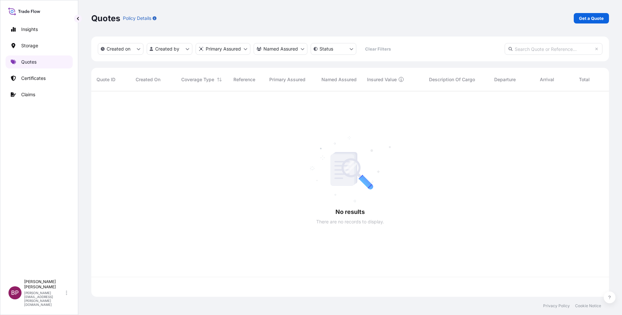
scroll to position [202, 510]
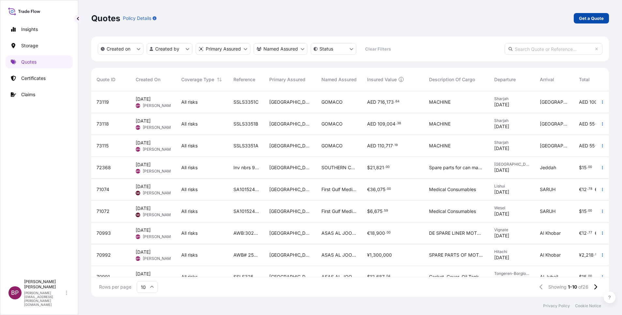
click at [588, 20] on p "Get a Quote" at bounding box center [591, 18] width 25 height 7
select select "Water"
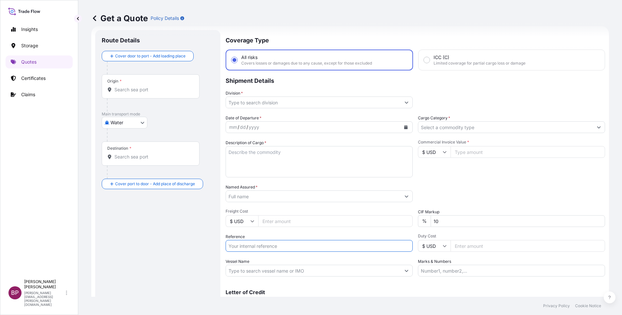
click at [275, 245] on input "Reference" at bounding box center [319, 246] width 187 height 12
paste input "SSLS3351A"
type input "SSLS3351A"
click at [291, 197] on input "Named Assured *" at bounding box center [313, 196] width 175 height 12
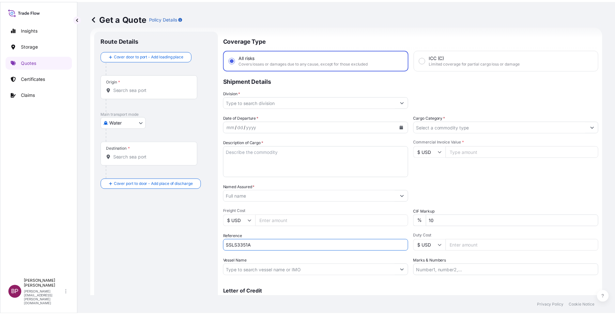
paste input "GULF MACHINERY TRADING EST."
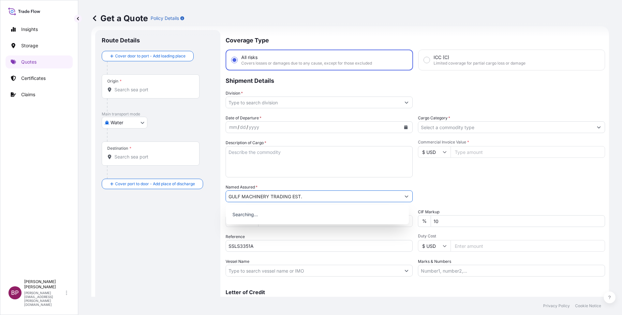
type input "GULF MACHINERY TRADING EST."
drag, startPoint x: 273, startPoint y: 162, endPoint x: 377, endPoint y: 168, distance: 104.8
click at [273, 160] on textarea "Description of Cargo *" at bounding box center [319, 161] width 187 height 31
paste textarea "MACHINE"
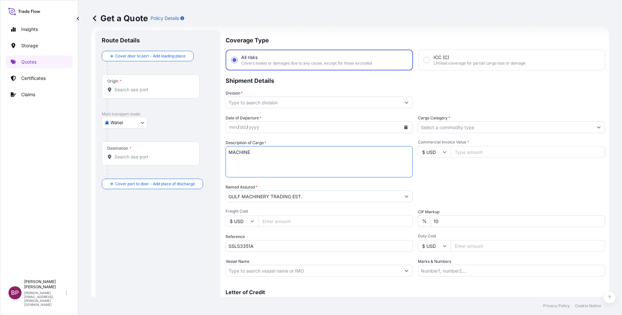
type textarea "MACHINE"
click at [443, 153] on icon at bounding box center [445, 152] width 4 height 2
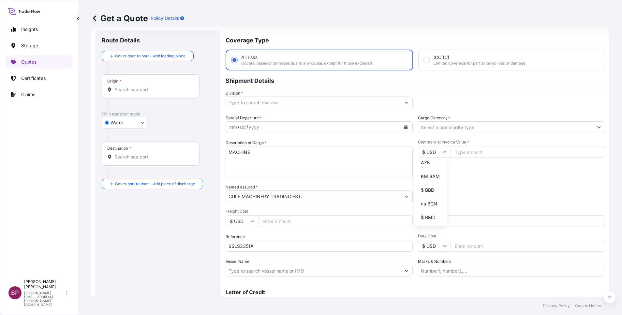
scroll to position [342, 0]
drag, startPoint x: 422, startPoint y: 183, endPoint x: 515, endPoint y: 141, distance: 102.9
click at [422, 80] on div "د.إ AED" at bounding box center [430, 74] width 27 height 12
type input "د.إ AED"
click at [487, 152] on input "Commercial Invoice Value *" at bounding box center [528, 152] width 155 height 12
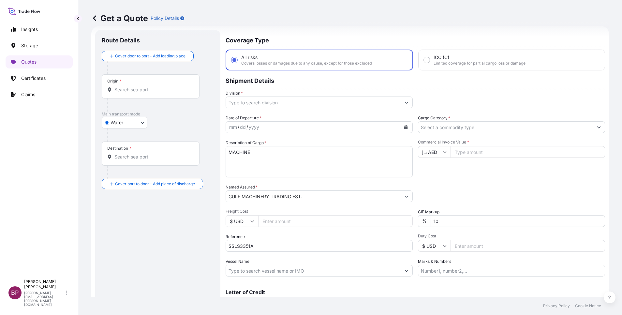
paste input "110717.19"
type input "110717.19"
click at [338, 215] on div "Date of Departure * mm / dd / yyyy Cargo Category * Description of Cargo * MACH…" at bounding box center [416, 196] width 380 height 162
type input "0"
click at [404, 128] on icon "Calendar" at bounding box center [406, 127] width 4 height 4
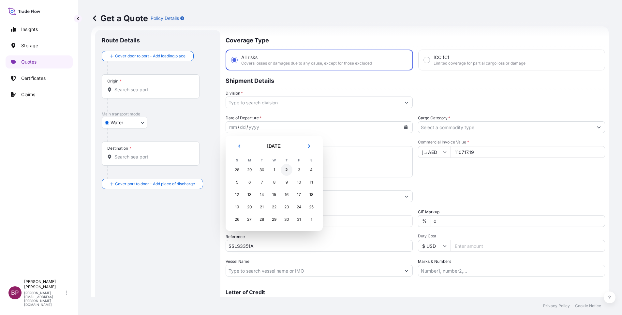
click at [286, 167] on div "2" at bounding box center [287, 170] width 12 height 12
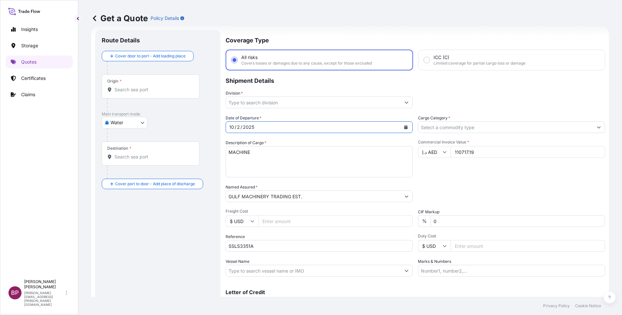
click at [443, 128] on input "Cargo Category *" at bounding box center [505, 127] width 175 height 12
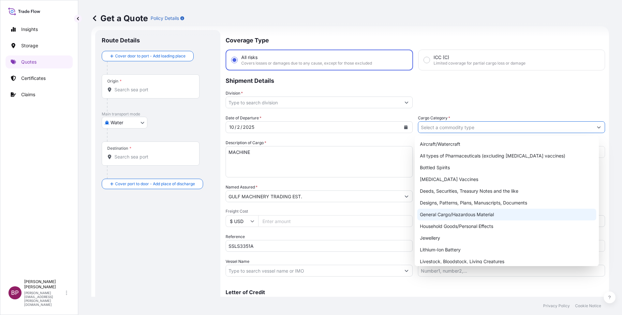
click at [452, 210] on div "General Cargo/Hazardous Material" at bounding box center [506, 215] width 179 height 12
type input "General Cargo/Hazardous Material"
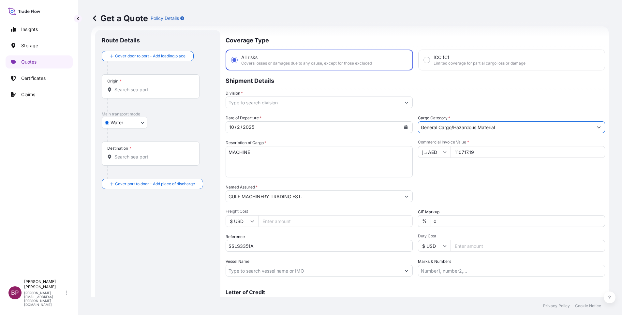
click at [404, 100] on button "Show suggestions" at bounding box center [407, 103] width 12 height 12
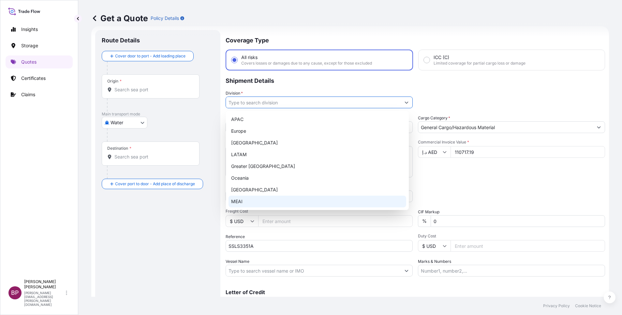
click at [258, 200] on div "MEAI" at bounding box center [318, 202] width 178 height 12
type input "MEAI"
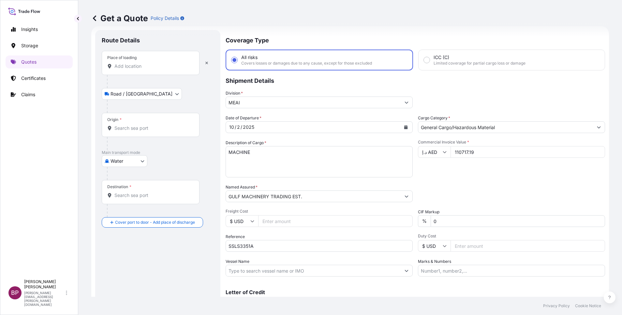
click at [134, 71] on div "Place of loading" at bounding box center [151, 63] width 98 height 24
click at [134, 69] on input "Place of loading" at bounding box center [152, 66] width 77 height 7
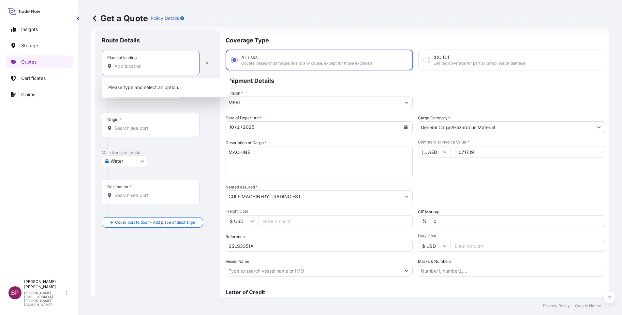
paste input "SHARJAH"
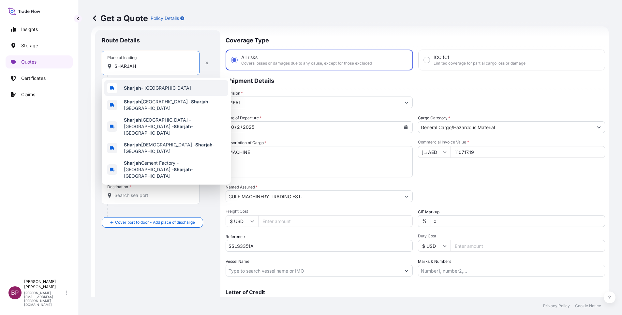
click at [153, 87] on span "Sharjah - [GEOGRAPHIC_DATA]" at bounding box center [157, 88] width 67 height 7
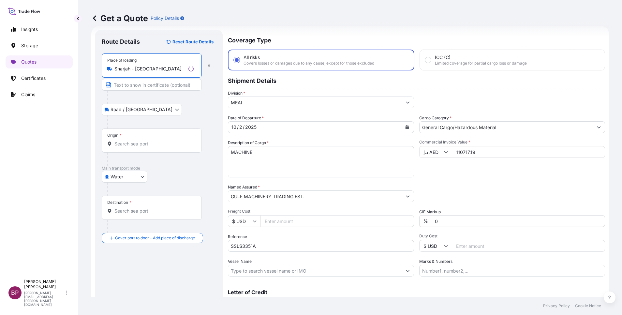
type input "Sharjah - [GEOGRAPHIC_DATA]"
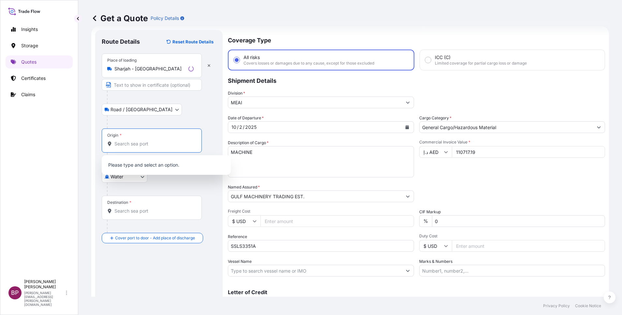
drag, startPoint x: 128, startPoint y: 142, endPoint x: 162, endPoint y: 152, distance: 34.9
click at [128, 142] on input "Origin *" at bounding box center [153, 144] width 79 height 7
paste input "SHARJAH"
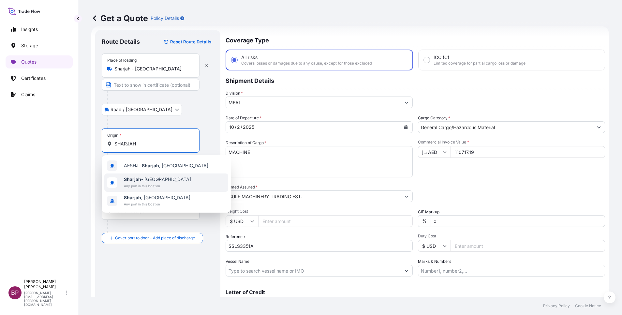
click at [159, 184] on span "Any port in this location" at bounding box center [157, 186] width 67 height 7
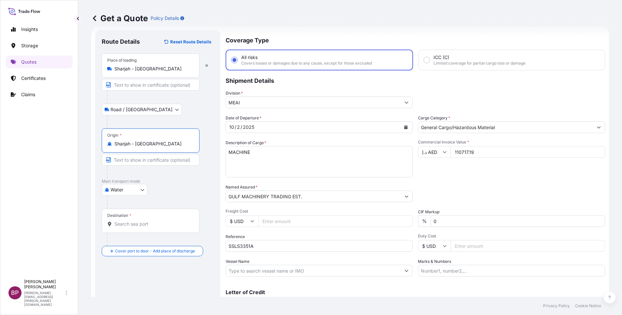
type input "Sharjah - [GEOGRAPHIC_DATA]"
click at [129, 226] on input "Destination *" at bounding box center [152, 224] width 77 height 7
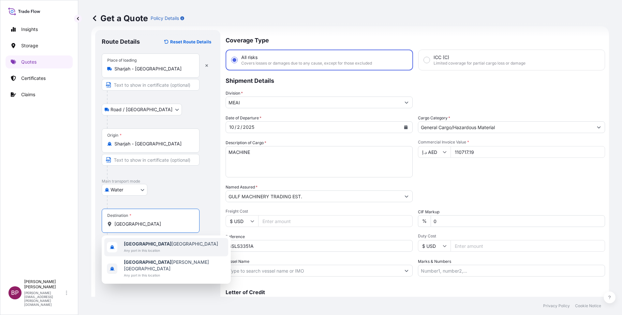
click at [160, 247] on span "[GEOGRAPHIC_DATA] [GEOGRAPHIC_DATA]" at bounding box center [171, 244] width 94 height 7
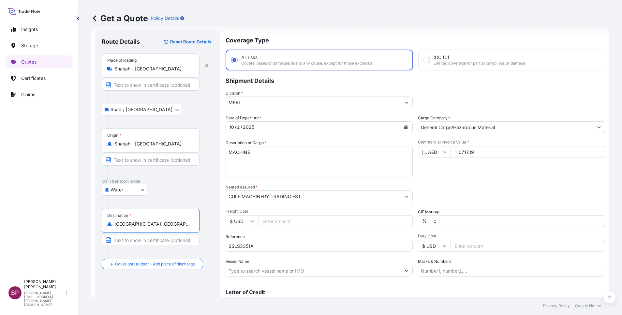
type input "[GEOGRAPHIC_DATA] [GEOGRAPHIC_DATA]"
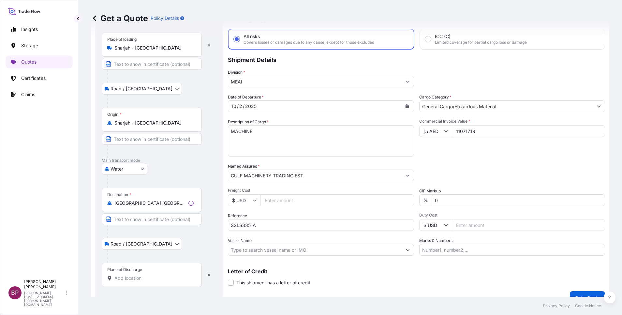
scroll to position [43, 0]
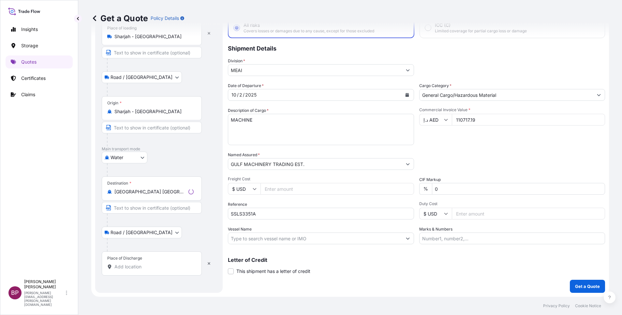
click at [150, 263] on input "Place of Discharge" at bounding box center [153, 266] width 79 height 7
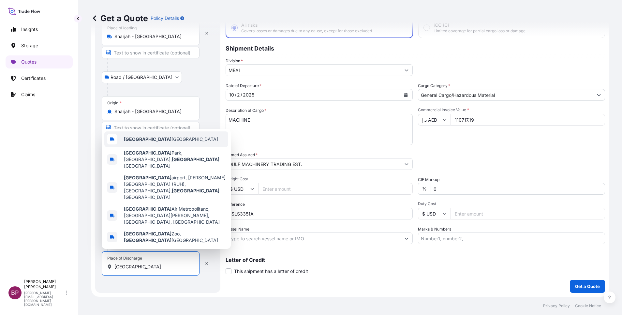
click at [147, 142] on span "[GEOGRAPHIC_DATA] [GEOGRAPHIC_DATA]" at bounding box center [171, 139] width 94 height 7
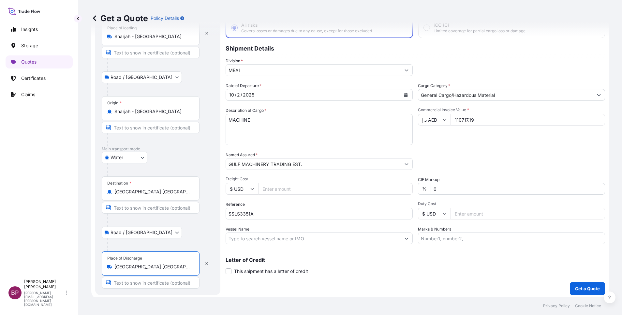
type input "[GEOGRAPHIC_DATA] [GEOGRAPHIC_DATA]"
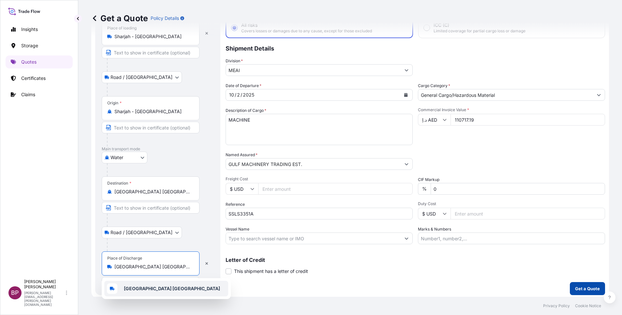
click at [579, 291] on p "Get a Quote" at bounding box center [587, 288] width 25 height 7
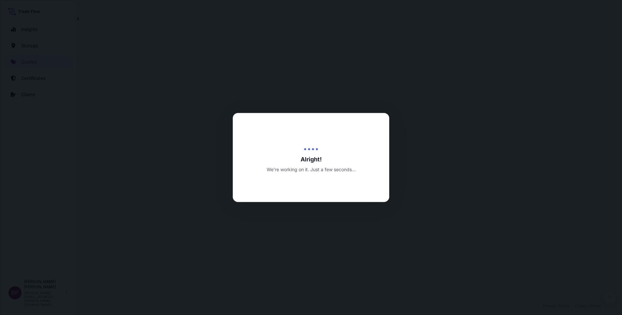
select select "Road / [GEOGRAPHIC_DATA]"
select select "Water"
select select "Road / [GEOGRAPHIC_DATA]"
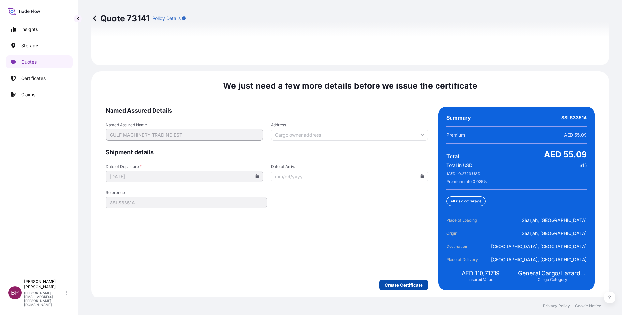
scroll to position [1000, 0]
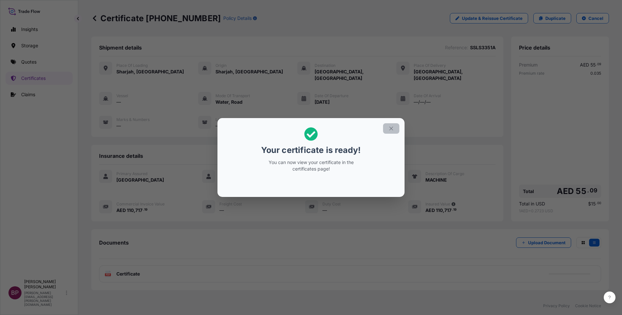
click at [390, 130] on icon "button" at bounding box center [391, 129] width 6 height 6
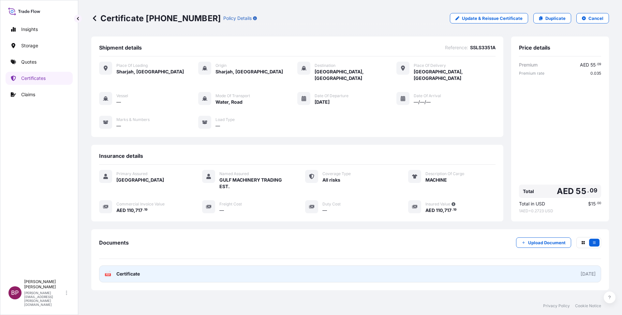
click at [132, 271] on span "Certificate" at bounding box center [127, 274] width 23 height 7
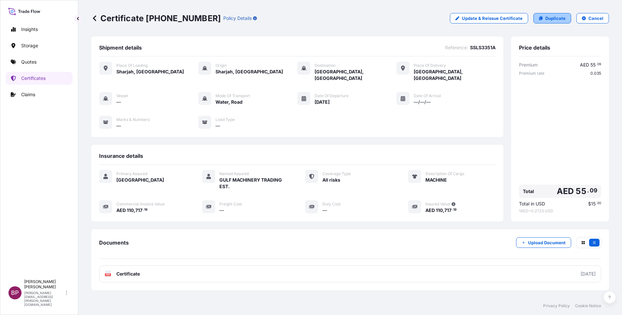
click at [546, 20] on p "Duplicate" at bounding box center [556, 18] width 20 height 7
select select "Road / [GEOGRAPHIC_DATA]"
select select "Water"
select select "Road / [GEOGRAPHIC_DATA]"
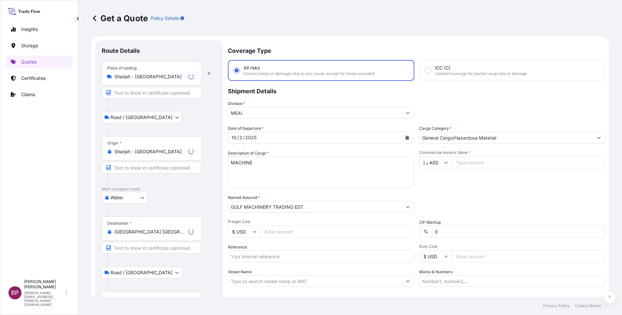
scroll to position [10, 0]
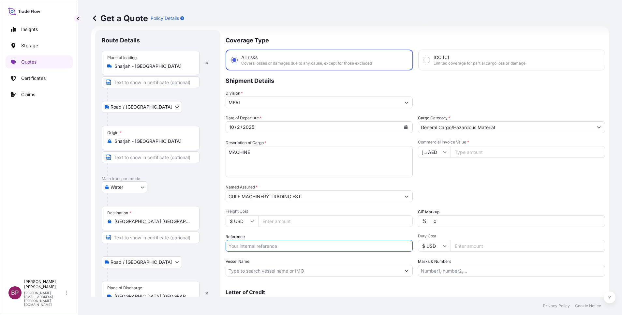
click at [261, 247] on input "Reference" at bounding box center [319, 246] width 187 height 12
paste input "SSLS3351B"
type input "SSLS3351B"
click at [465, 154] on input "Commercial Invoice Value *" at bounding box center [528, 152] width 155 height 12
paste input "109004.38"
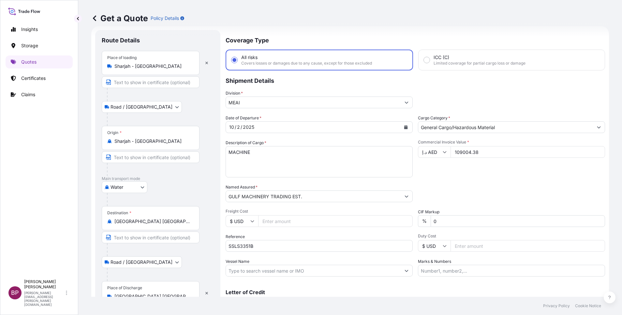
scroll to position [43, 0]
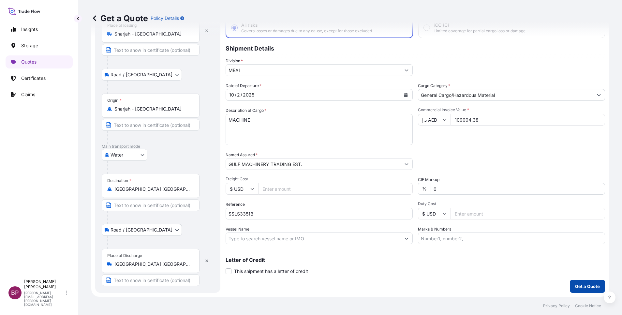
type input "109004.38"
click at [577, 284] on p "Get a Quote" at bounding box center [587, 286] width 25 height 7
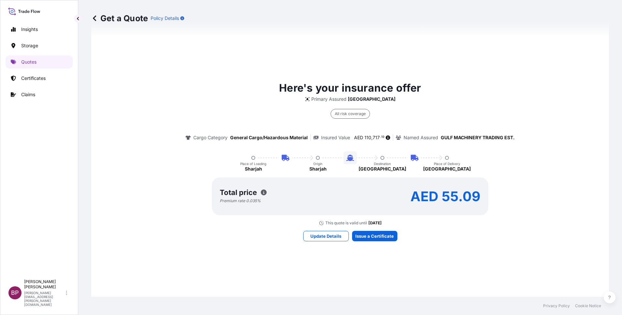
scroll to position [333, 0]
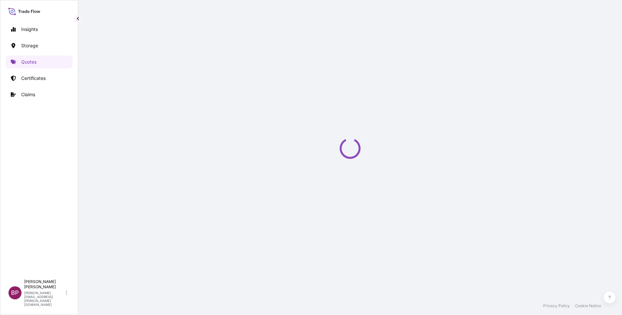
select select "Road / [GEOGRAPHIC_DATA]"
select select "Water"
select select "Road / [GEOGRAPHIC_DATA]"
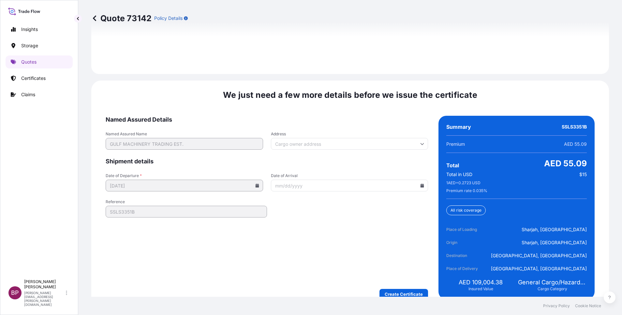
scroll to position [1000, 0]
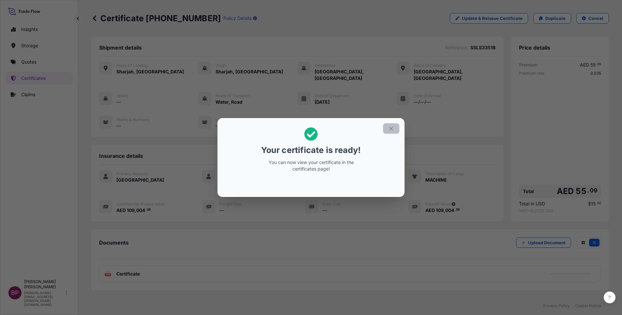
click at [392, 128] on icon "button" at bounding box center [391, 129] width 6 height 6
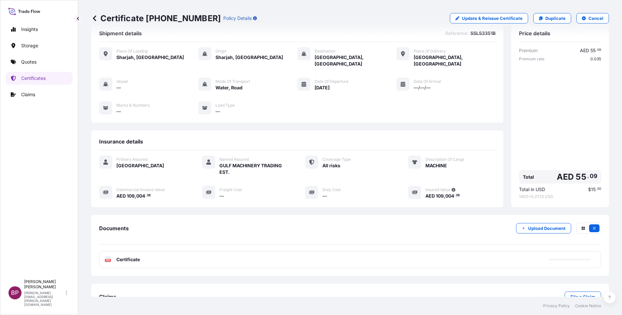
scroll to position [28, 0]
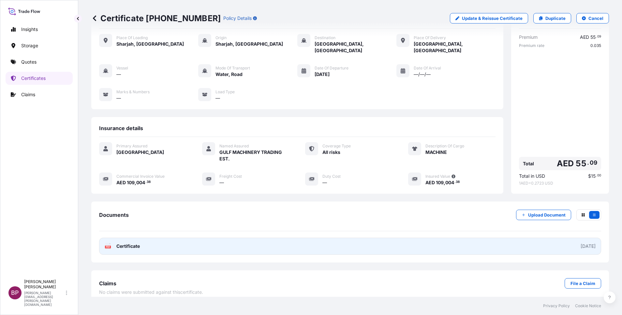
click at [142, 239] on link "PDF Certificate [DATE]" at bounding box center [350, 246] width 502 height 17
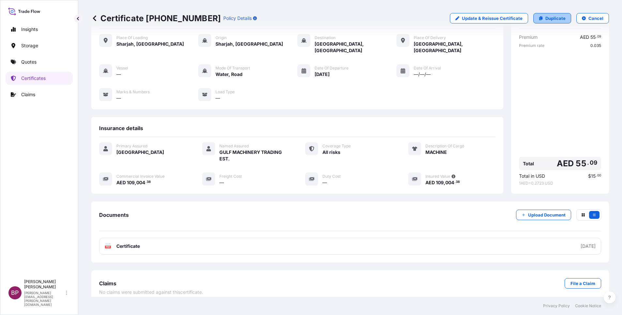
click at [557, 19] on p "Duplicate" at bounding box center [556, 18] width 20 height 7
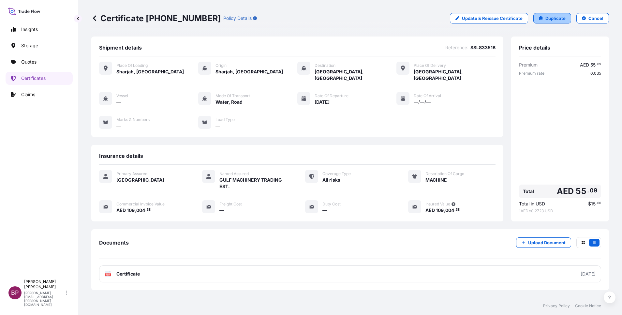
select select "Road / [GEOGRAPHIC_DATA]"
select select "Water"
select select "Road / [GEOGRAPHIC_DATA]"
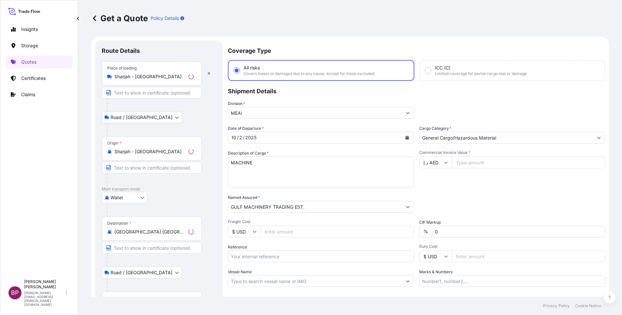
scroll to position [10, 0]
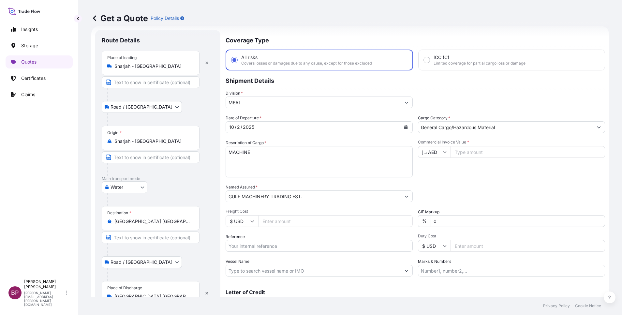
click at [270, 246] on input "Reference" at bounding box center [319, 246] width 187 height 12
paste input "SSLS3351C"
type input "SSLS3351C"
click at [467, 154] on input "Commercial Invoice Value *" at bounding box center [528, 152] width 155 height 12
paste input "716173.64"
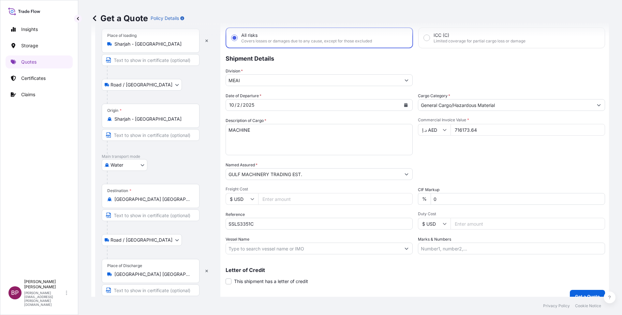
scroll to position [43, 0]
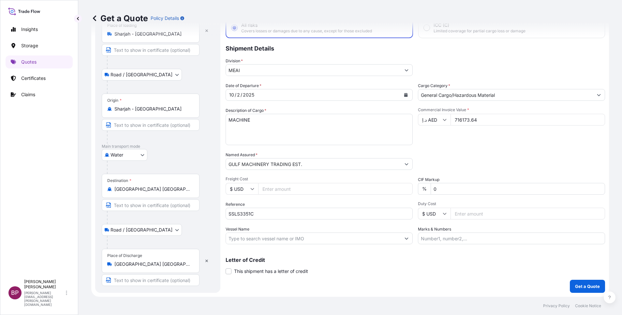
type input "716173.64"
click at [577, 286] on p "Get a Quote" at bounding box center [587, 286] width 25 height 7
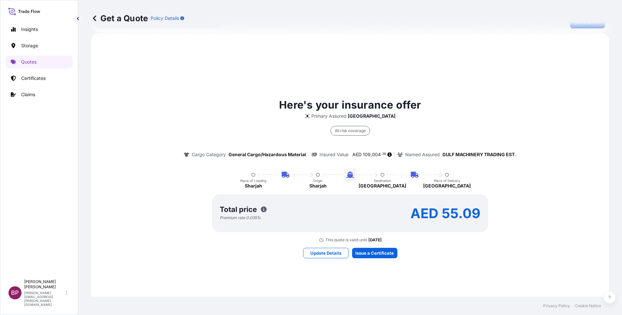
scroll to position [333, 0]
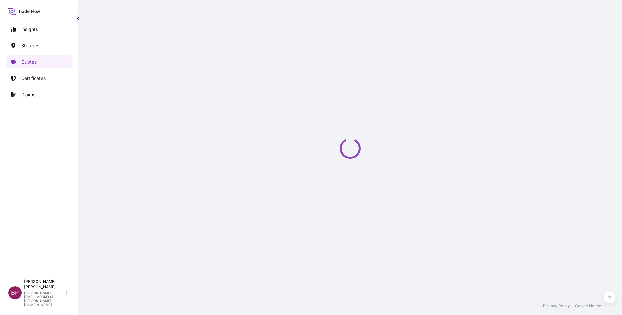
select select "Road / [GEOGRAPHIC_DATA]"
select select "Water"
select select "Road / [GEOGRAPHIC_DATA]"
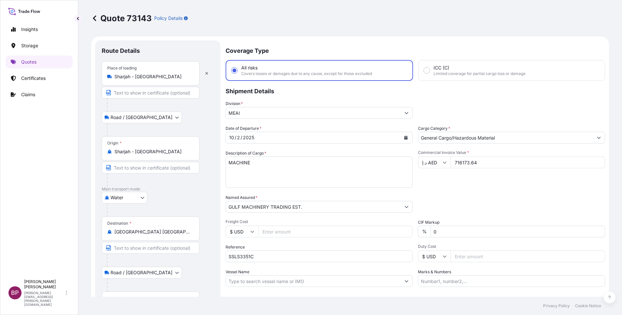
click at [143, 196] on body "Insights Storage Quotes Certificates Claims BP [PERSON_NAME] Kurian [EMAIL_ADDR…" at bounding box center [311, 157] width 622 height 315
click at [131, 236] on div "Inland" at bounding box center [124, 238] width 40 height 12
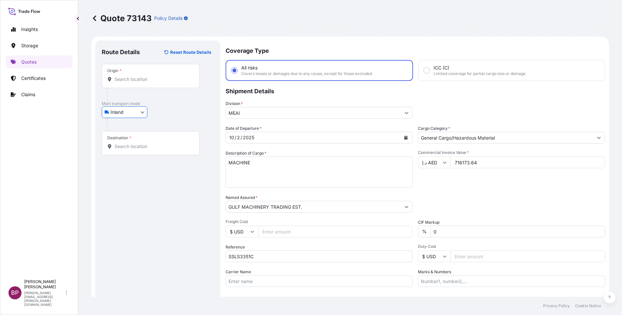
click at [151, 80] on input "Origin *" at bounding box center [152, 79] width 77 height 7
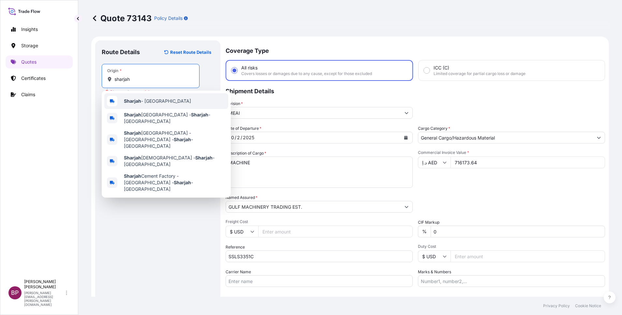
click at [155, 101] on span "Sharjah - [GEOGRAPHIC_DATA]" at bounding box center [157, 101] width 67 height 7
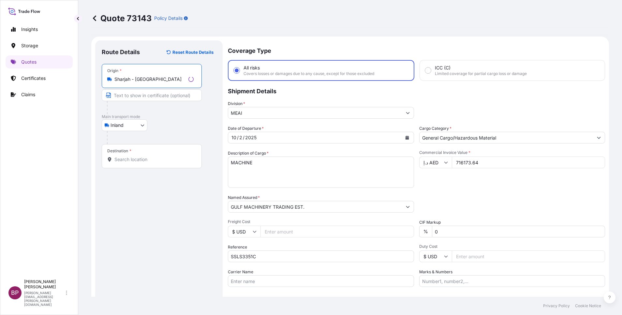
type input "Sharjah - [GEOGRAPHIC_DATA]"
click at [154, 162] on input "Destination *" at bounding box center [153, 159] width 79 height 7
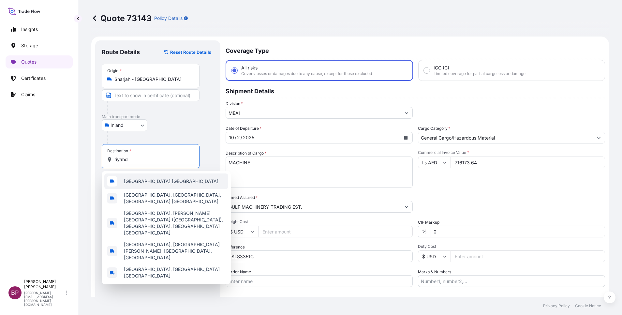
click at [147, 182] on span "[GEOGRAPHIC_DATA] [GEOGRAPHIC_DATA]" at bounding box center [171, 181] width 95 height 7
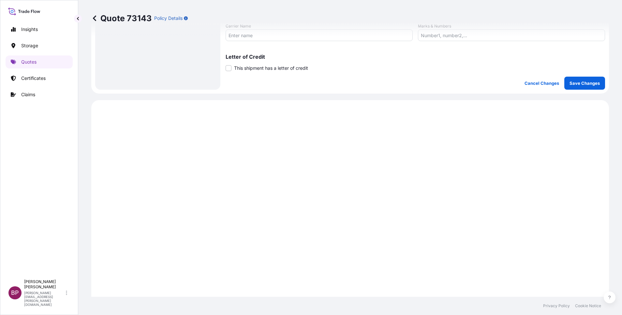
scroll to position [147, 0]
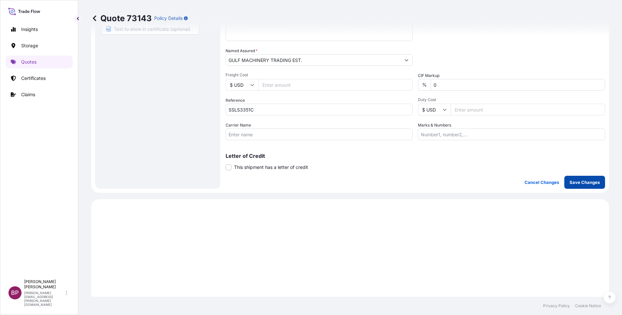
type input "[GEOGRAPHIC_DATA] [GEOGRAPHIC_DATA]"
click at [572, 180] on p "Save Changes" at bounding box center [585, 182] width 30 height 7
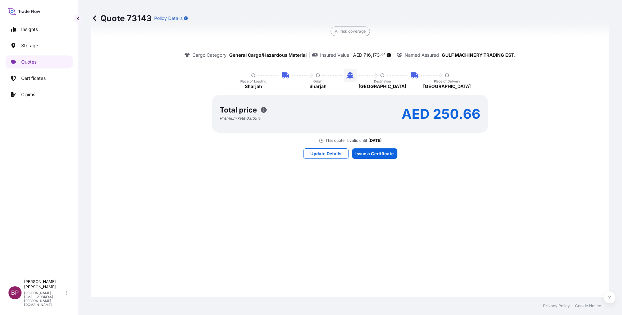
select select "Inland"
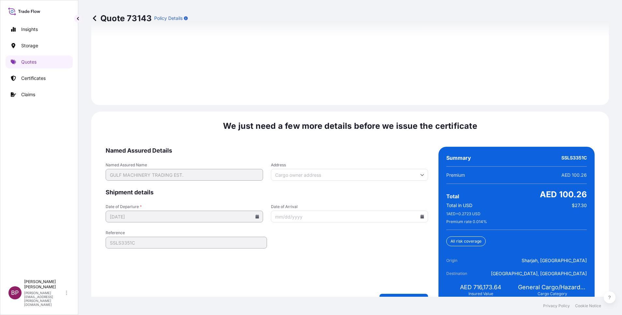
scroll to position [948, 0]
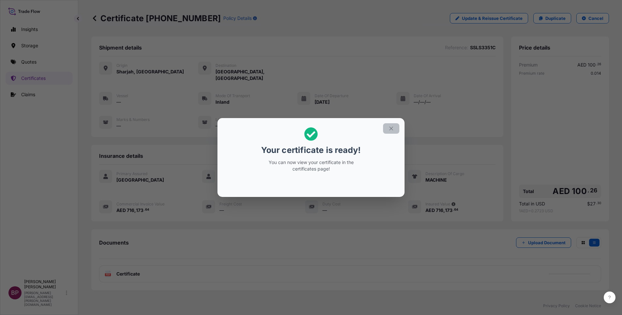
click at [393, 129] on icon "button" at bounding box center [391, 129] width 6 height 6
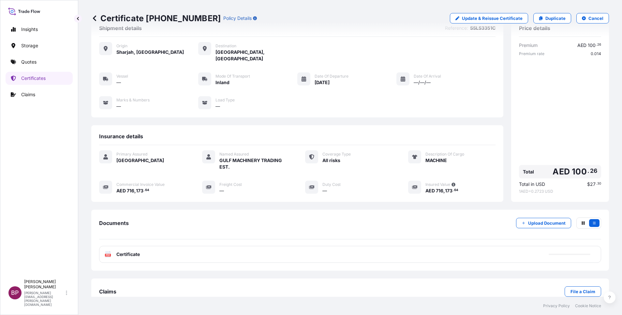
scroll to position [28, 0]
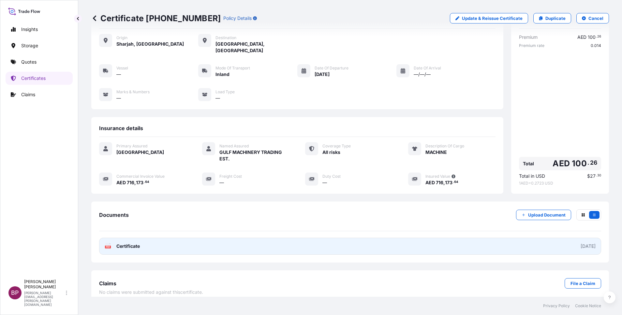
click at [132, 243] on span "Certificate" at bounding box center [127, 246] width 23 height 7
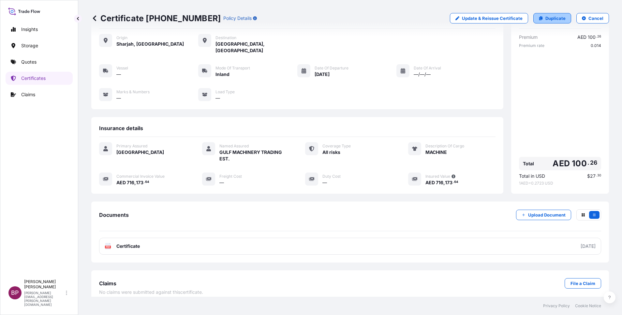
click at [547, 18] on p "Duplicate" at bounding box center [556, 18] width 20 height 7
select select "Inland"
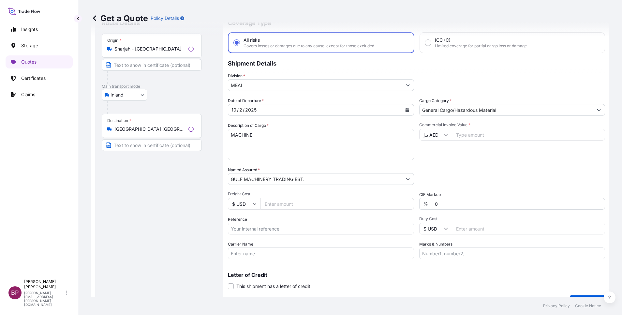
scroll to position [10, 0]
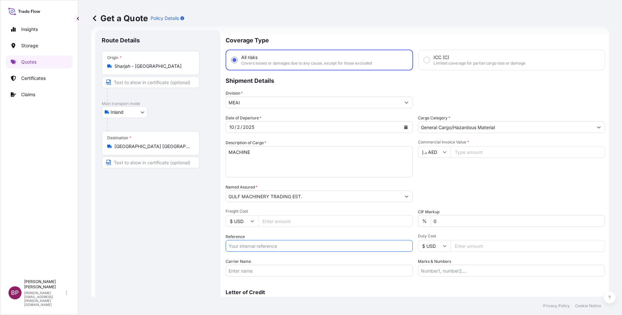
click at [283, 246] on input "Reference" at bounding box center [319, 246] width 187 height 12
paste input "SSLS3351B"
type input "SSLS3351B"
click at [472, 153] on input "Commercial Invoice Value *" at bounding box center [528, 152] width 155 height 12
paste input "109004.38"
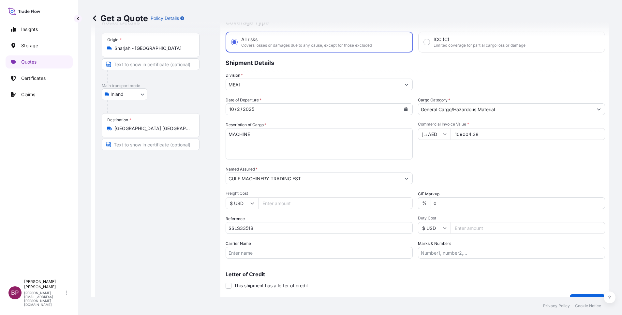
scroll to position [43, 0]
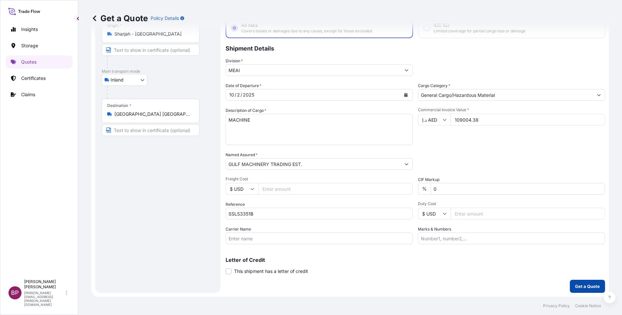
type input "109004.38"
click at [586, 285] on p "Get a Quote" at bounding box center [587, 286] width 25 height 7
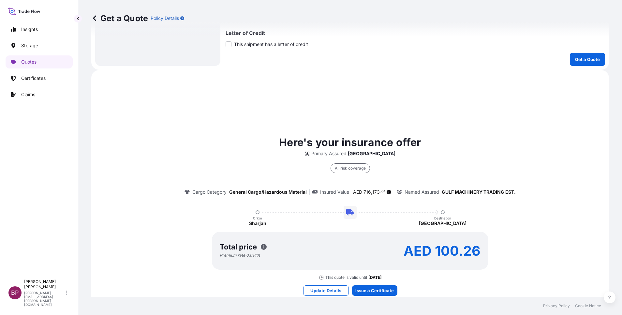
scroll to position [307, 0]
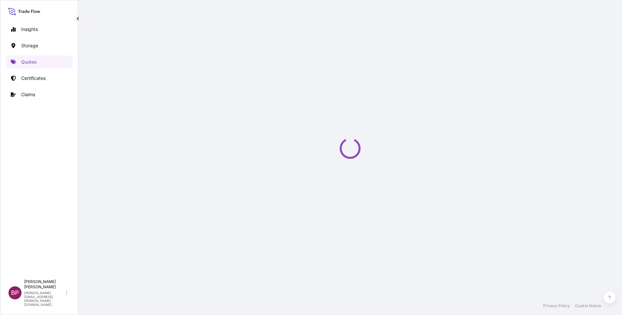
select select "Inland"
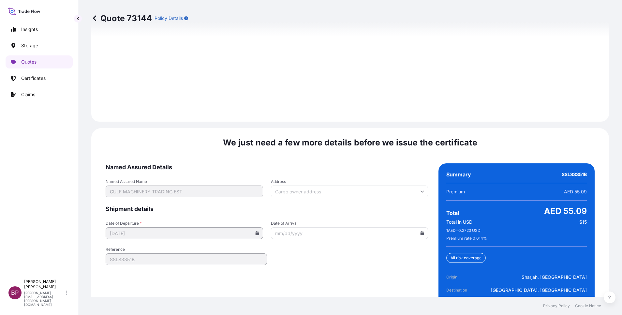
scroll to position [948, 0]
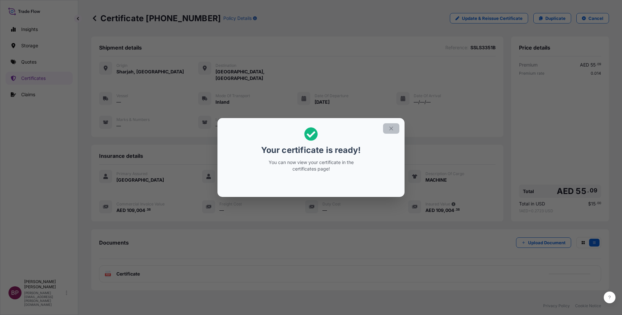
click at [389, 127] on icon "button" at bounding box center [391, 129] width 6 height 6
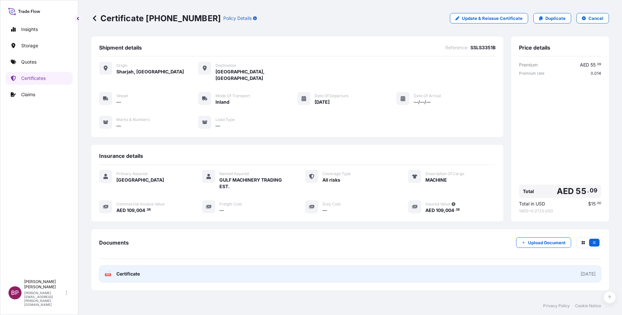
click at [133, 271] on span "Certificate" at bounding box center [127, 274] width 23 height 7
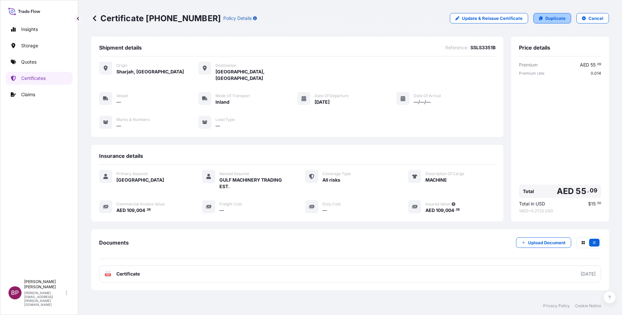
click at [549, 19] on p "Duplicate" at bounding box center [556, 18] width 20 height 7
select select "Inland"
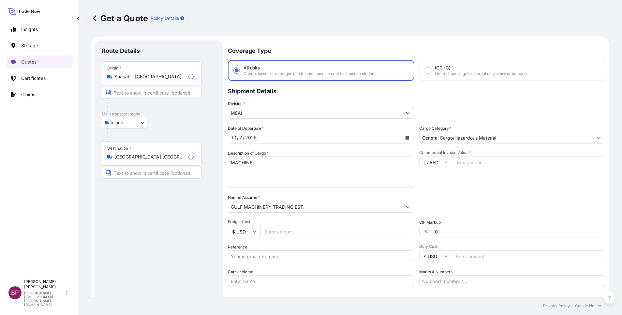
scroll to position [10, 0]
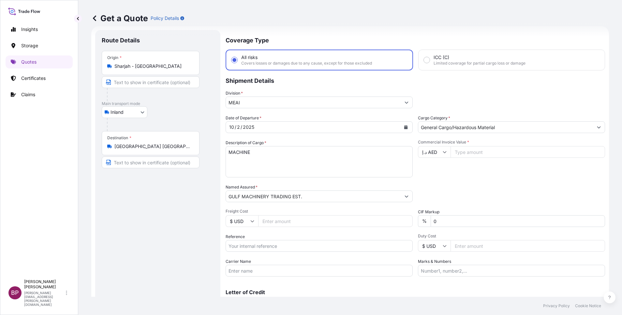
drag, startPoint x: 251, startPoint y: 271, endPoint x: 260, endPoint y: 270, distance: 8.2
click at [251, 271] on input "Carrier Name" at bounding box center [319, 271] width 187 height 12
paste input "SSLS3351A"
type input "SSLS3351A"
click at [480, 154] on input "Commercial Invoice Value *" at bounding box center [528, 152] width 155 height 12
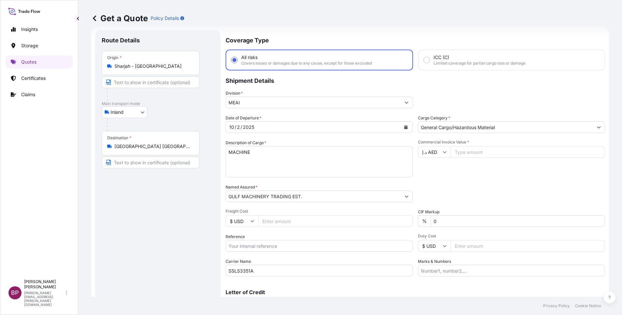
paste input "110717.19"
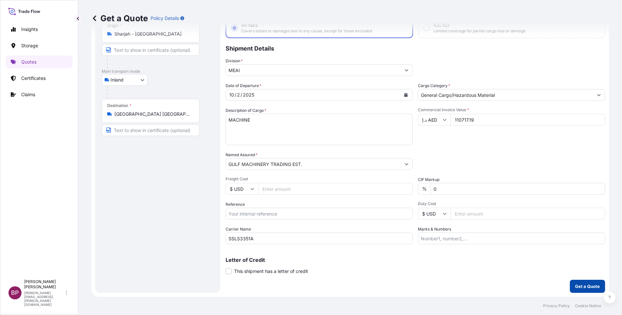
type input "110717.19"
click at [578, 289] on p "Get a Quote" at bounding box center [587, 286] width 25 height 7
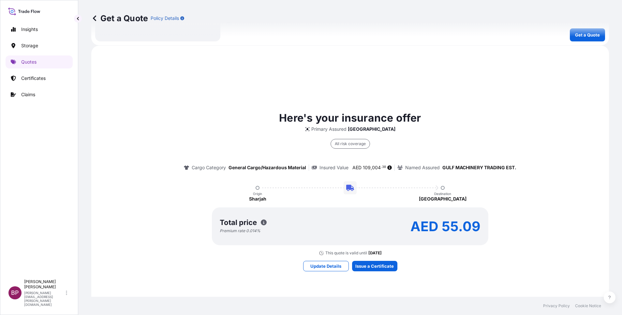
scroll to position [307, 0]
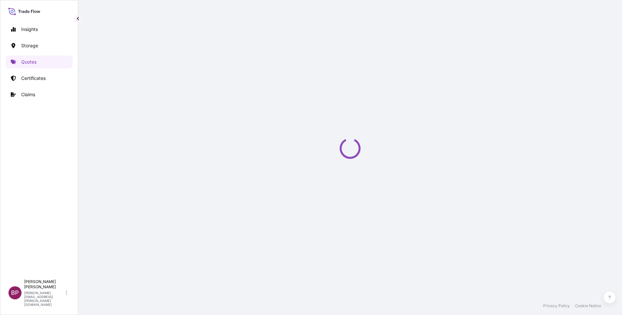
select select "Inland"
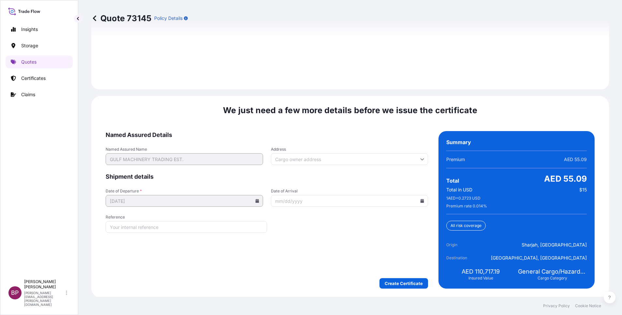
scroll to position [948, 0]
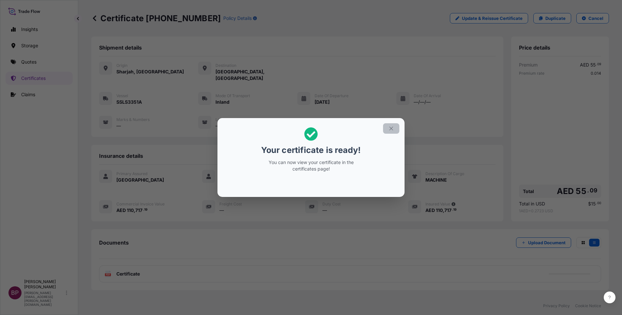
click at [392, 129] on icon "button" at bounding box center [391, 129] width 6 height 6
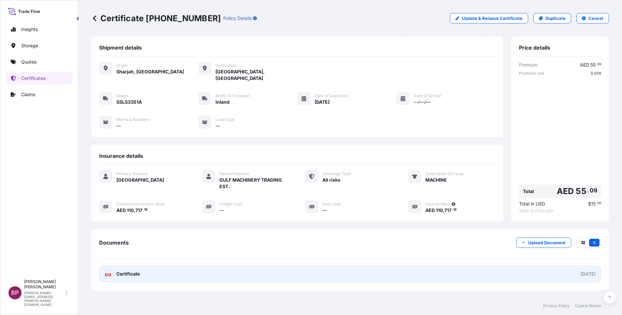
click at [136, 271] on span "Certificate" at bounding box center [127, 274] width 23 height 7
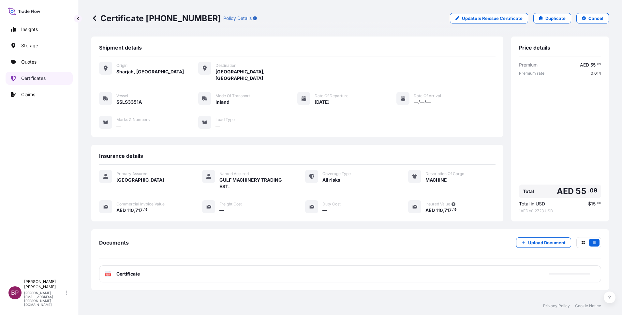
click at [42, 77] on p "Certificates" at bounding box center [33, 78] width 24 height 7
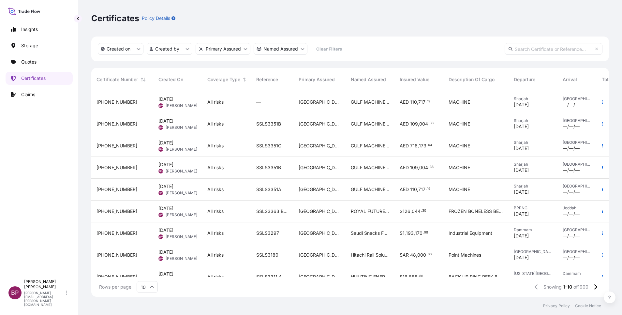
click at [378, 188] on span "GULF MACHINERY TRADING EST." at bounding box center [370, 189] width 38 height 7
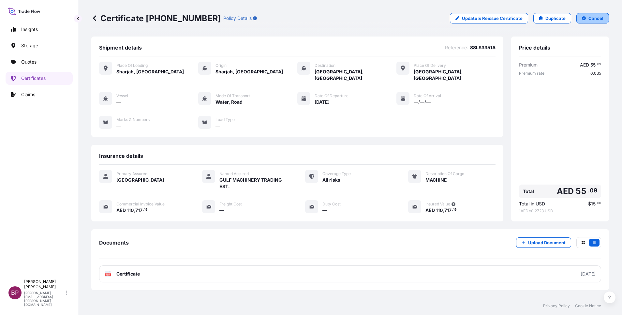
click at [589, 20] on p "Cancel" at bounding box center [596, 18] width 15 height 7
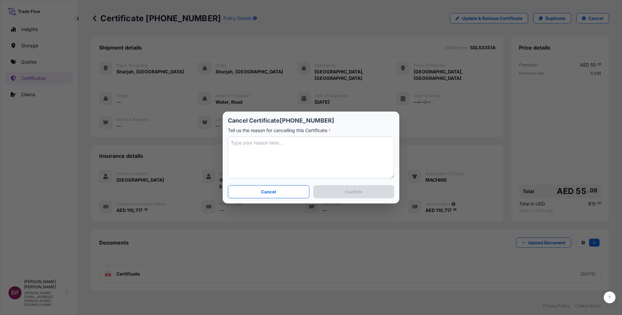
click at [287, 156] on textarea at bounding box center [311, 158] width 166 height 42
type textarea "incorrect mode of tpt"
click at [355, 193] on p "Confirm" at bounding box center [353, 191] width 17 height 7
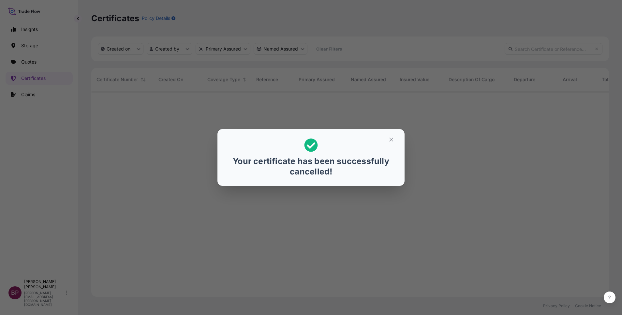
scroll to position [202, 510]
click at [392, 141] on icon "button" at bounding box center [391, 140] width 6 height 6
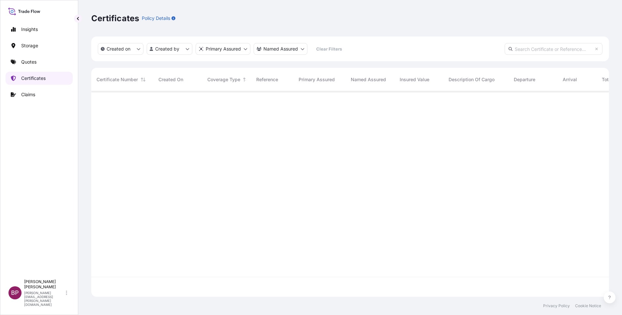
click at [40, 81] on p "Certificates" at bounding box center [33, 78] width 24 height 7
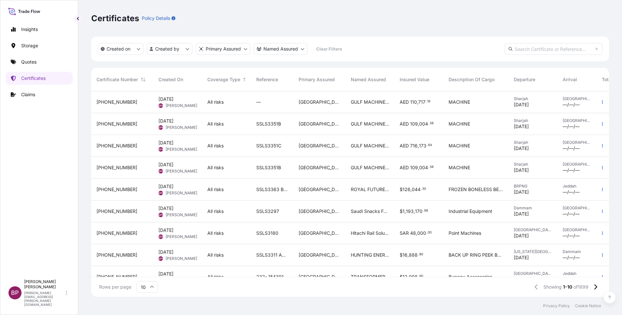
click at [337, 171] on div "[GEOGRAPHIC_DATA]" at bounding box center [319, 168] width 52 height 22
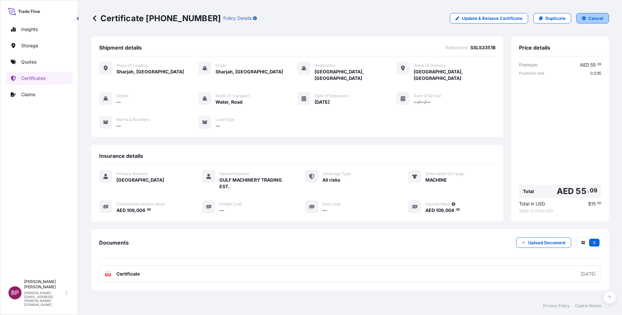
click at [589, 18] on p "Cancel" at bounding box center [596, 18] width 15 height 7
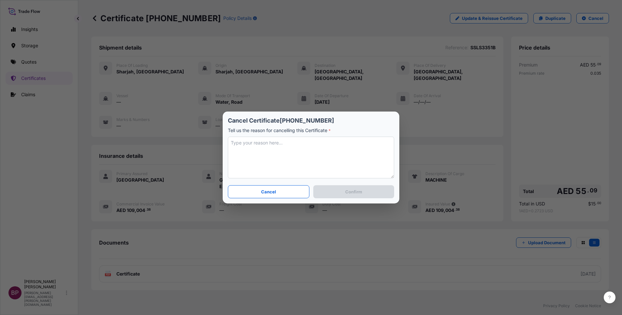
click at [302, 155] on textarea at bounding box center [311, 158] width 166 height 42
type textarea "incorrect mode of tpt"
click at [349, 194] on p "Confirm" at bounding box center [353, 191] width 17 height 7
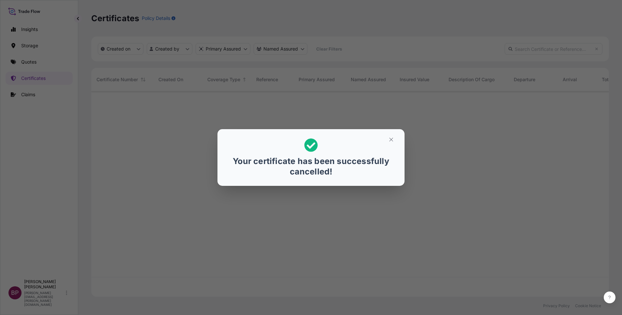
scroll to position [202, 510]
click at [390, 141] on icon "button" at bounding box center [391, 140] width 6 height 6
